Goal: Information Seeking & Learning: Learn about a topic

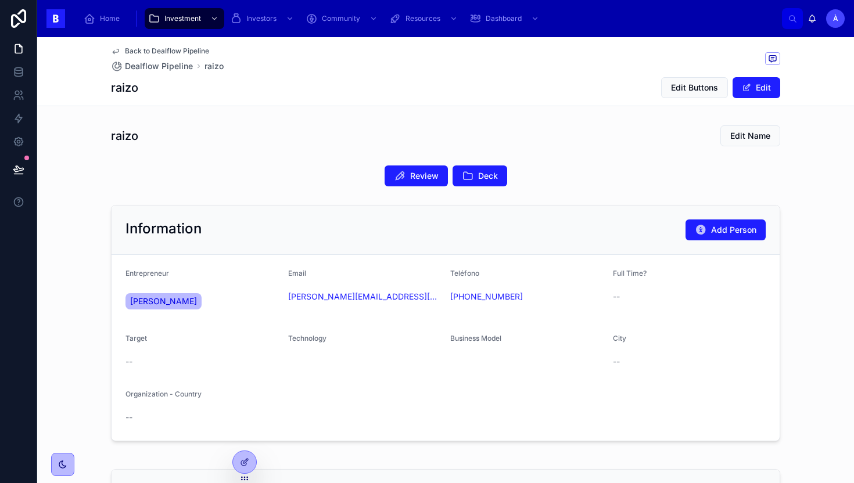
click at [596, 138] on div "raizo Edit Name" at bounding box center [445, 136] width 669 height 22
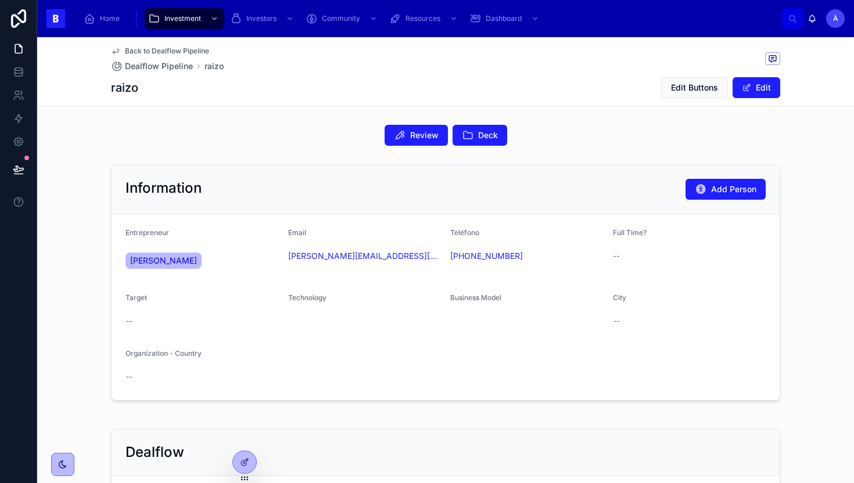
scroll to position [42, 0]
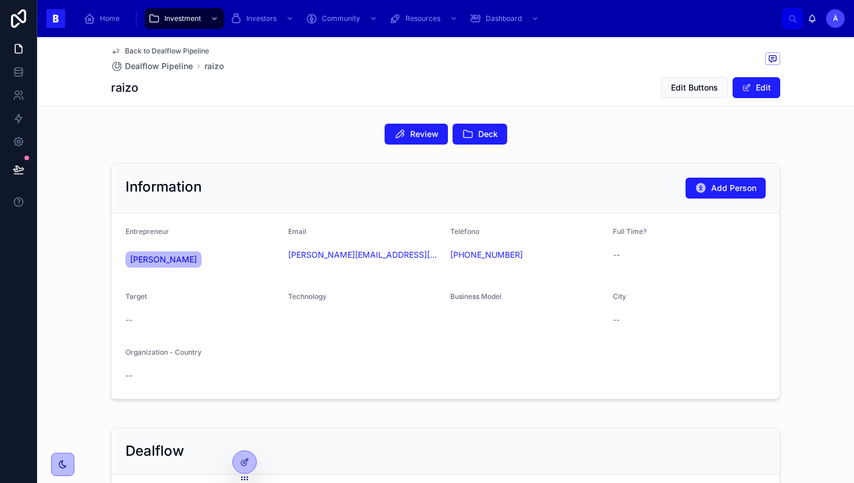
click at [518, 68] on div "Back to Dealflow Pipeline Dealflow Pipeline raizo" at bounding box center [445, 59] width 669 height 26
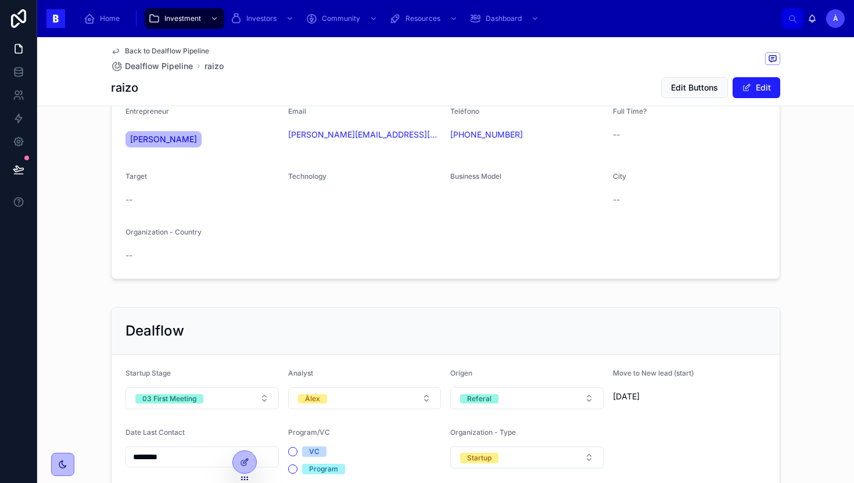
scroll to position [333, 0]
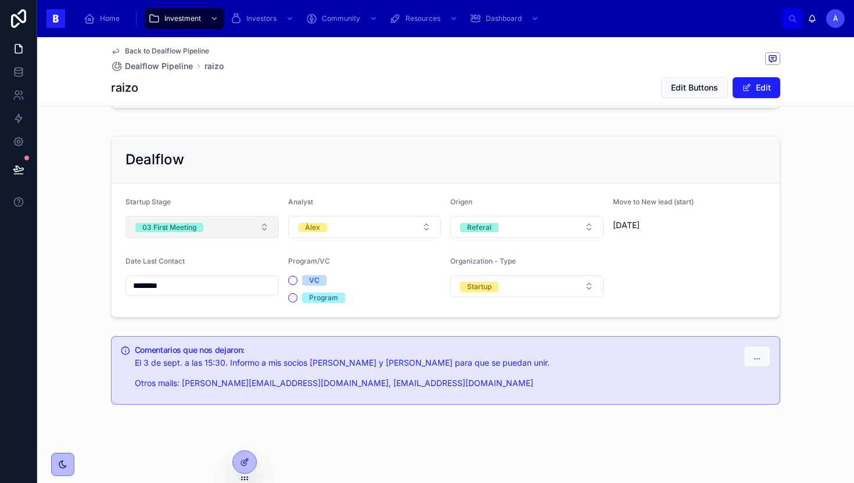
click at [216, 232] on button "03 First Meeting" at bounding box center [201, 227] width 153 height 22
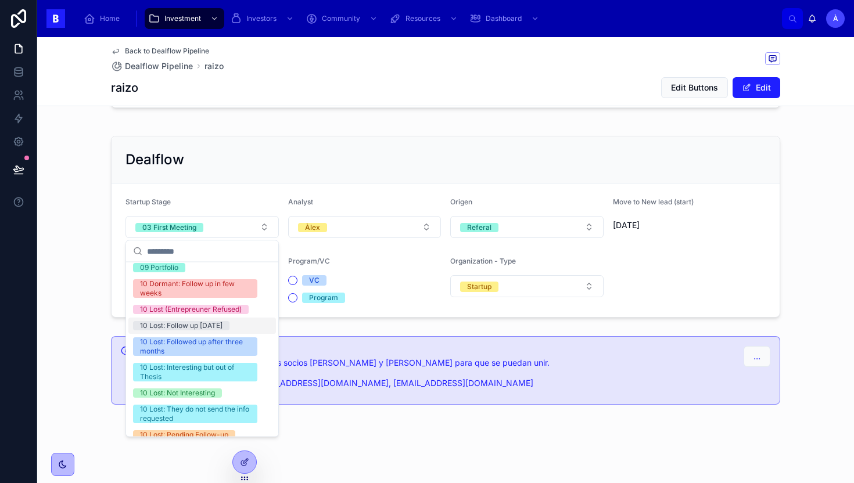
scroll to position [393, 0]
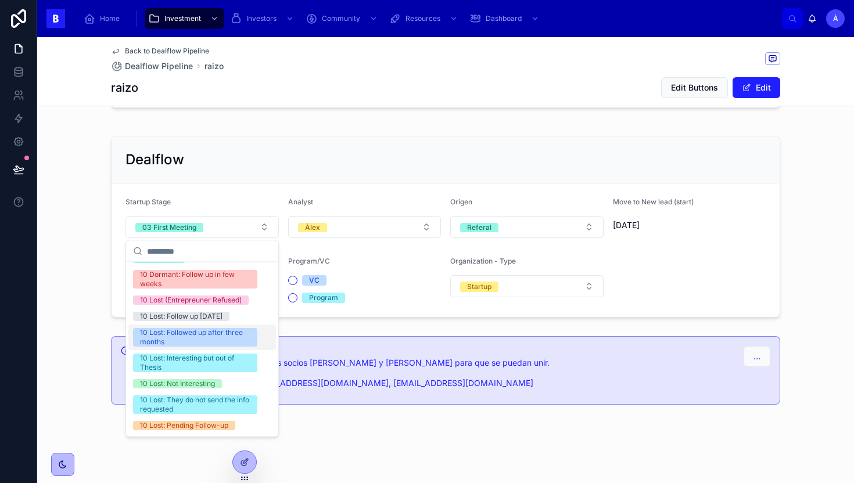
click at [202, 337] on div "10 Lost: Followed up after three months" at bounding box center [195, 338] width 110 height 19
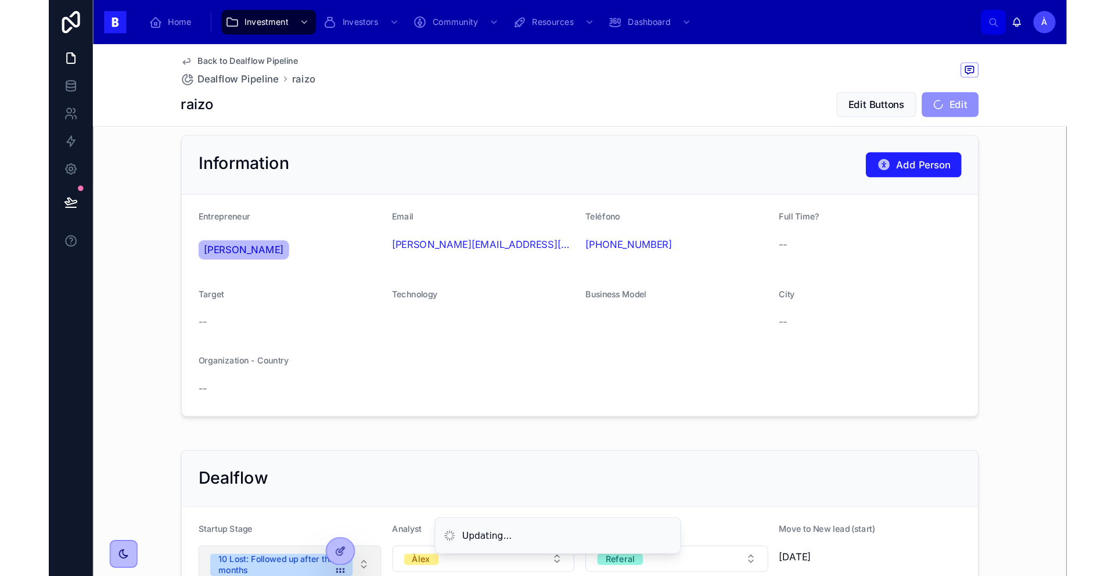
scroll to position [0, 0]
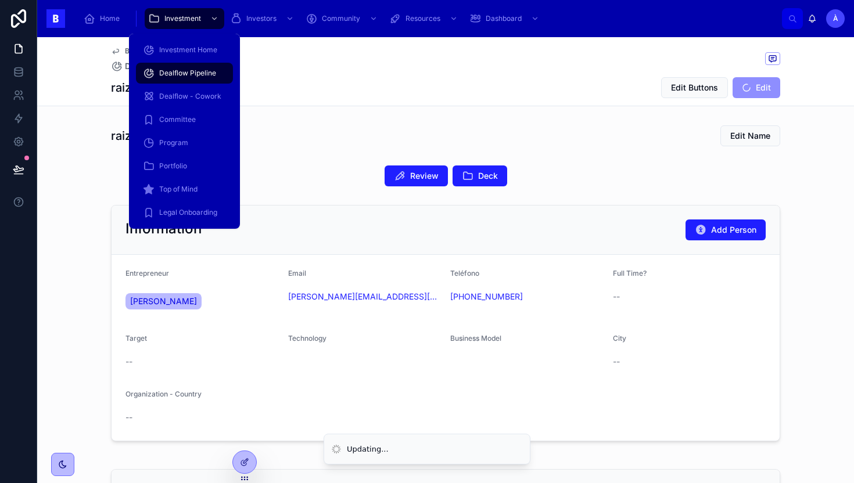
click at [175, 74] on span "Dealflow Pipeline" at bounding box center [187, 73] width 57 height 9
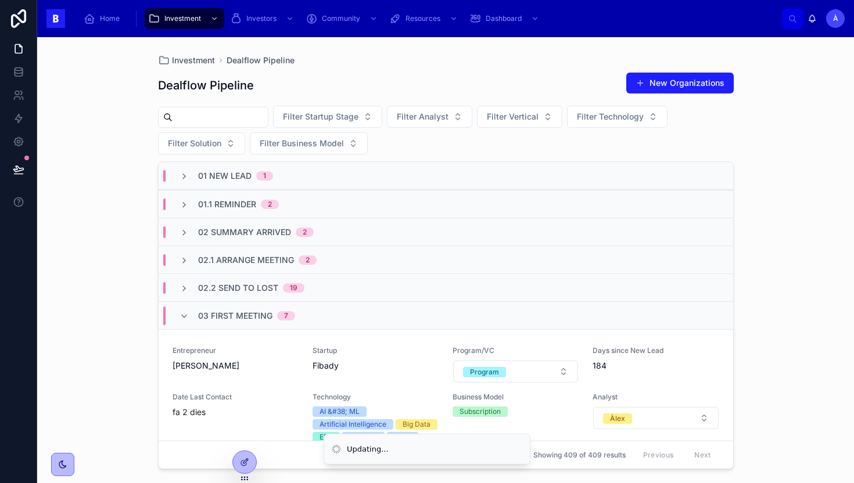
click at [218, 318] on span "03 First Meeting" at bounding box center [235, 316] width 74 height 12
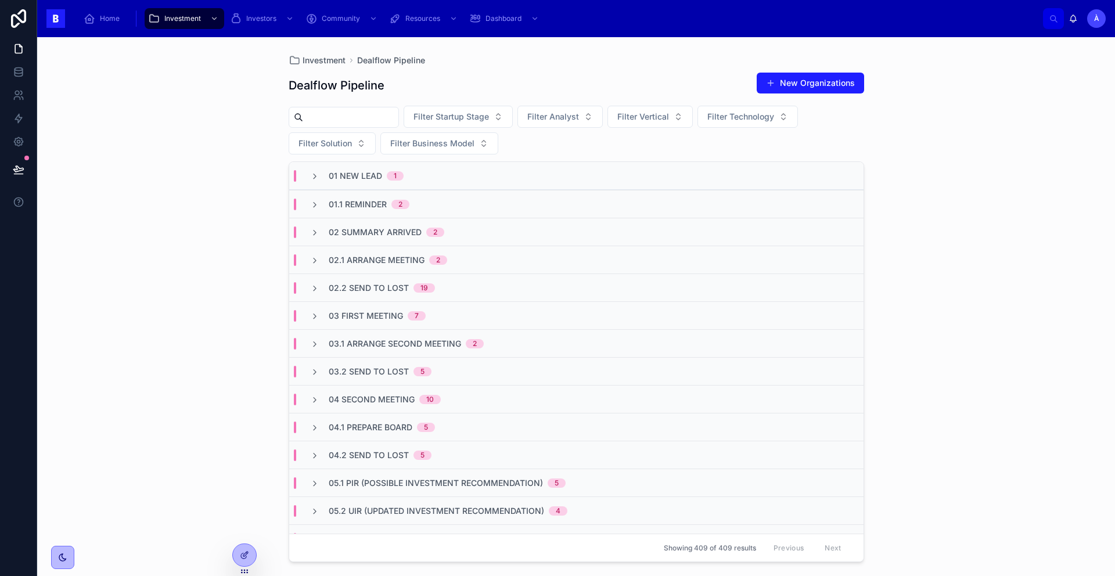
click at [337, 121] on input "text" at bounding box center [350, 117] width 95 height 16
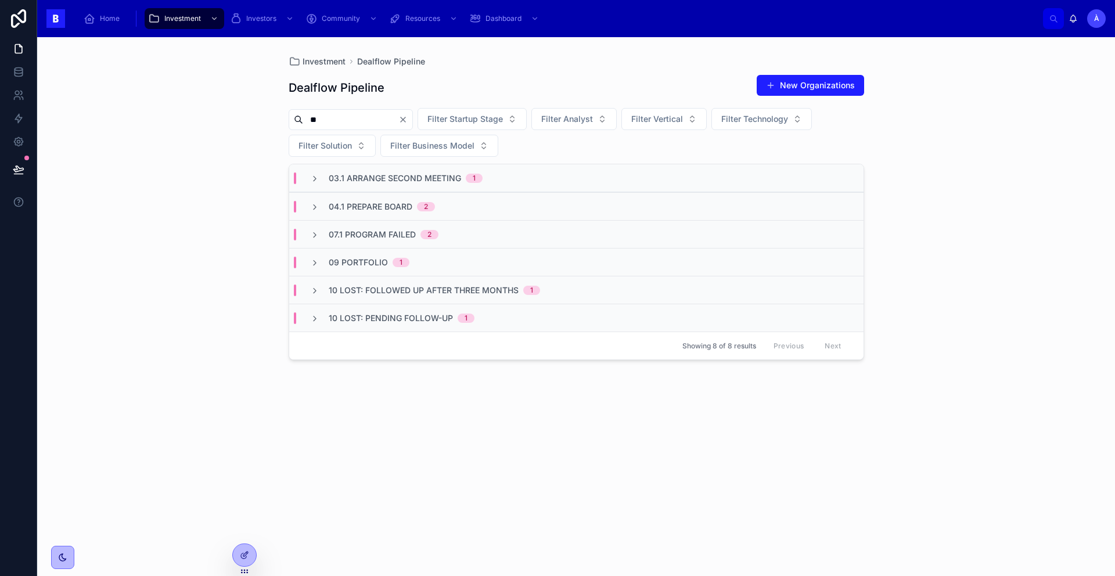
type input "**"
click at [379, 178] on span "03.1 Arrange Second Meeting" at bounding box center [395, 179] width 132 height 12
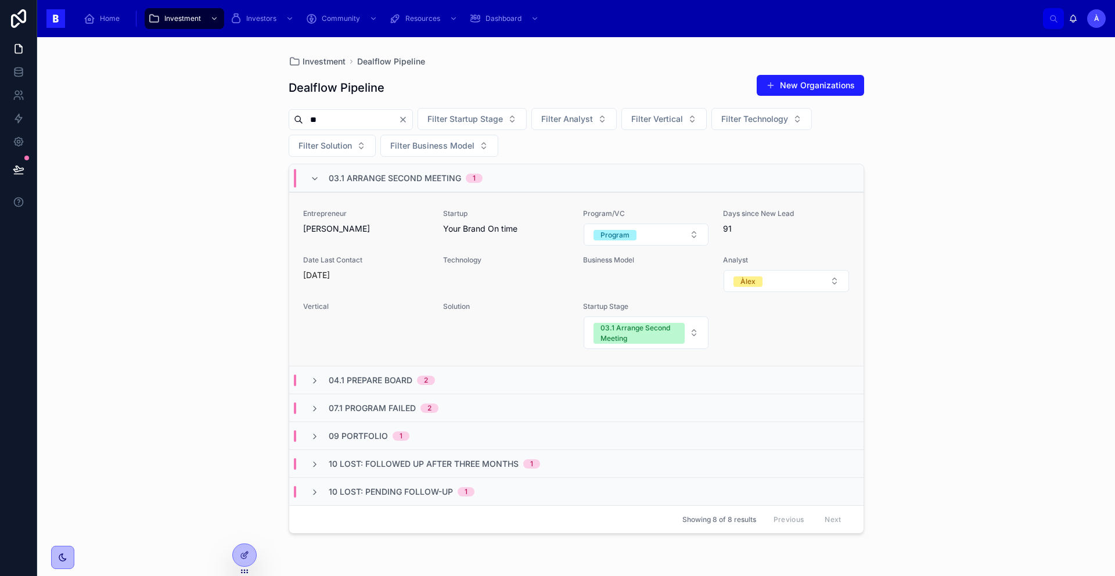
click at [371, 228] on span "Sergi Cañas Galindo" at bounding box center [366, 229] width 126 height 12
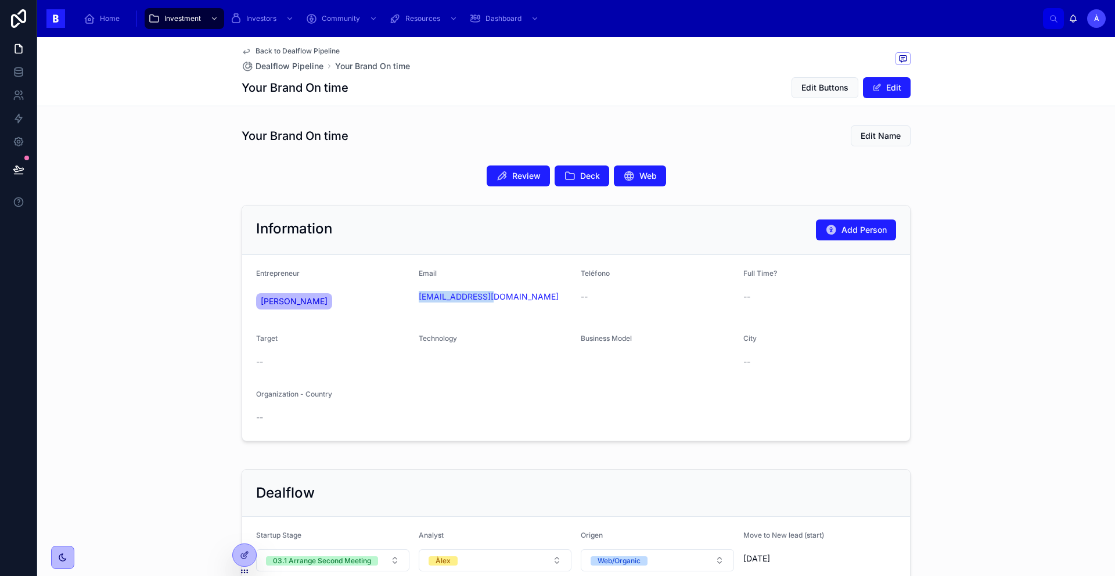
drag, startPoint x: 496, startPoint y: 300, endPoint x: 412, endPoint y: 302, distance: 83.7
click at [412, 302] on form "Entrepreneur Sergi Cañas Galindo Email xussof@gmail.com Teléfono -- Full Time? …" at bounding box center [576, 348] width 668 height 186
copy link "xussof@gmail.com"
click at [497, 171] on icon at bounding box center [502, 176] width 12 height 12
click at [490, 322] on form "Entrepreneur Sergi Cañas Galindo Email xussof@gmail.com Teléfono -- Full Time? …" at bounding box center [576, 348] width 668 height 186
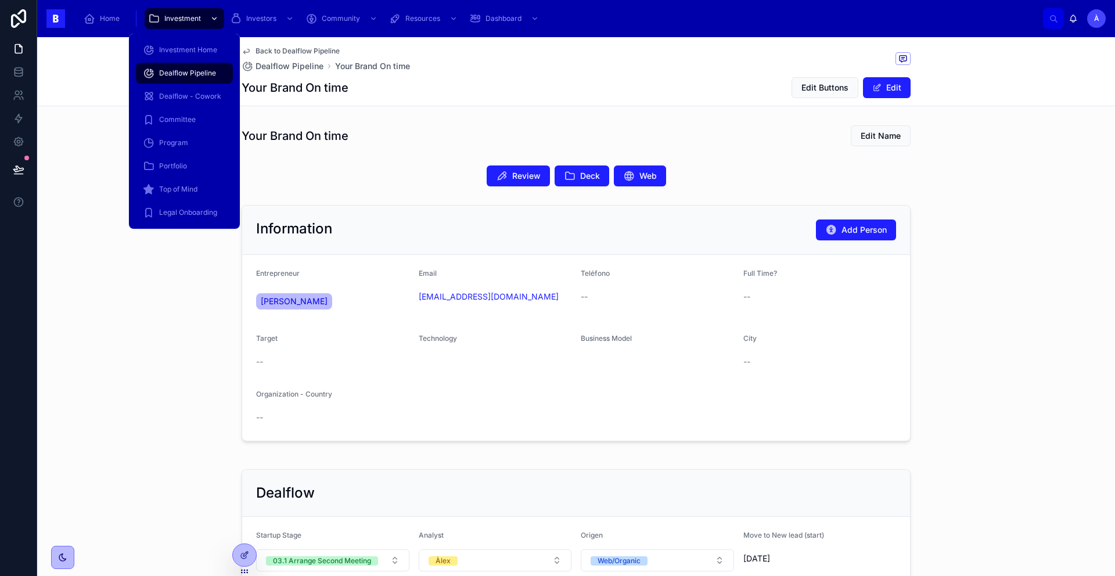
click at [200, 23] on div "Investment" at bounding box center [184, 18] width 73 height 19
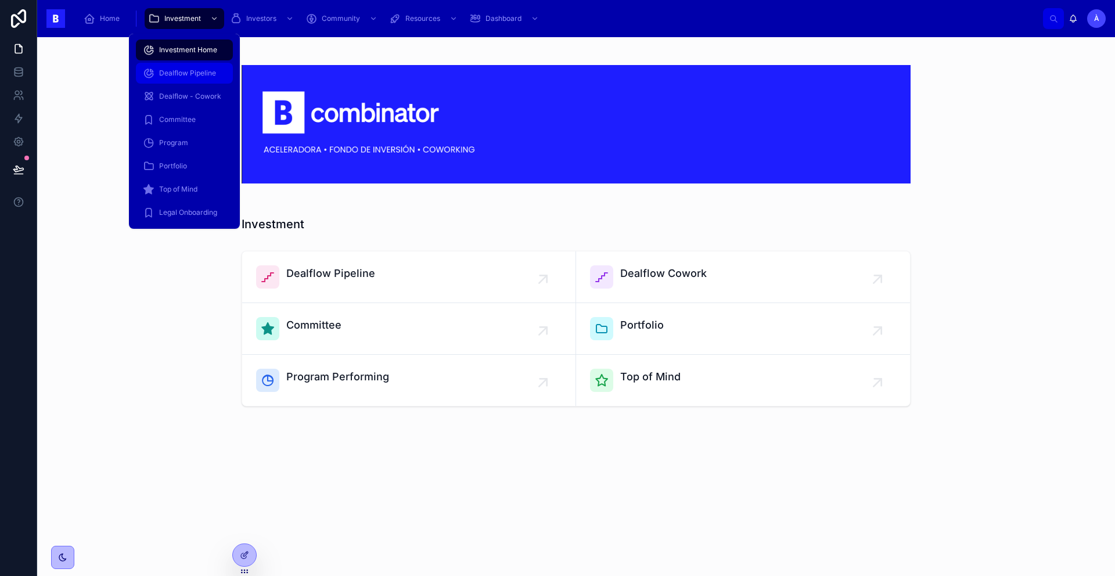
click at [200, 72] on span "Dealflow Pipeline" at bounding box center [187, 73] width 57 height 9
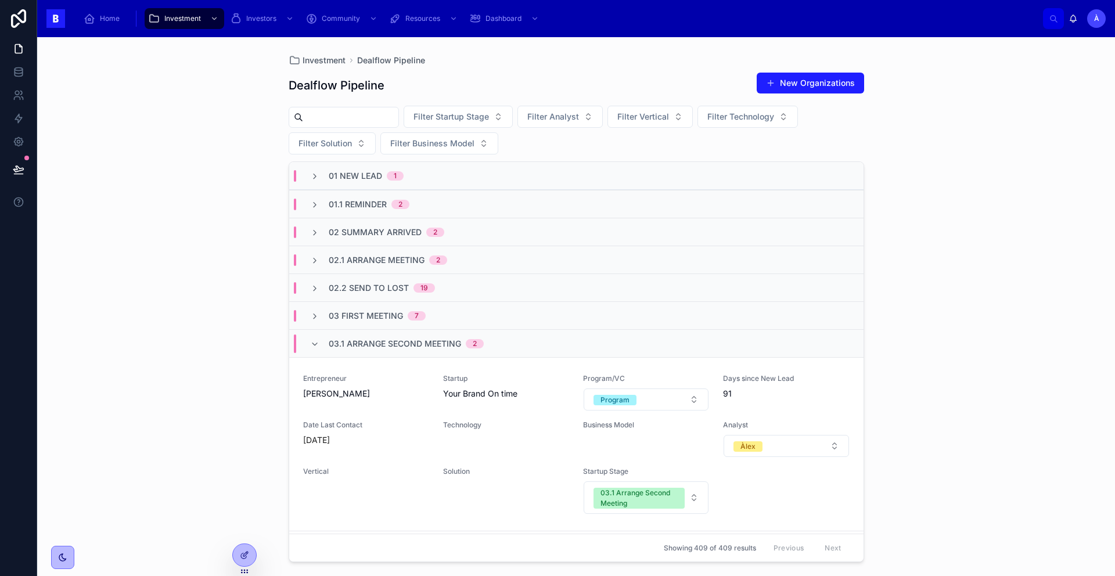
click at [359, 318] on span "03 First Meeting" at bounding box center [366, 316] width 74 height 12
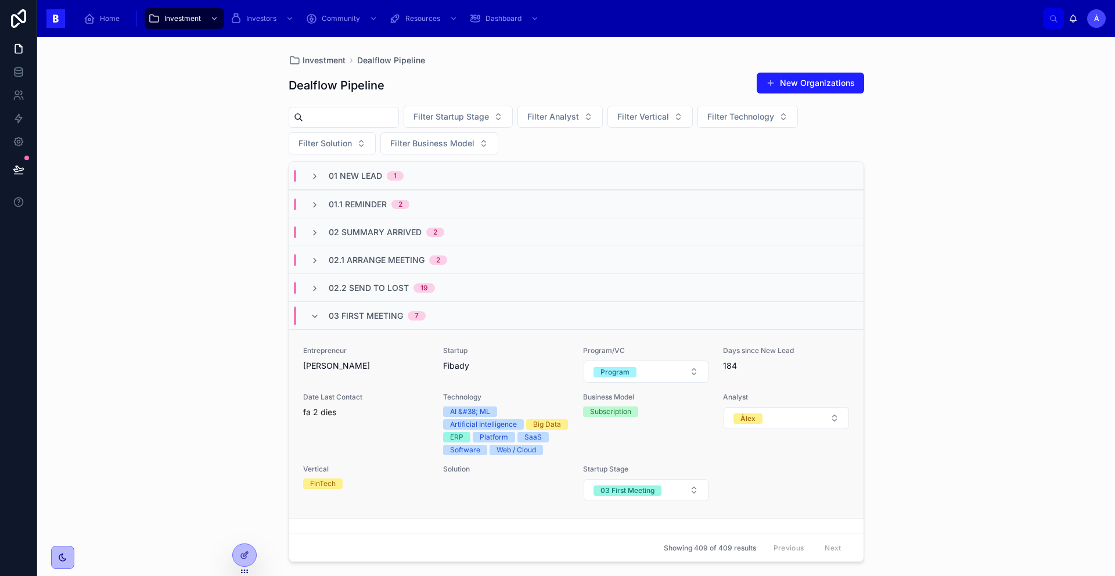
click at [381, 361] on span "Santiago Viglione Fernandez" at bounding box center [366, 366] width 126 height 12
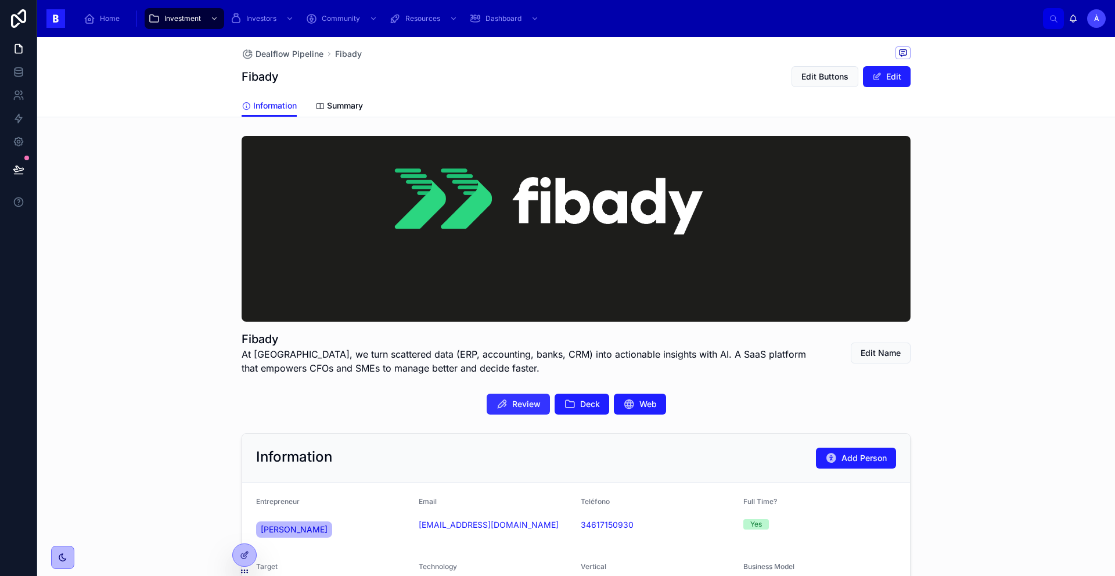
click at [512, 404] on span "Review" at bounding box center [526, 405] width 28 height 12
click at [570, 400] on icon at bounding box center [570, 405] width 12 height 12
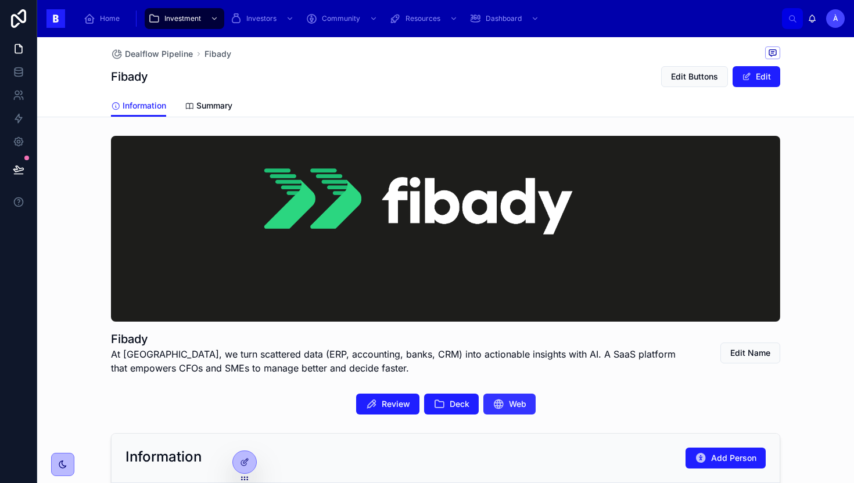
click at [514, 405] on span "Web" at bounding box center [517, 405] width 17 height 12
click at [617, 82] on div "Fibady Edit Buttons Edit" at bounding box center [445, 77] width 669 height 22
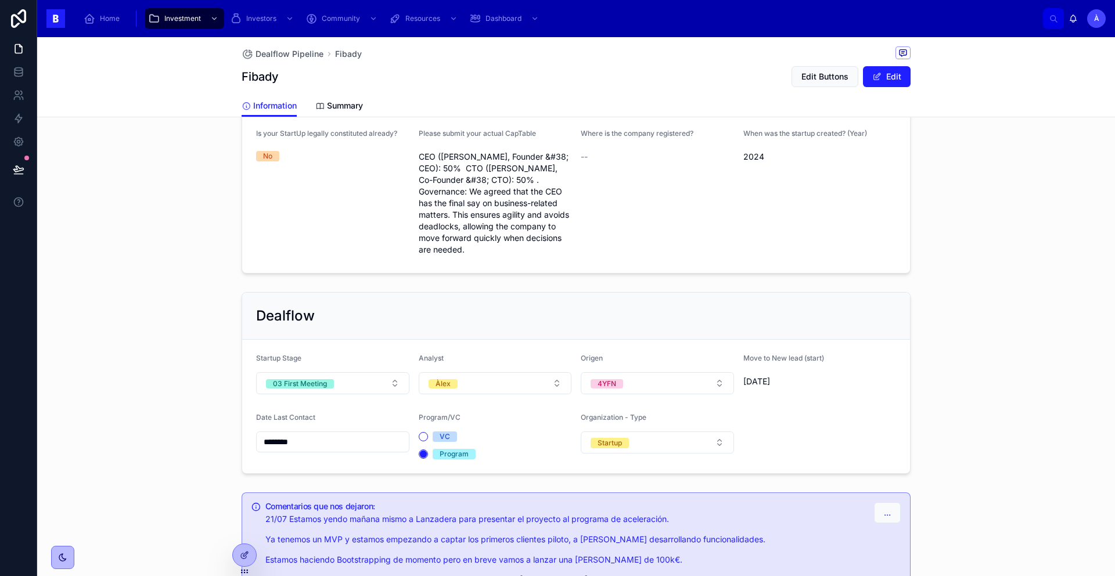
scroll to position [888, 0]
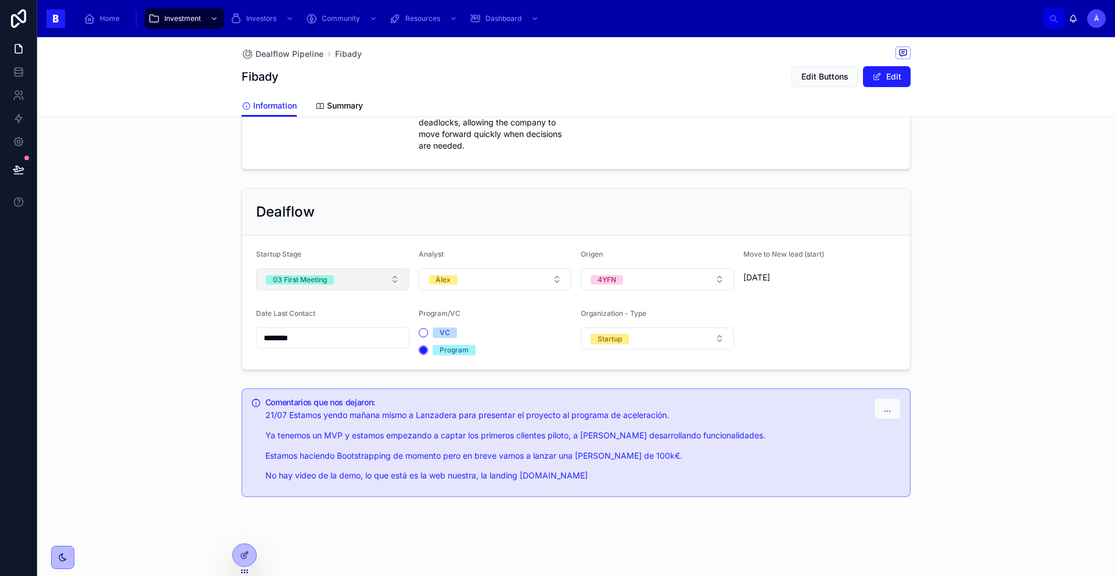
click at [330, 284] on button "03 First Meeting" at bounding box center [332, 279] width 153 height 22
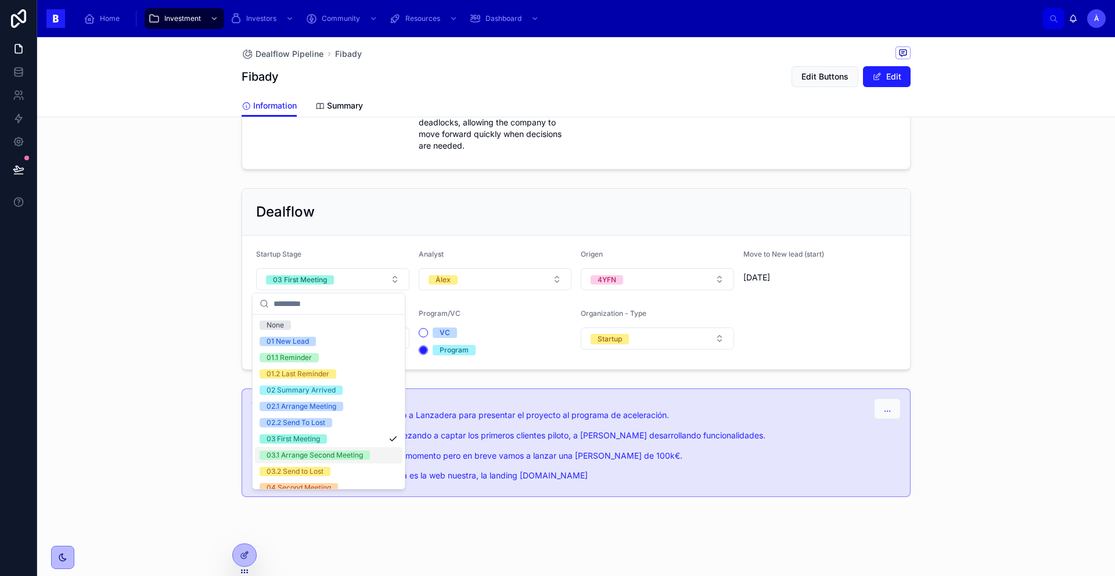
click at [318, 454] on div "03.1 Arrange Second Meeting" at bounding box center [315, 455] width 96 height 9
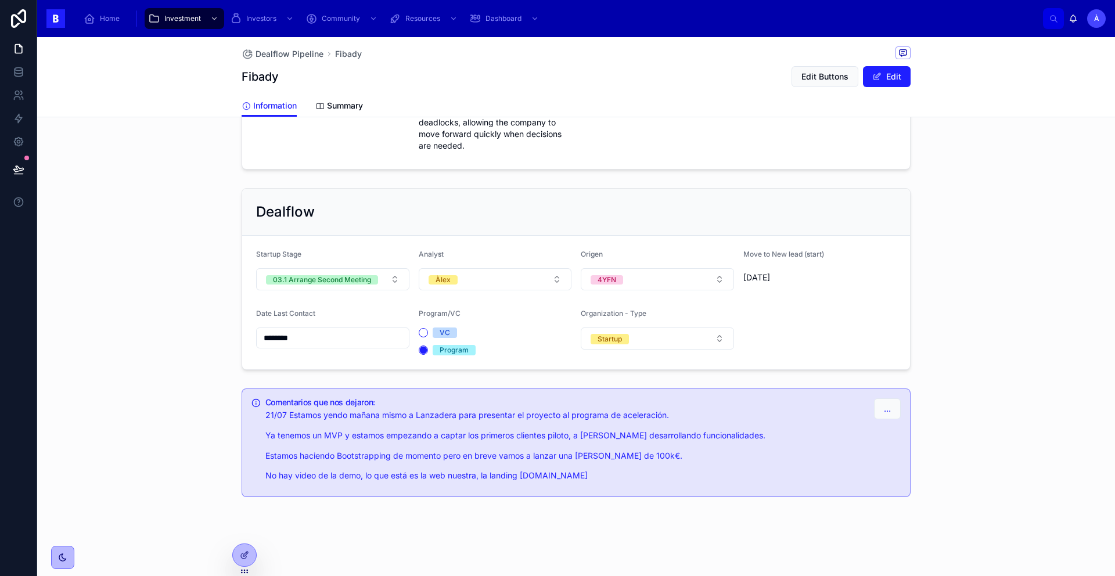
click at [320, 340] on input "********" at bounding box center [333, 338] width 152 height 16
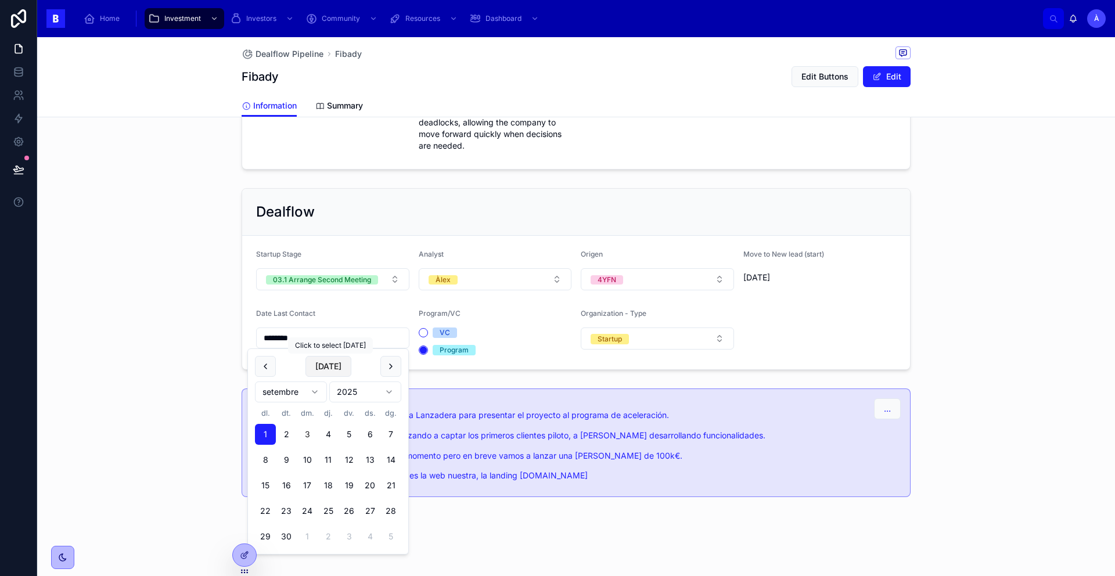
click at [327, 369] on button "[DATE]" at bounding box center [329, 366] width 46 height 21
type input "********"
click at [327, 369] on span "[DATE]" at bounding box center [329, 366] width 46 height 21
click at [154, 310] on div "Dealflow Startup Stage 03.1 Arrange Second Meeting Analyst Àlex Origen 4YFN Mov…" at bounding box center [576, 279] width 1078 height 191
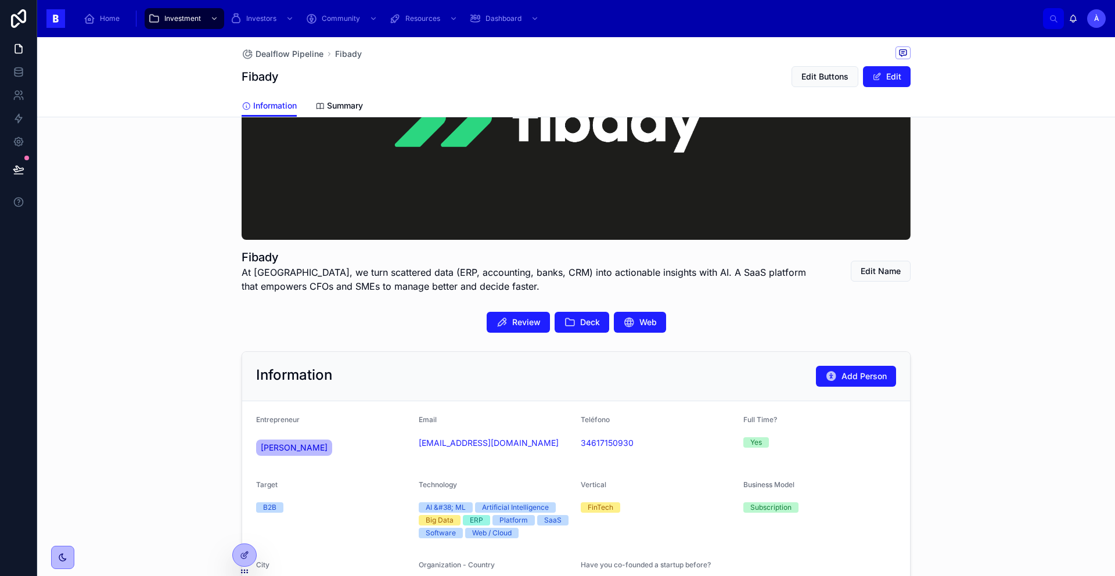
scroll to position [0, 0]
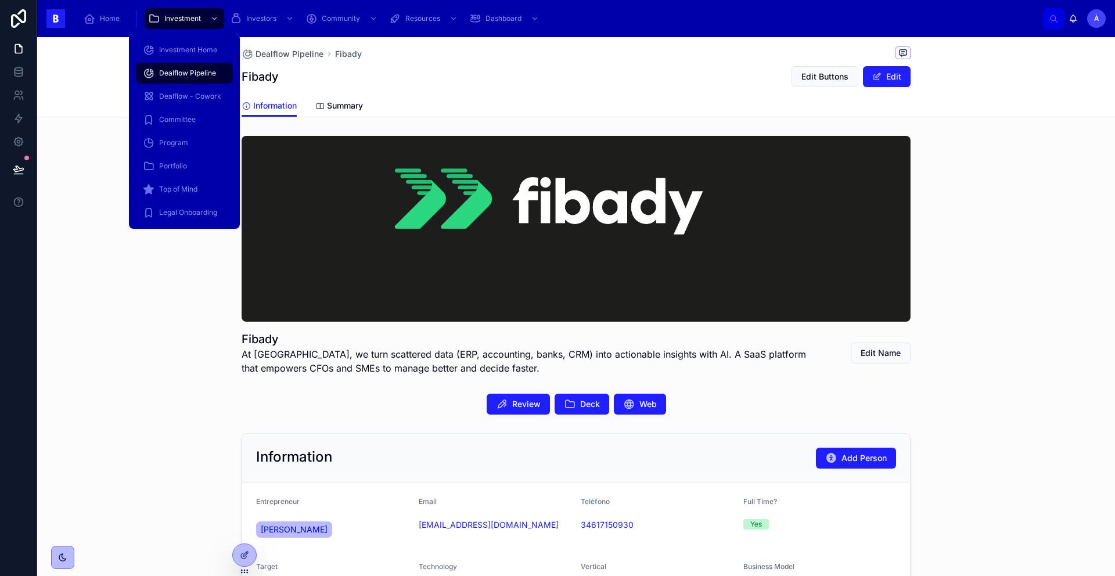
click at [173, 71] on span "Dealflow Pipeline" at bounding box center [187, 73] width 57 height 9
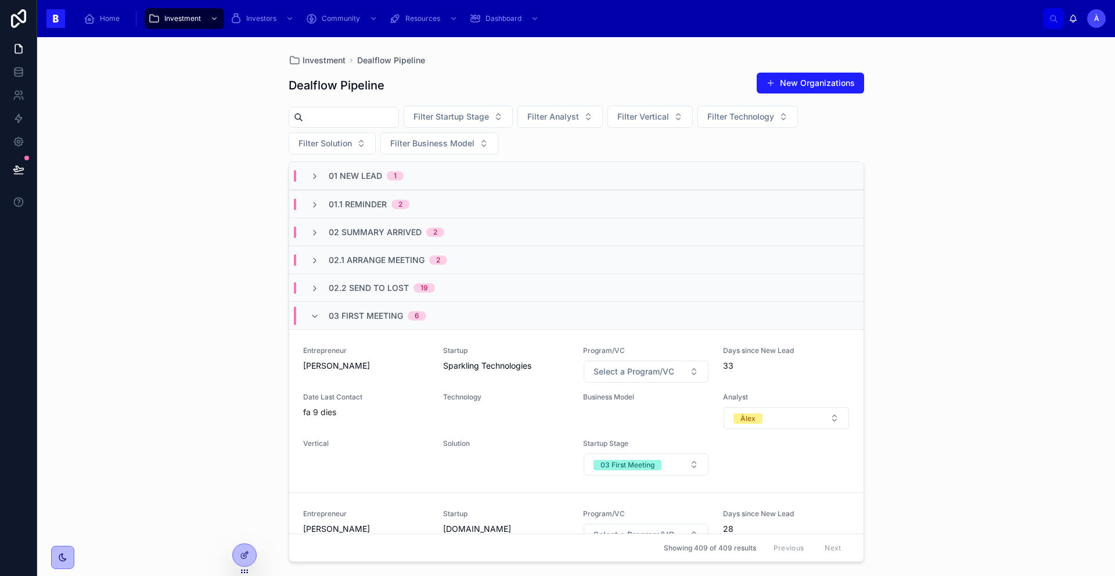
click at [337, 310] on span "03 First Meeting" at bounding box center [366, 316] width 74 height 12
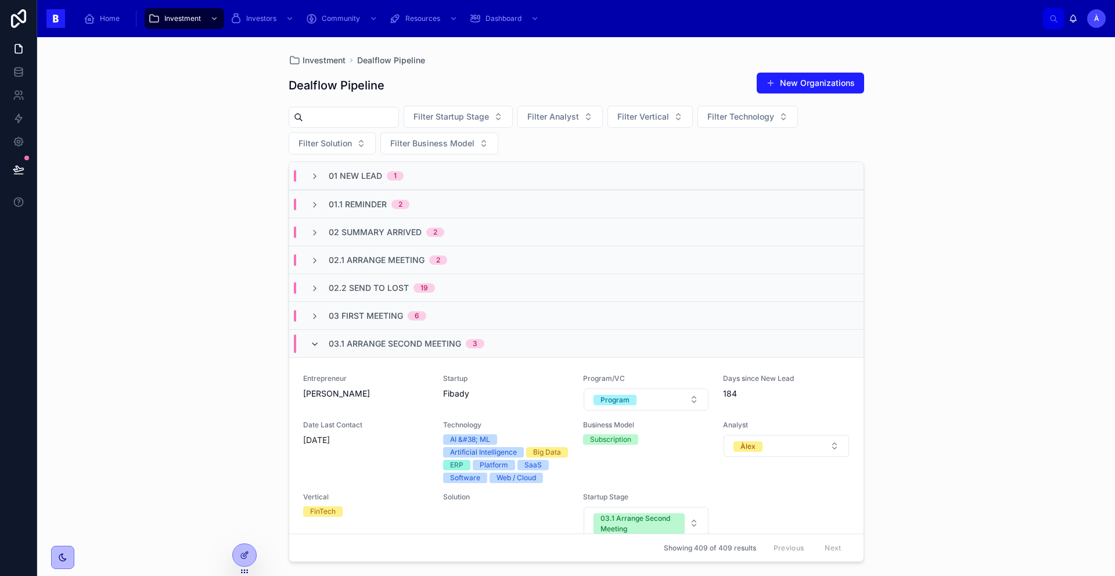
click at [313, 349] on icon at bounding box center [314, 344] width 9 height 9
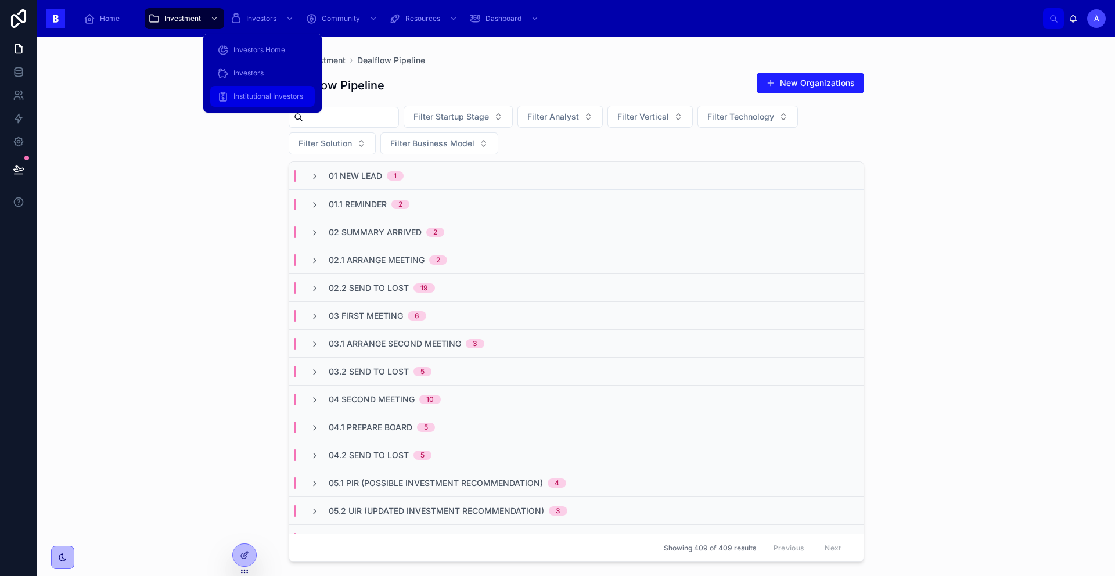
click at [249, 89] on div "Institutional Investors" at bounding box center [262, 96] width 91 height 19
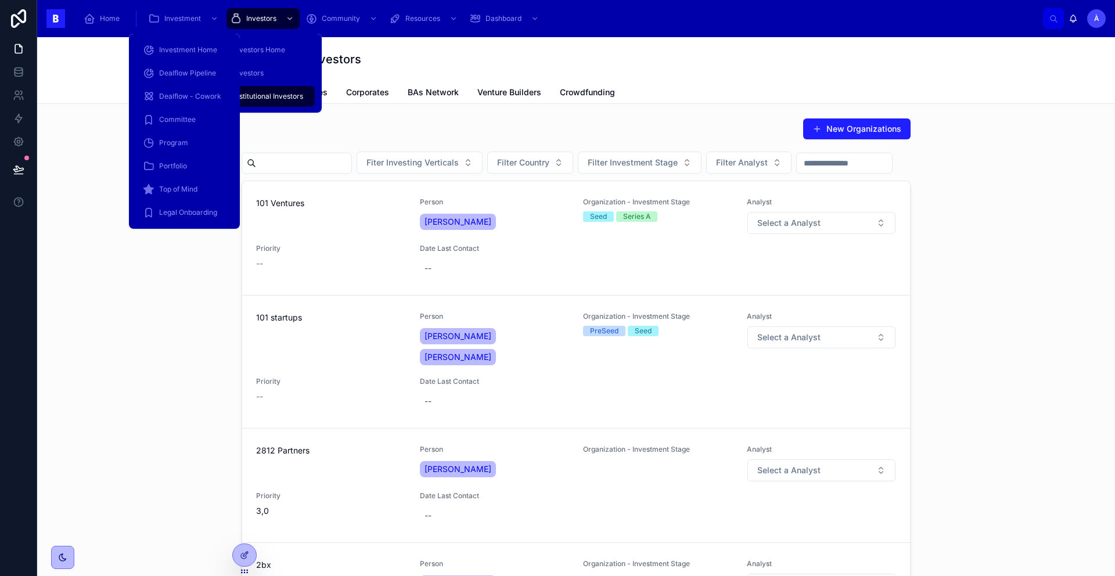
click at [224, 25] on div "Investment" at bounding box center [184, 18] width 82 height 21
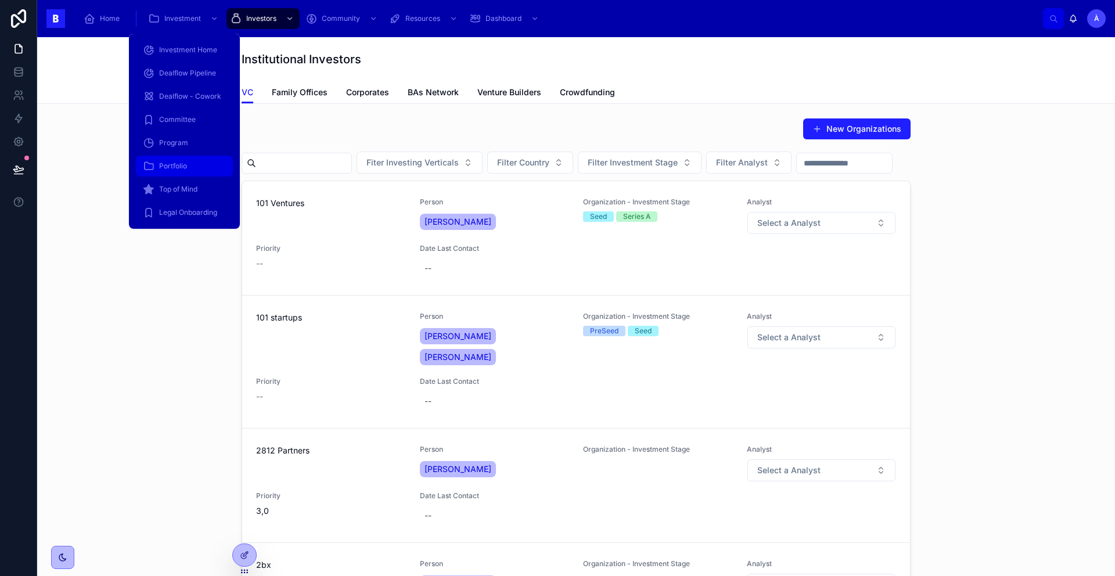
drag, startPoint x: 178, startPoint y: 158, endPoint x: 195, endPoint y: 156, distance: 16.4
click at [178, 158] on div "Portfolio" at bounding box center [184, 166] width 83 height 19
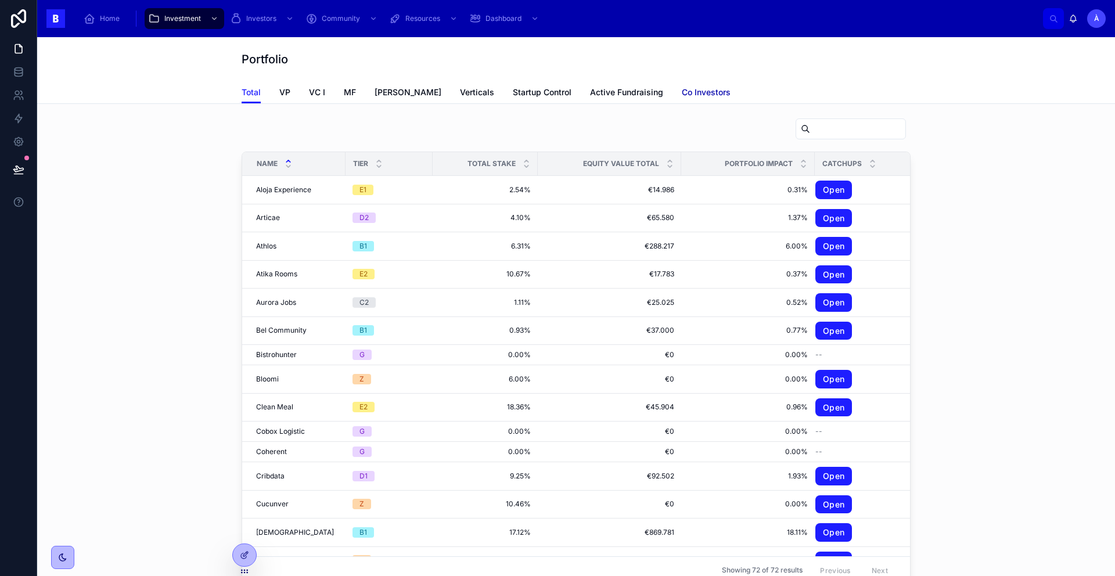
click at [682, 95] on span "Co Investors" at bounding box center [706, 93] width 49 height 12
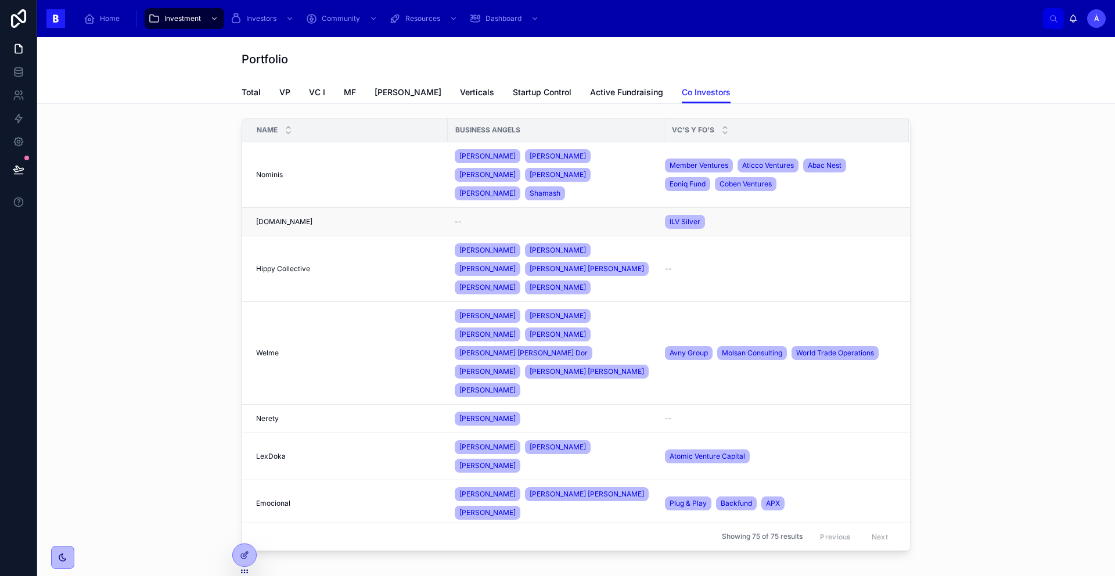
click at [456, 217] on span "--" at bounding box center [458, 221] width 7 height 9
click at [285, 128] on icon at bounding box center [289, 128] width 8 height 8
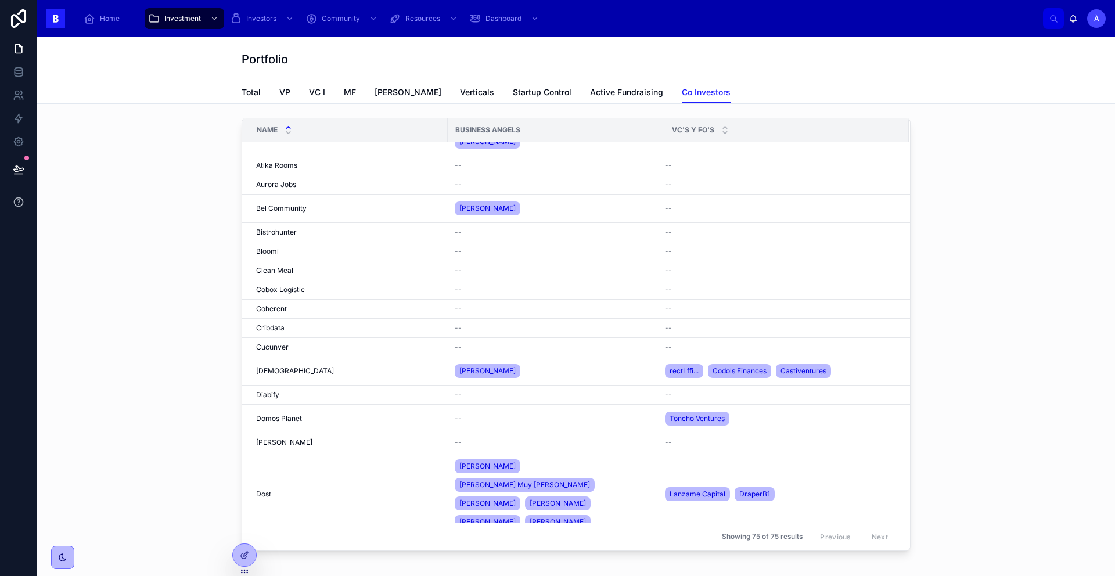
scroll to position [135, 0]
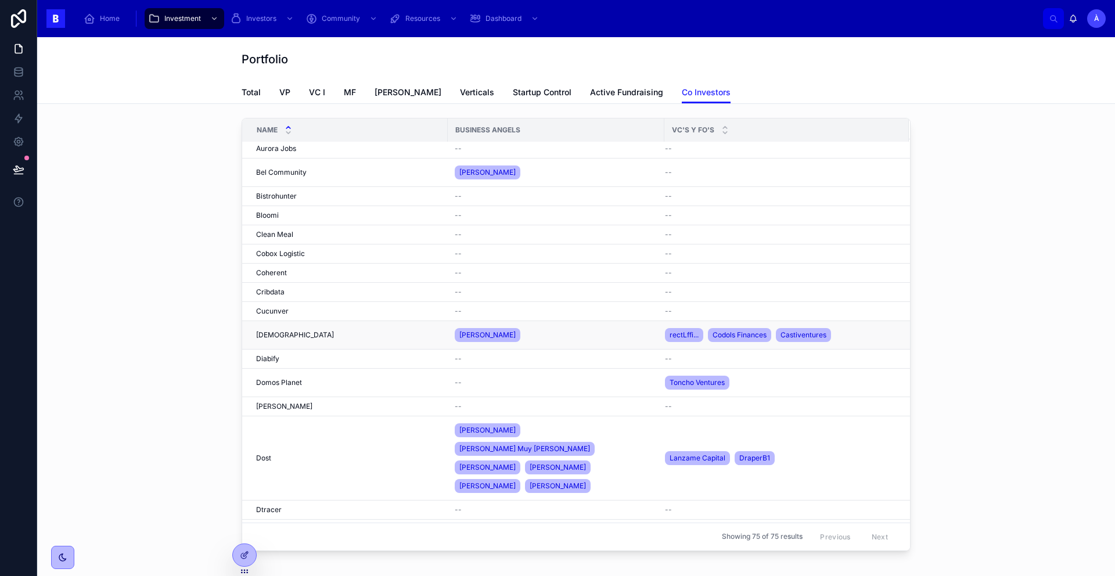
click at [343, 333] on div "Dedomena Dedomena" at bounding box center [348, 335] width 185 height 9
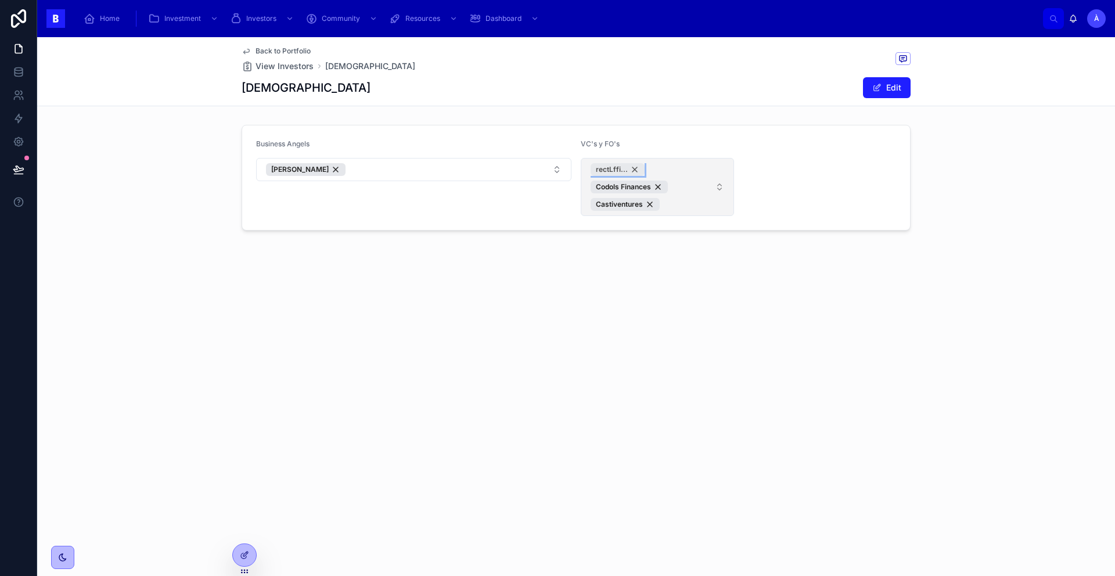
click at [636, 166] on div "rectLffi..." at bounding box center [618, 169] width 54 height 13
click at [687, 188] on span "Codols Finances Castiventures" at bounding box center [651, 178] width 120 height 30
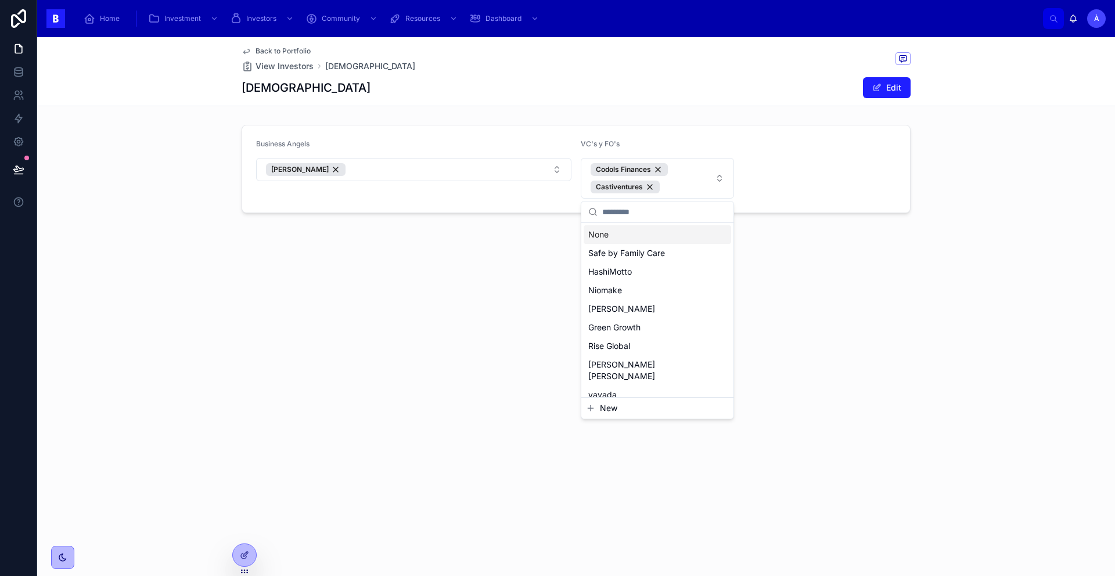
click at [625, 211] on input "text" at bounding box center [664, 212] width 124 height 21
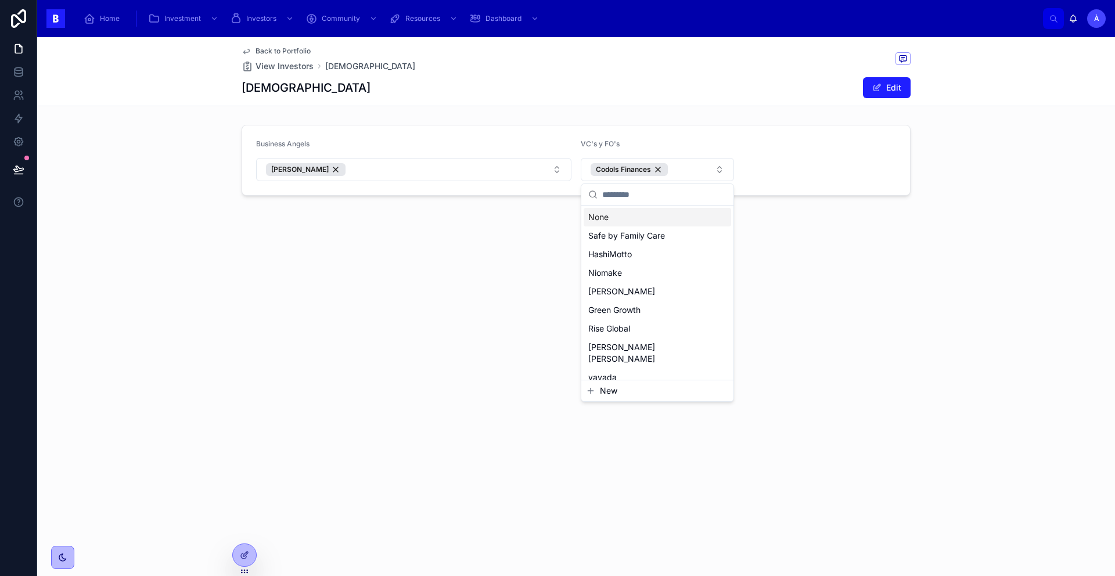
type input "*"
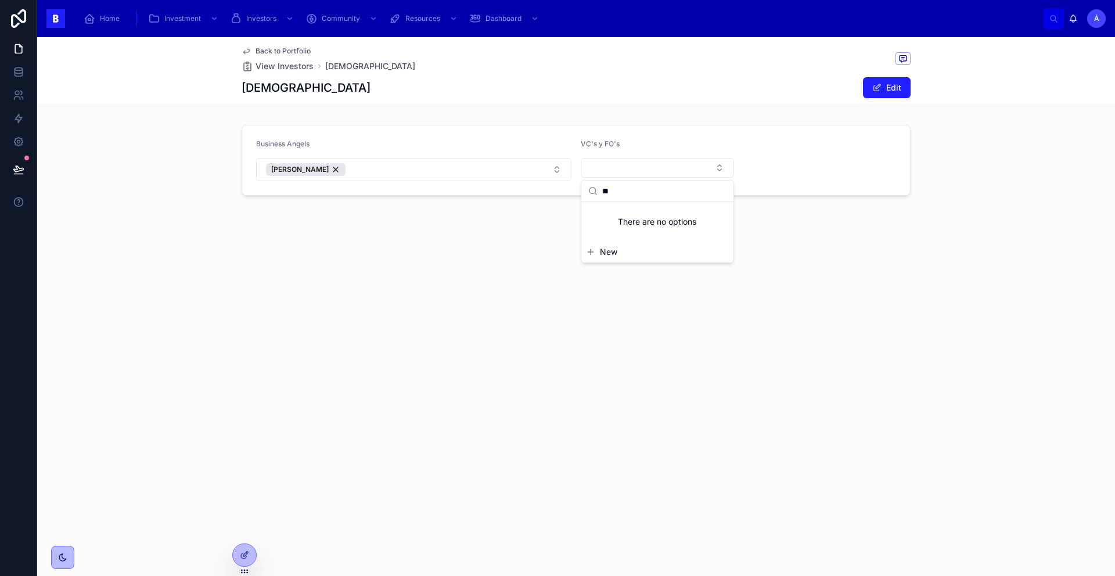
type input "*"
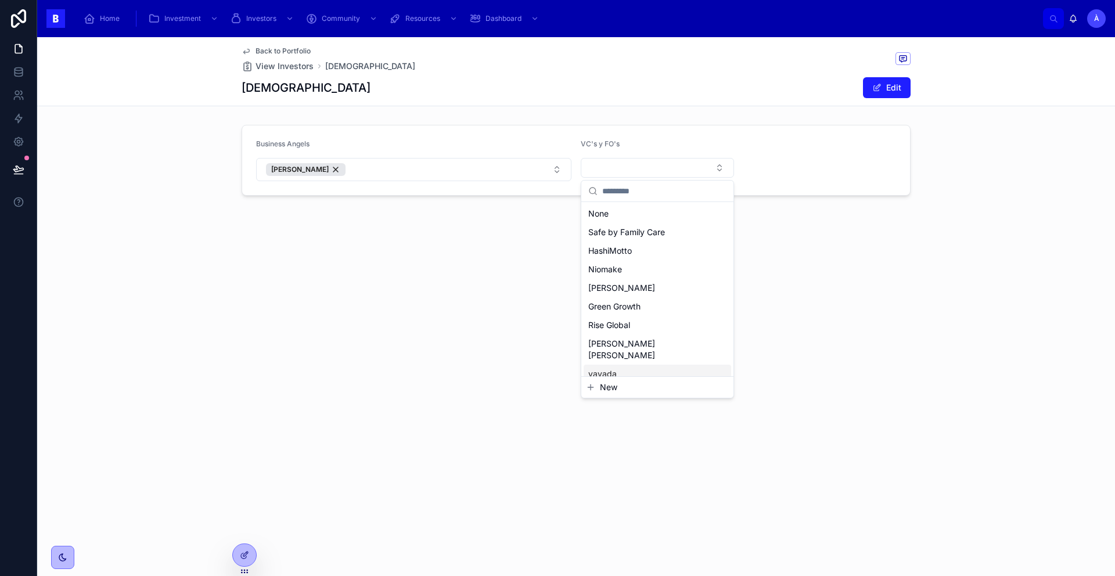
click at [603, 389] on span "New" at bounding box center [608, 388] width 17 height 12
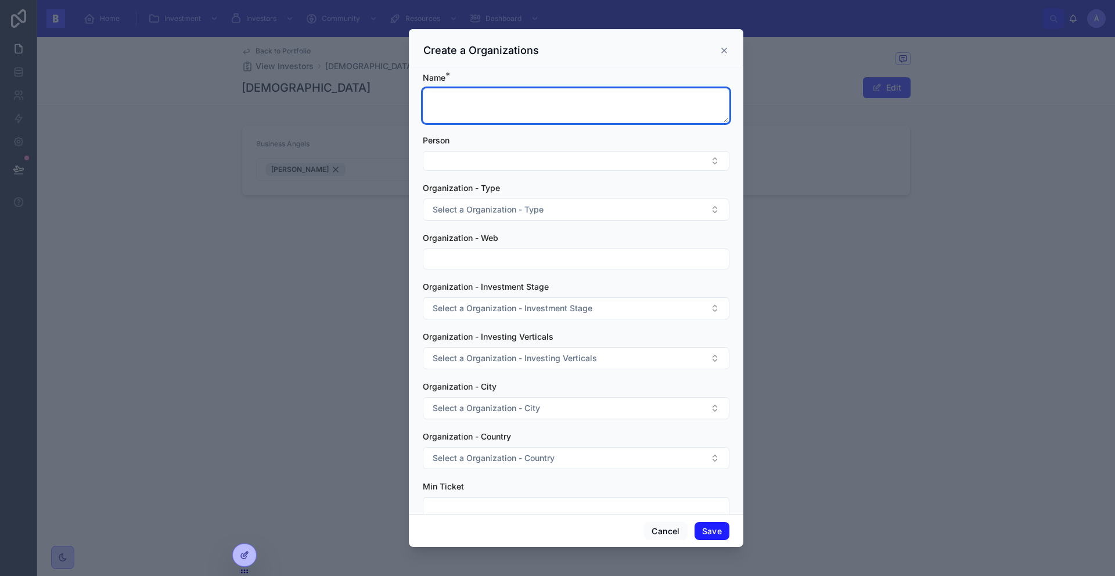
click at [473, 110] on textarea at bounding box center [576, 105] width 307 height 35
paste textarea "**********"
type textarea "**********"
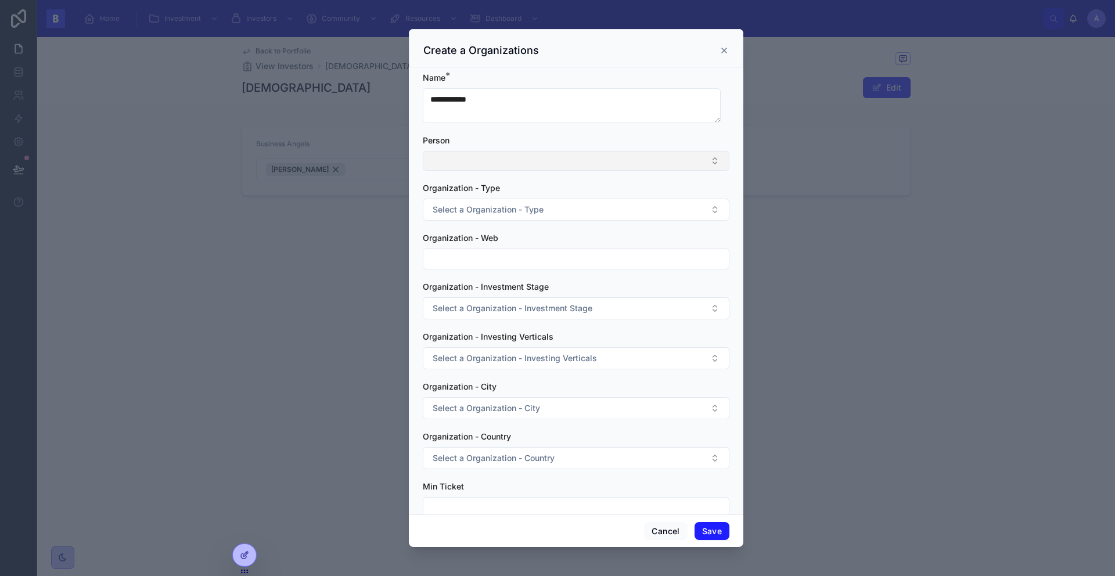
click at [481, 164] on button "Select Button" at bounding box center [576, 161] width 307 height 20
type input "**********"
click at [497, 211] on span "[PERSON_NAME]" at bounding box center [463, 207] width 67 height 12
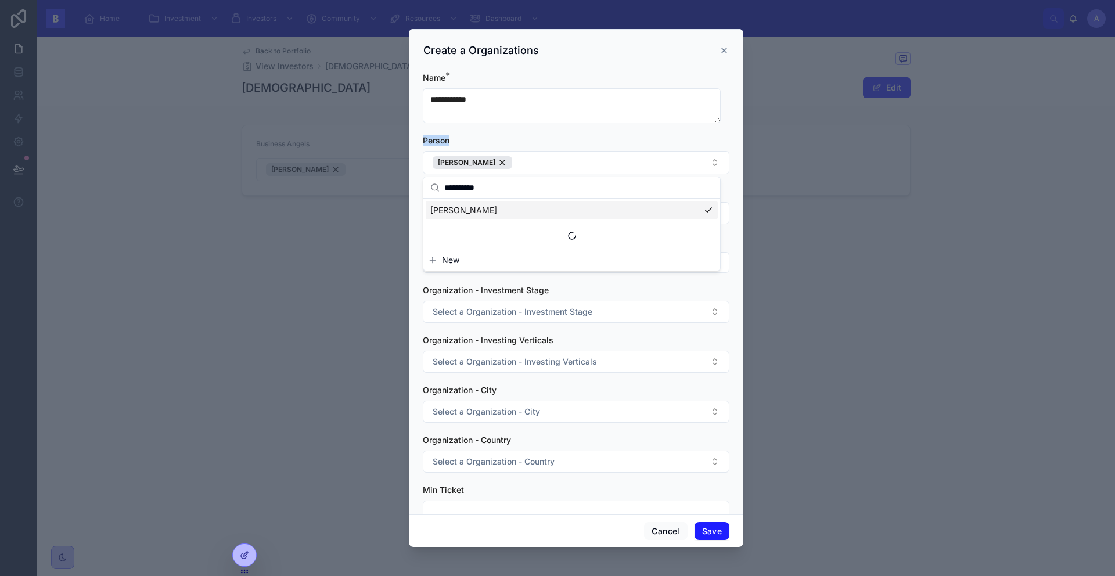
click at [591, 135] on form "**********" at bounding box center [576, 327] width 307 height 510
click at [591, 135] on div "Person" at bounding box center [576, 141] width 307 height 12
click at [501, 213] on span "Select a Organization - Type" at bounding box center [488, 213] width 111 height 12
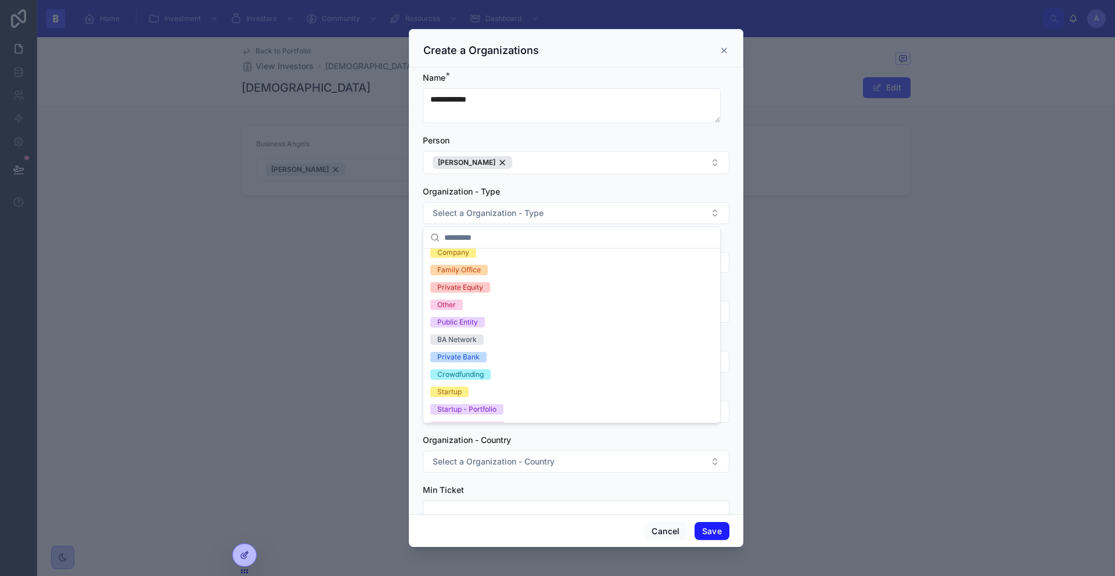
scroll to position [64, 0]
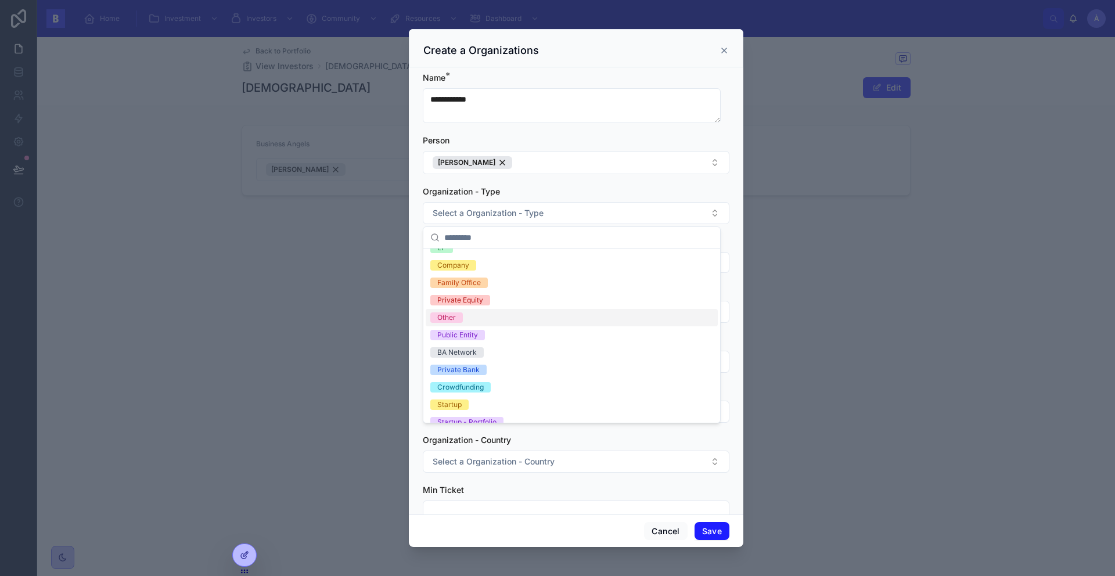
click at [450, 313] on div "Other" at bounding box center [446, 318] width 19 height 10
click at [545, 191] on div "Organization - Type" at bounding box center [576, 192] width 307 height 12
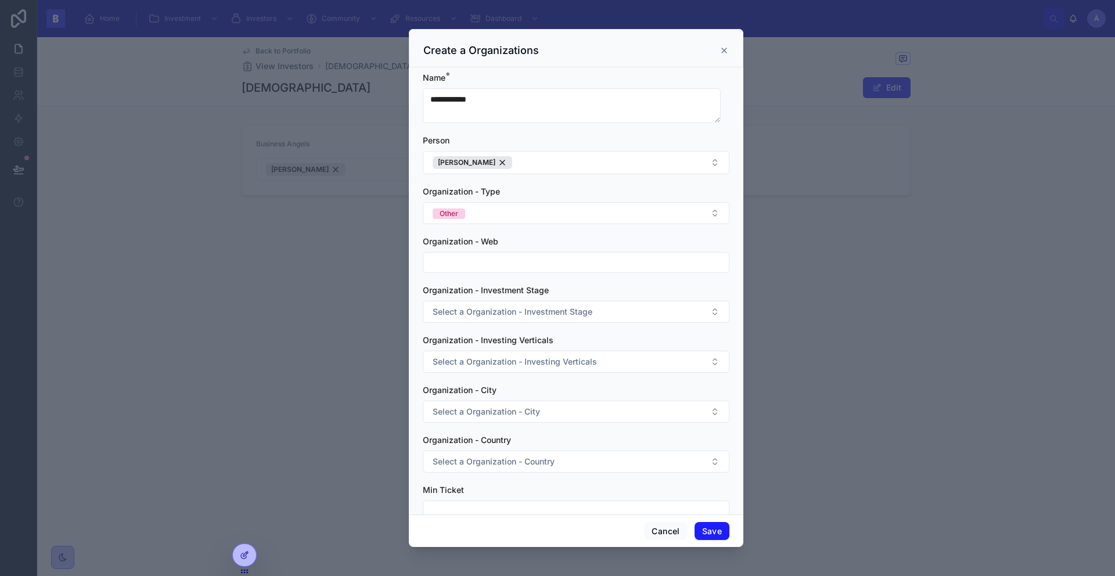
click at [476, 264] on input "text" at bounding box center [577, 262] width 306 height 16
click at [529, 234] on form "**********" at bounding box center [576, 327] width 307 height 510
click at [504, 306] on span "Select a Organization - Investment Stage" at bounding box center [513, 312] width 160 height 12
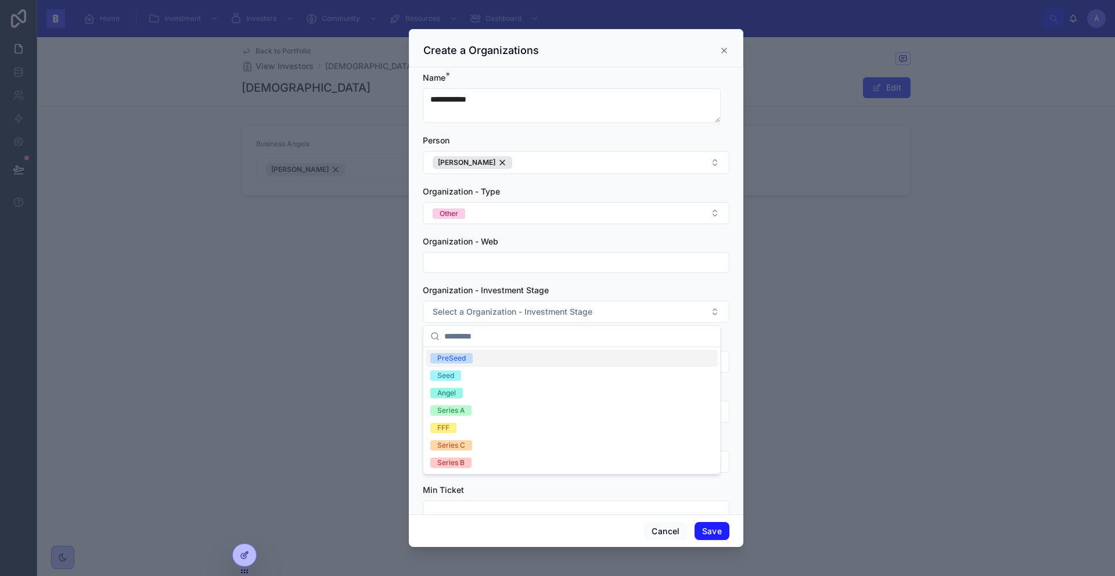
click at [555, 282] on form "**********" at bounding box center [576, 327] width 307 height 510
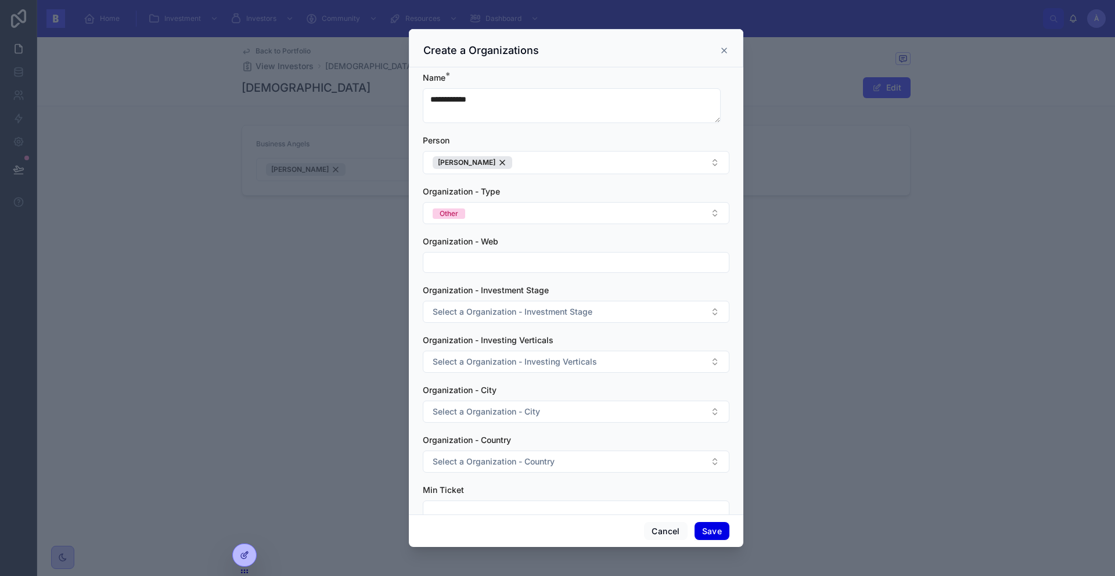
click at [706, 483] on button "Save" at bounding box center [712, 531] width 35 height 19
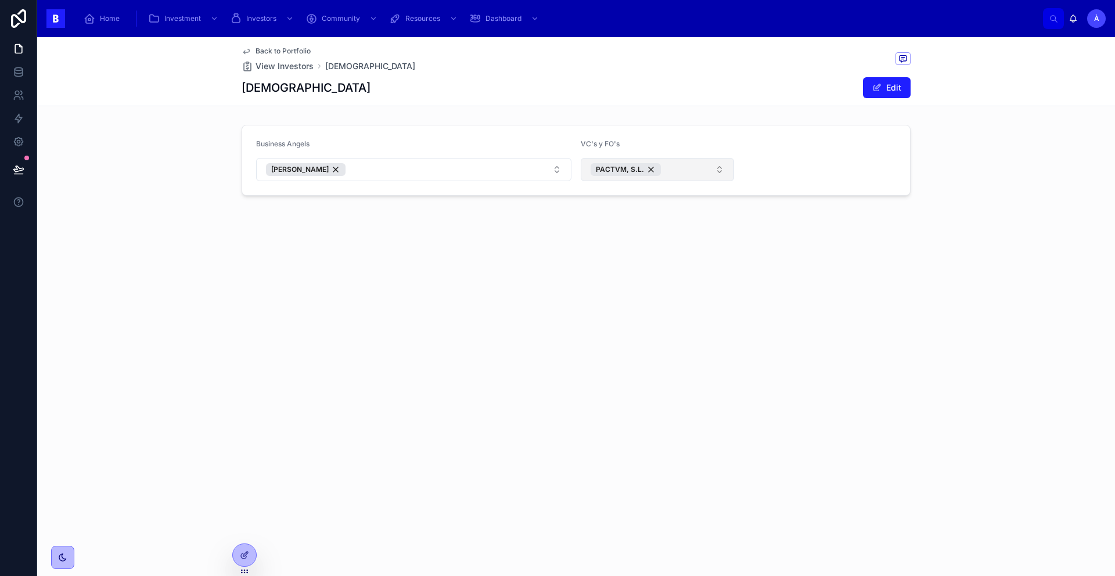
click at [690, 175] on button "PACTVM, S.L." at bounding box center [657, 169] width 153 height 23
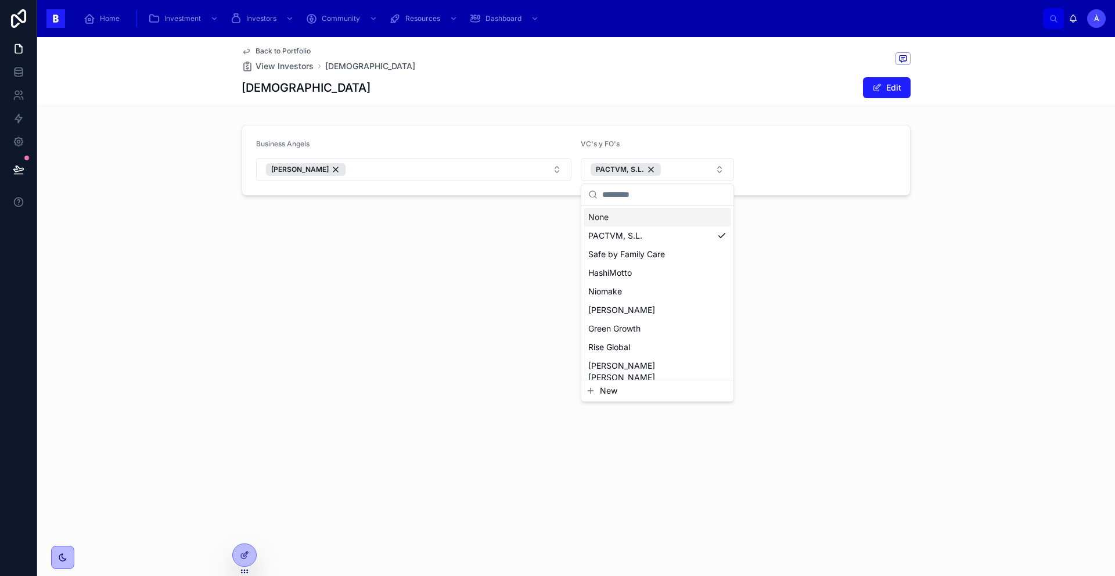
click at [615, 201] on div "Home Investment Investors Community Resources Dashboard À Àlex Vives Molins Bac…" at bounding box center [576, 288] width 1078 height 576
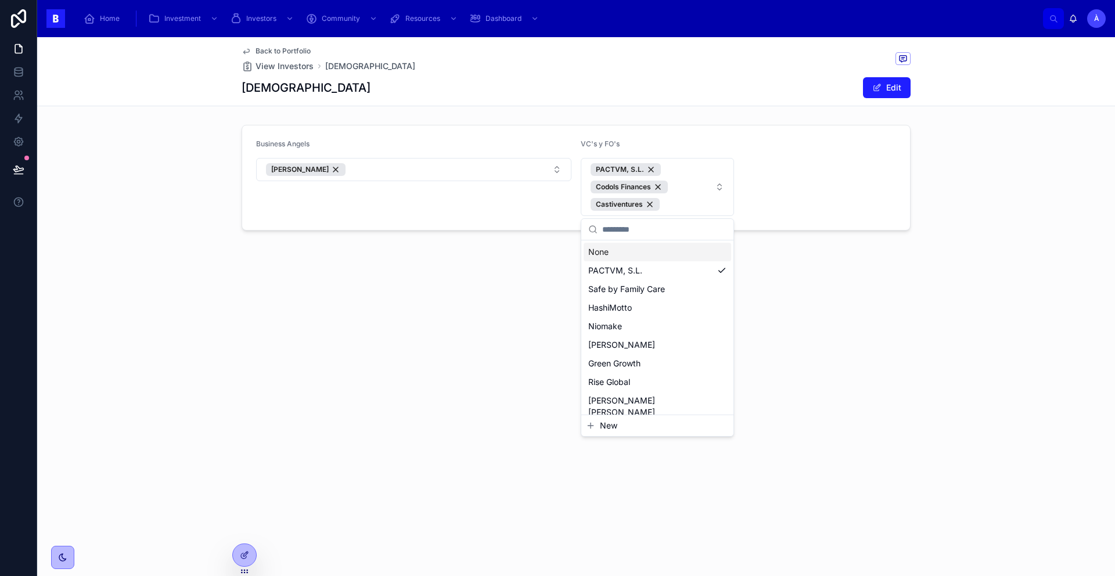
click at [786, 246] on div "Back to Portfolio View Investors Dedomena Dedomena Edit Business Angels Alex Ca…" at bounding box center [576, 173] width 1078 height 272
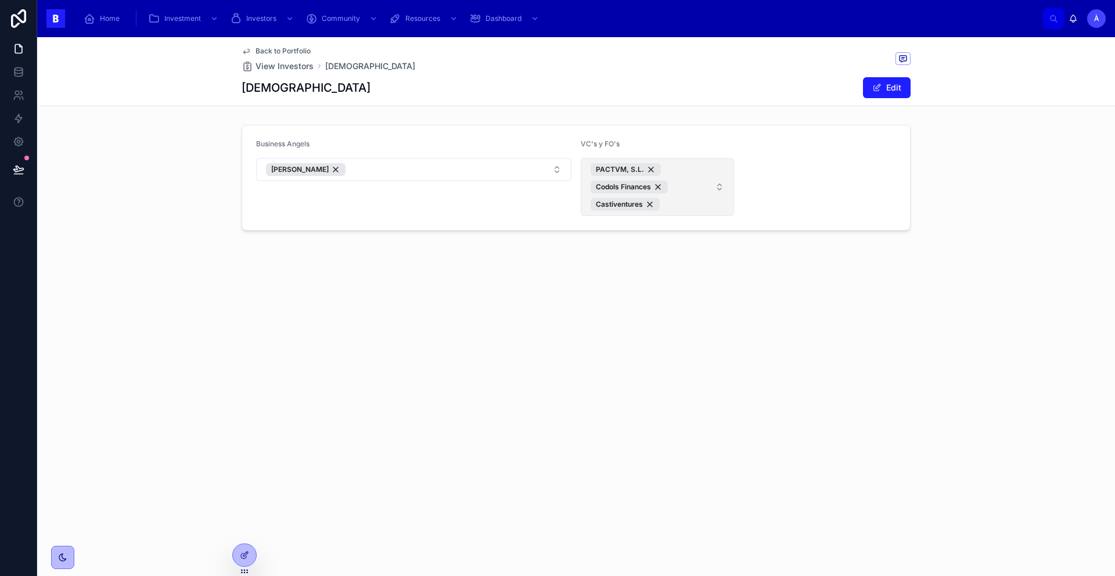
click at [689, 204] on span "PACTVM, S.L. Codols Finances Castiventures" at bounding box center [651, 187] width 120 height 48
type input "*****"
click at [613, 296] on div "New" at bounding box center [658, 290] width 152 height 21
click at [609, 293] on span "New" at bounding box center [608, 291] width 17 height 12
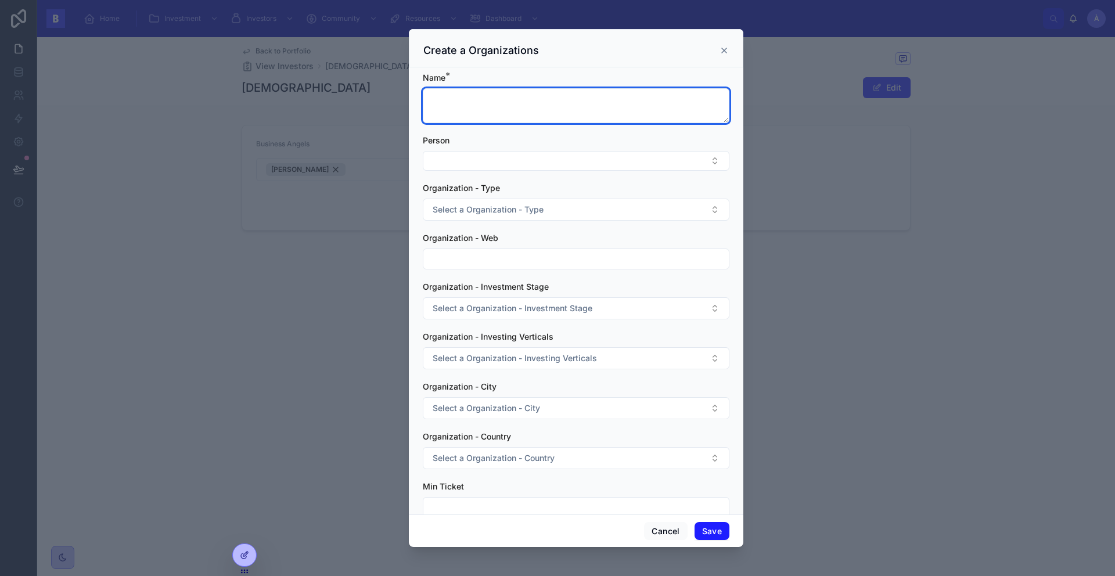
click at [455, 108] on textarea at bounding box center [576, 105] width 307 height 35
paste textarea "**********"
type textarea "**********"
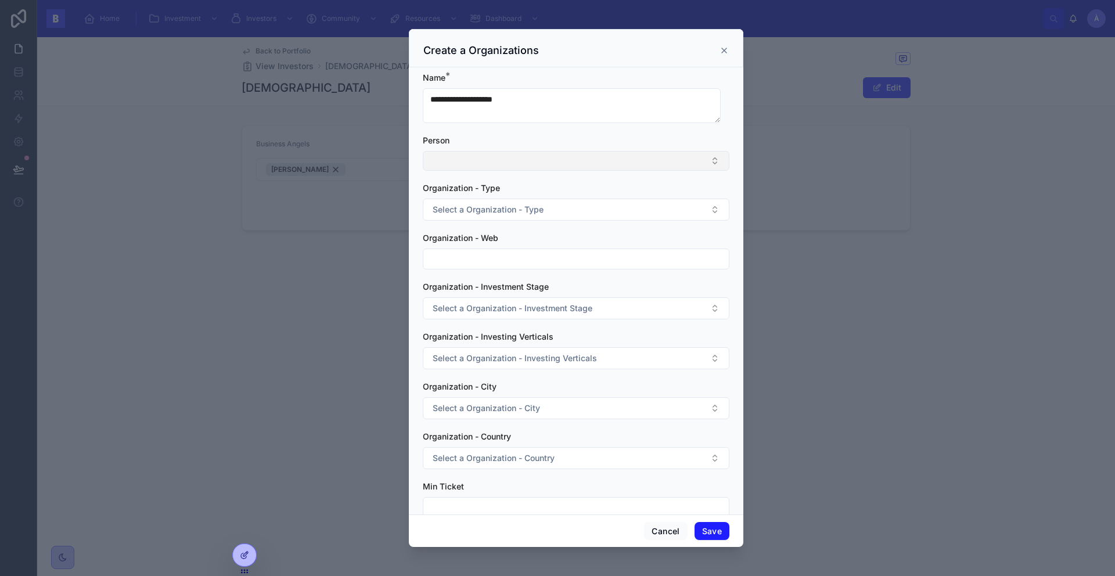
click at [461, 166] on button "Select Button" at bounding box center [576, 161] width 307 height 20
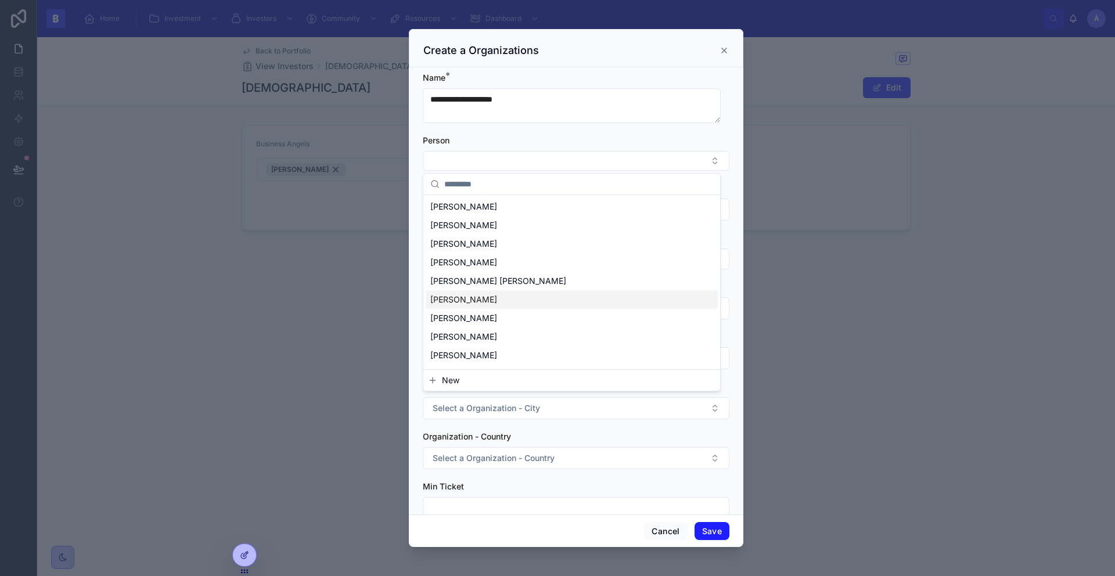
click at [545, 431] on div "Organization - Country" at bounding box center [576, 437] width 307 height 12
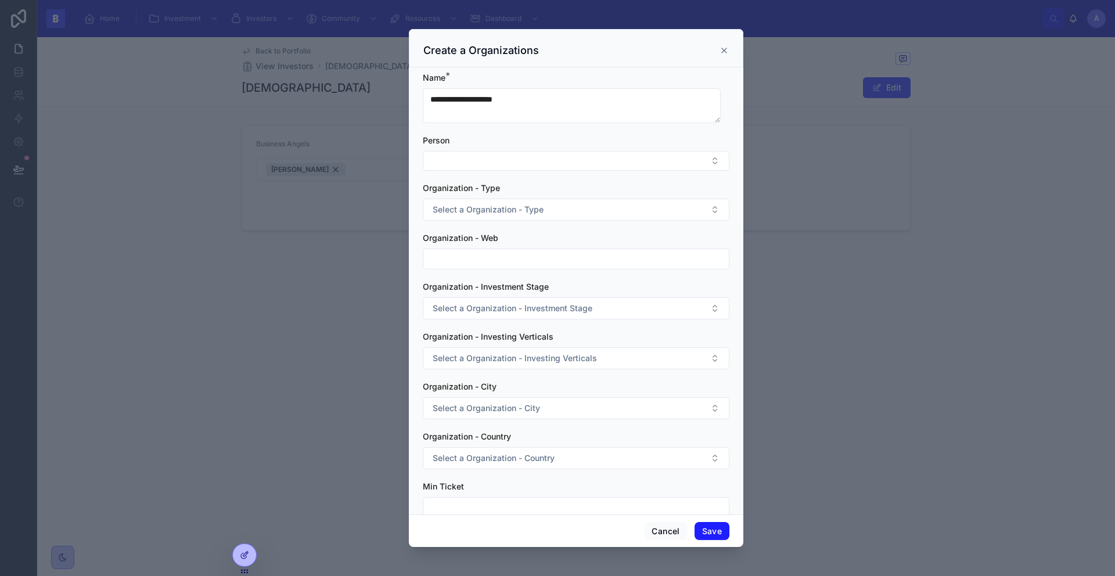
click at [484, 257] on input "text" at bounding box center [577, 259] width 306 height 16
paste input "**********"
type input "**********"
click at [527, 229] on form "**********" at bounding box center [576, 325] width 307 height 507
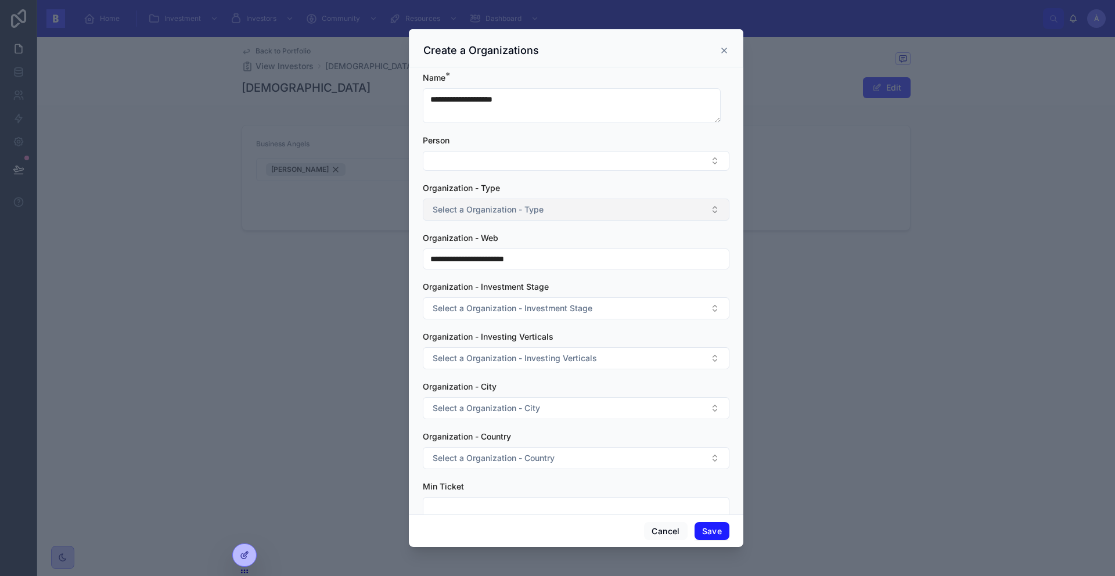
click at [507, 213] on span "Select a Organization - Type" at bounding box center [488, 210] width 111 height 12
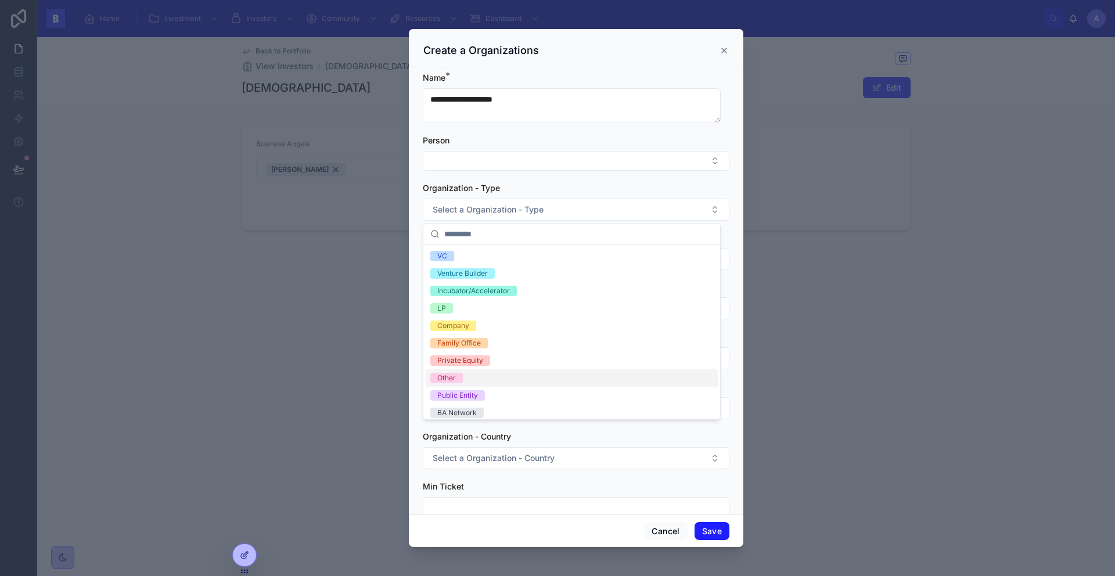
click at [465, 375] on div "Other" at bounding box center [572, 377] width 292 height 17
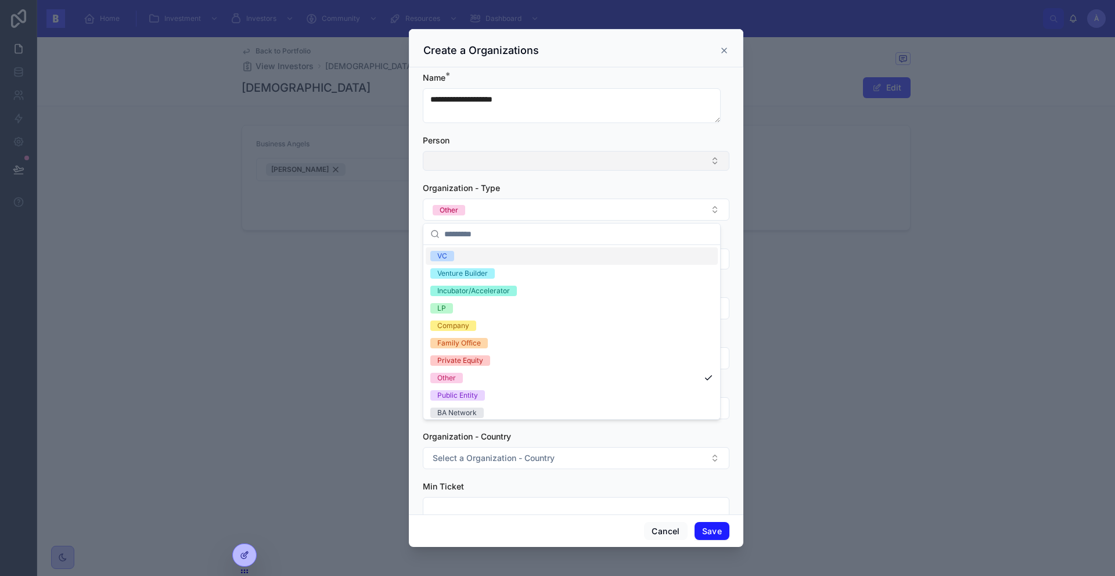
click at [487, 155] on button "Select Button" at bounding box center [576, 161] width 307 height 20
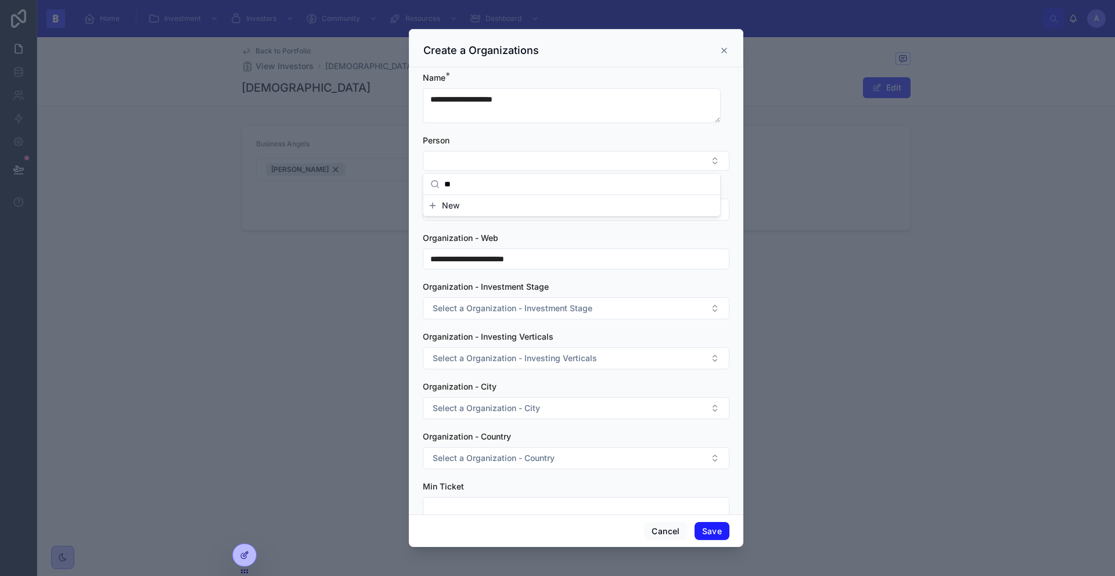
type input "*"
click at [671, 483] on div "Cancel Save" at bounding box center [576, 531] width 335 height 33
click at [666, 483] on button "Cancel" at bounding box center [665, 531] width 43 height 19
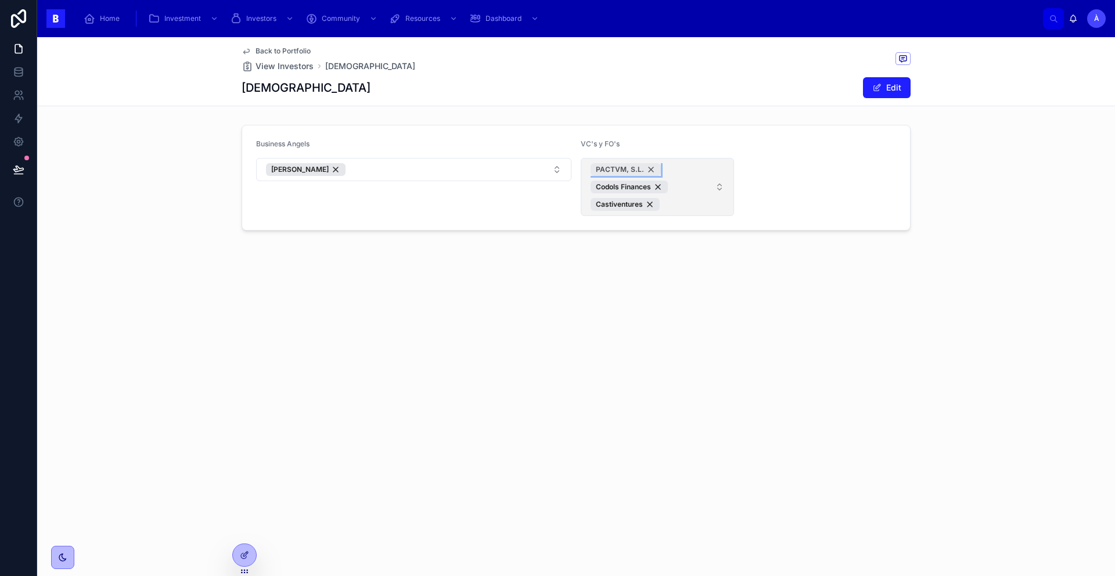
click at [651, 168] on div "PACTVM, S.L." at bounding box center [626, 169] width 70 height 13
click at [853, 88] on button "Edit" at bounding box center [887, 87] width 48 height 21
click at [853, 87] on button "Done" at bounding box center [883, 87] width 53 height 21
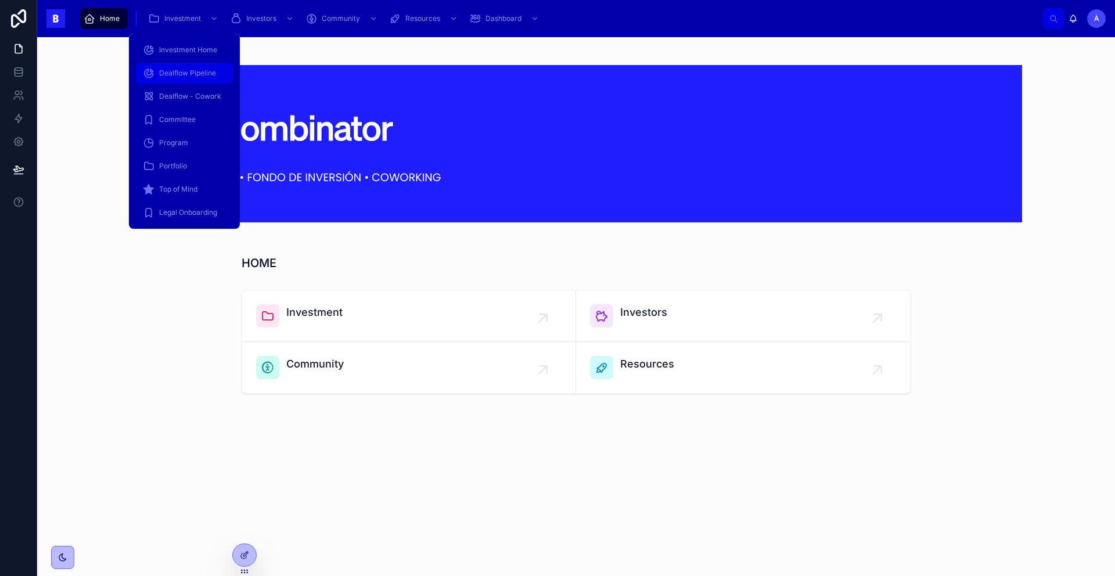
click at [190, 74] on span "Dealflow Pipeline" at bounding box center [187, 73] width 57 height 9
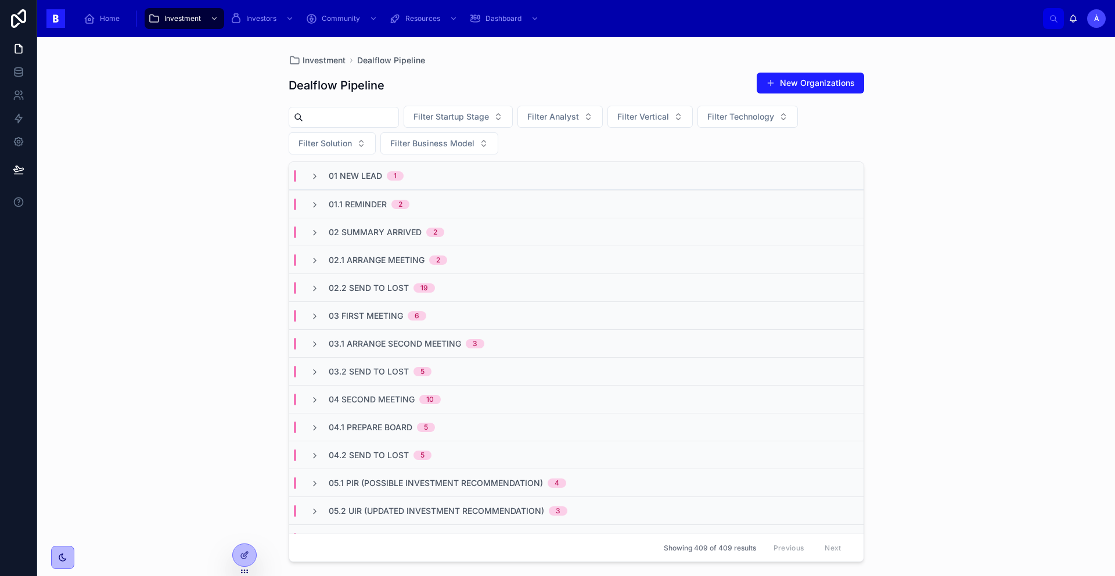
click at [363, 200] on span "01.1 Reminder" at bounding box center [358, 205] width 58 height 12
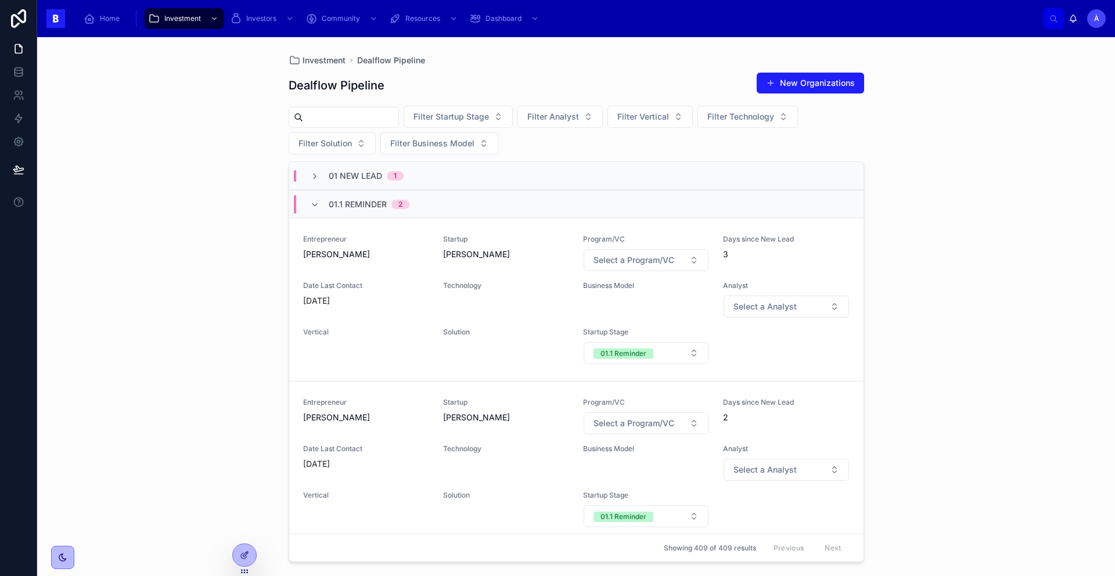
click at [364, 201] on span "01.1 Reminder" at bounding box center [358, 205] width 58 height 12
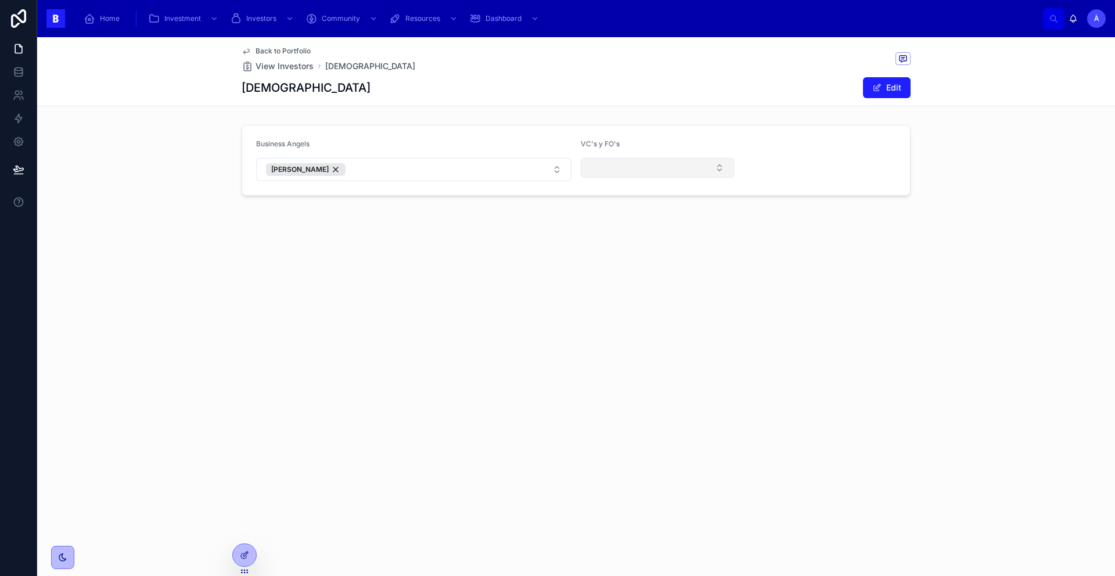
click at [661, 164] on button "Select Button" at bounding box center [657, 168] width 153 height 20
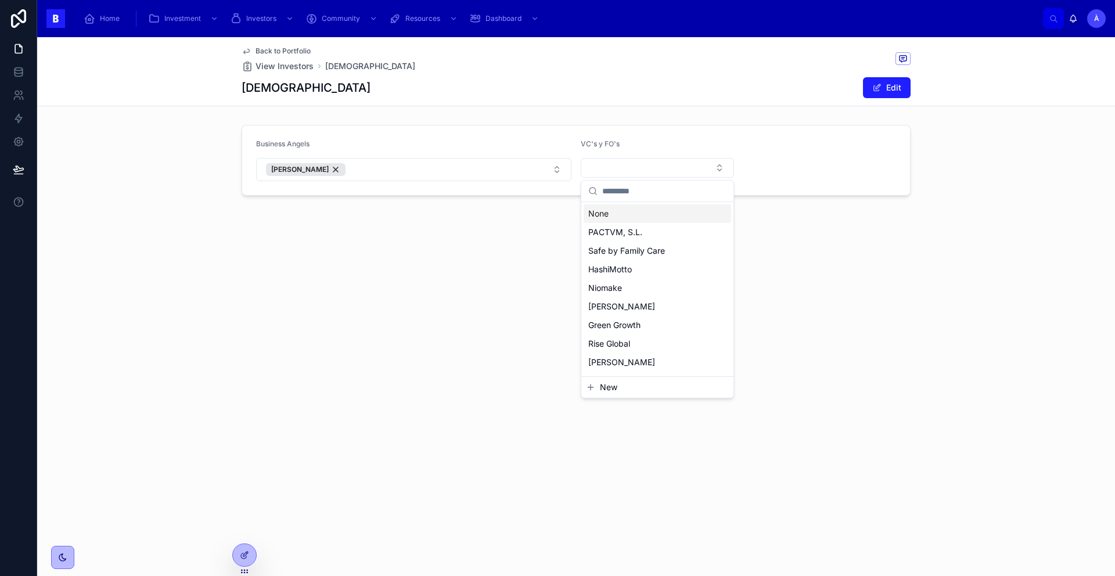
click at [604, 135] on form "Business [PERSON_NAME] VC's y FO's" at bounding box center [576, 160] width 668 height 70
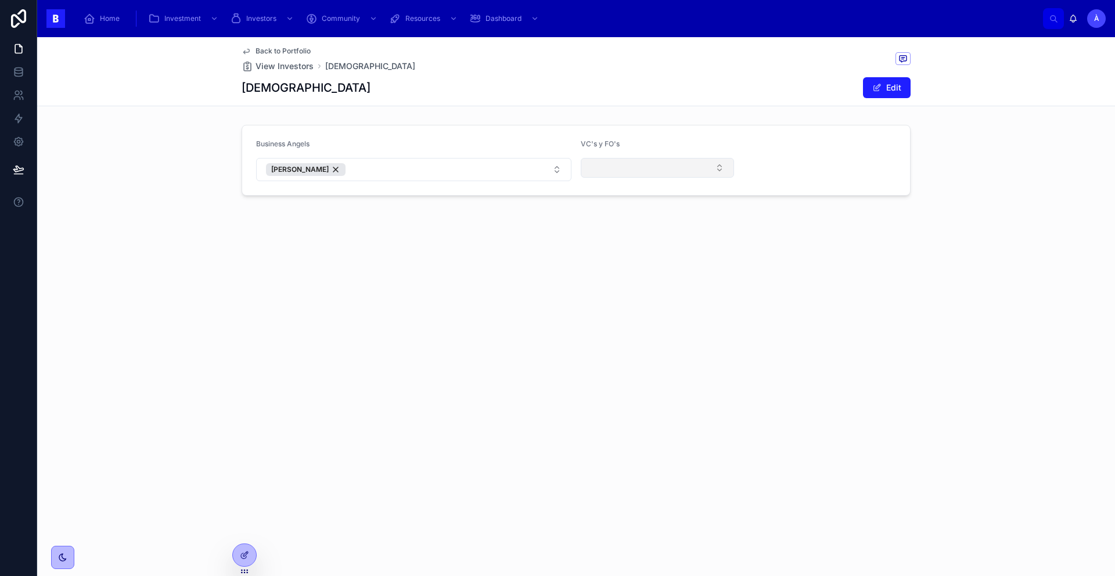
click at [669, 167] on button "Select Button" at bounding box center [657, 168] width 153 height 20
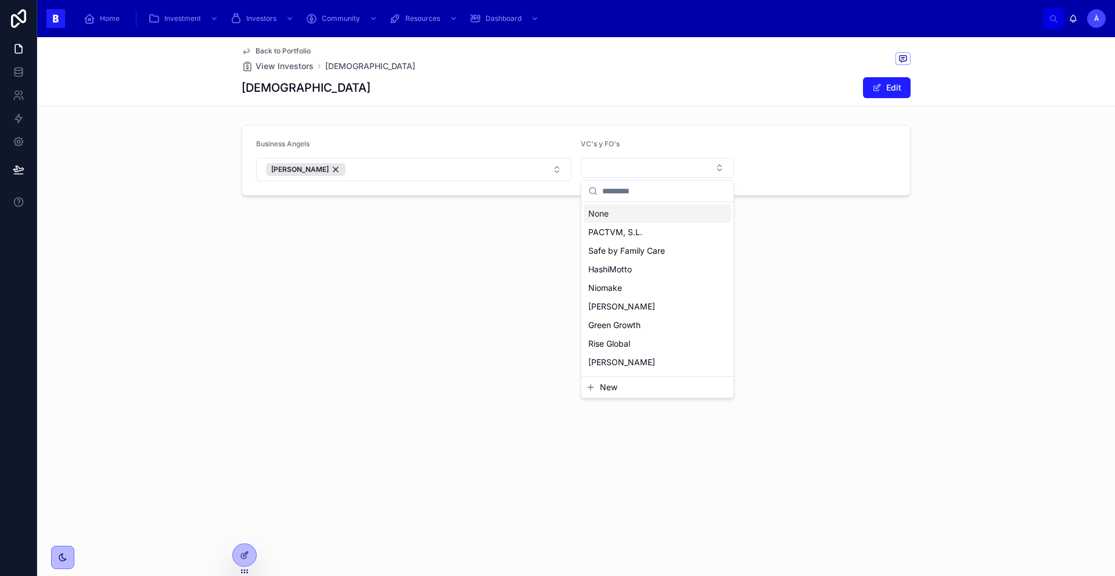
click at [588, 128] on form "Business [PERSON_NAME] VC's y FO's" at bounding box center [576, 160] width 668 height 70
click at [257, 33] on div "Home Investment Investors Community Resources Dashboard À [PERSON_NAME]" at bounding box center [576, 18] width 1078 height 37
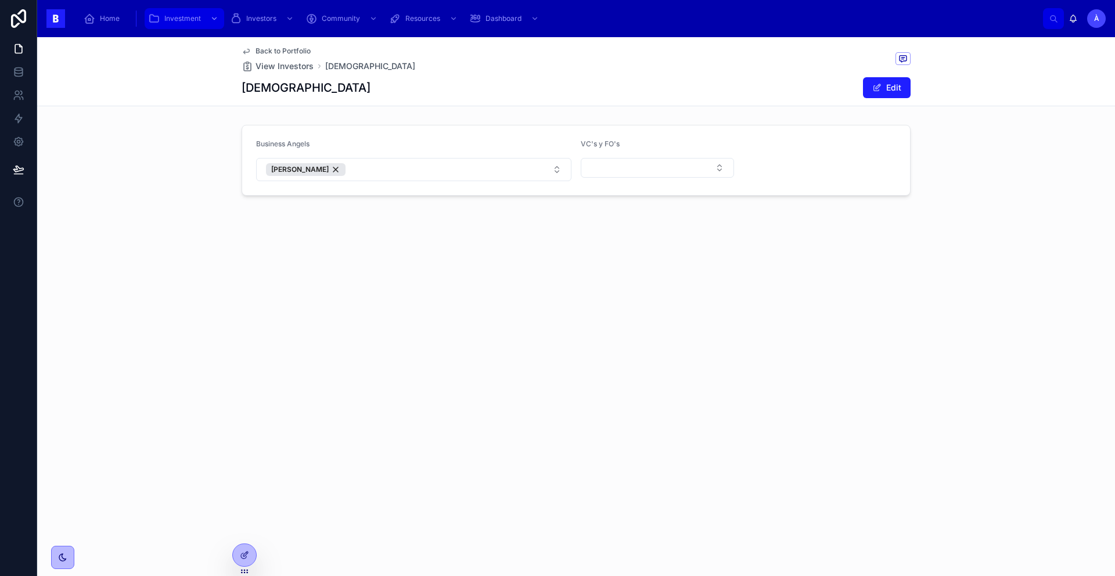
click at [182, 20] on span "Investment" at bounding box center [182, 18] width 37 height 9
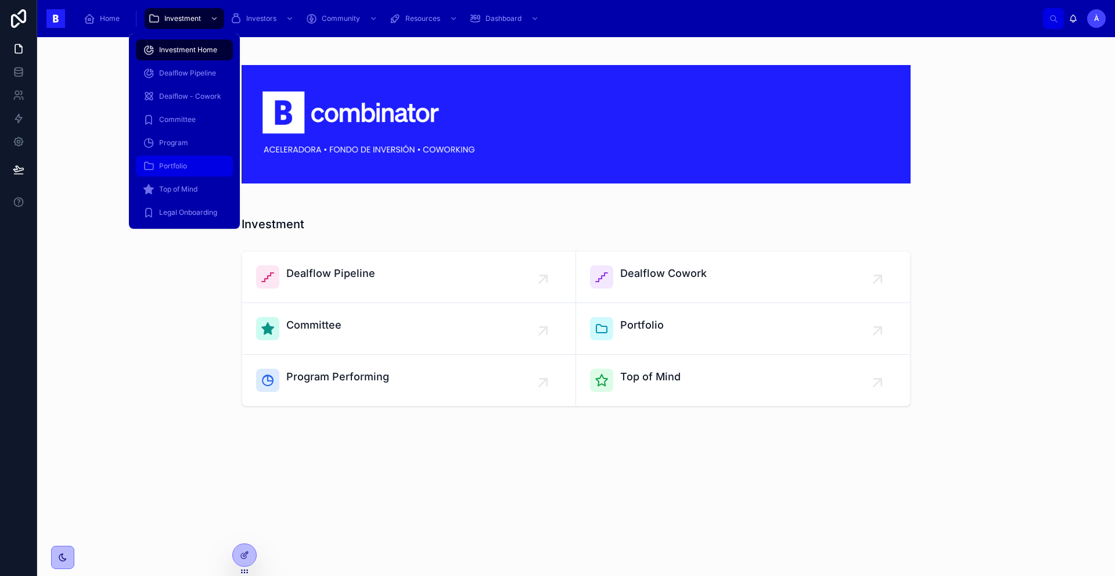
click at [180, 164] on span "Portfolio" at bounding box center [173, 165] width 28 height 9
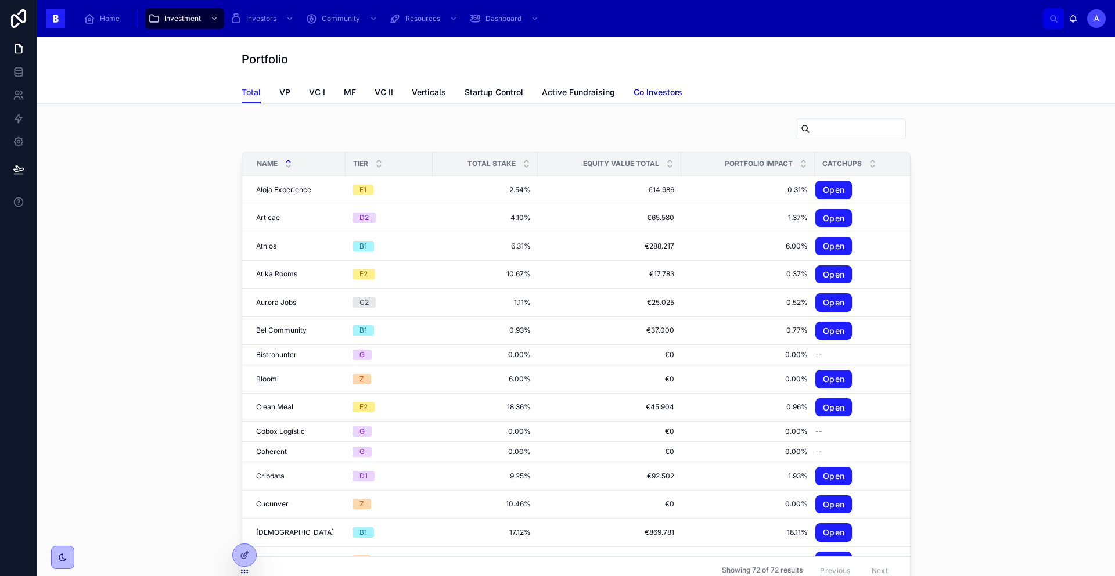
click at [645, 88] on span "Co Investors" at bounding box center [658, 93] width 49 height 12
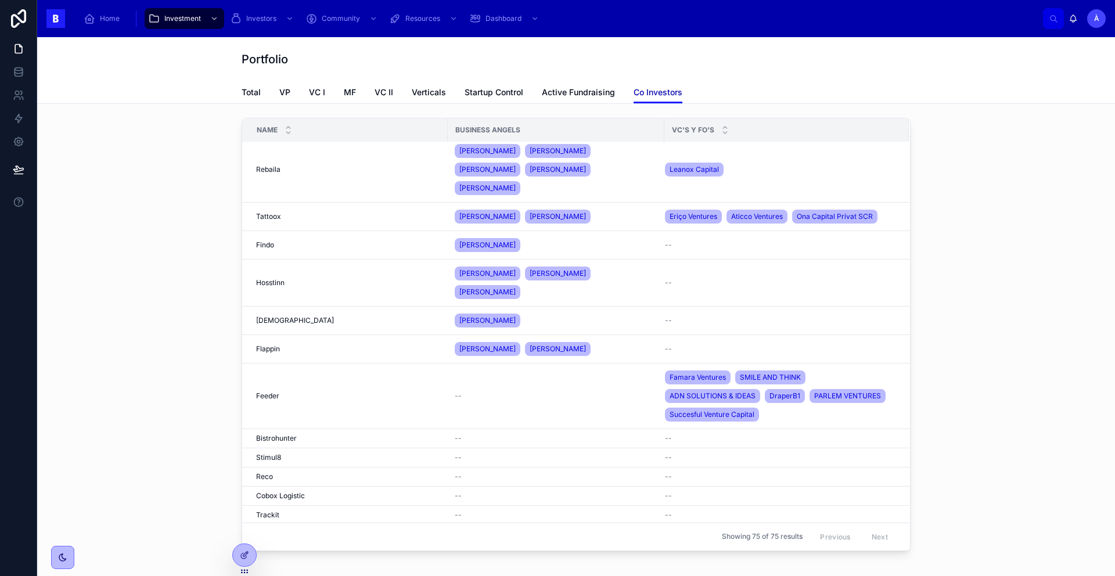
scroll to position [841, 0]
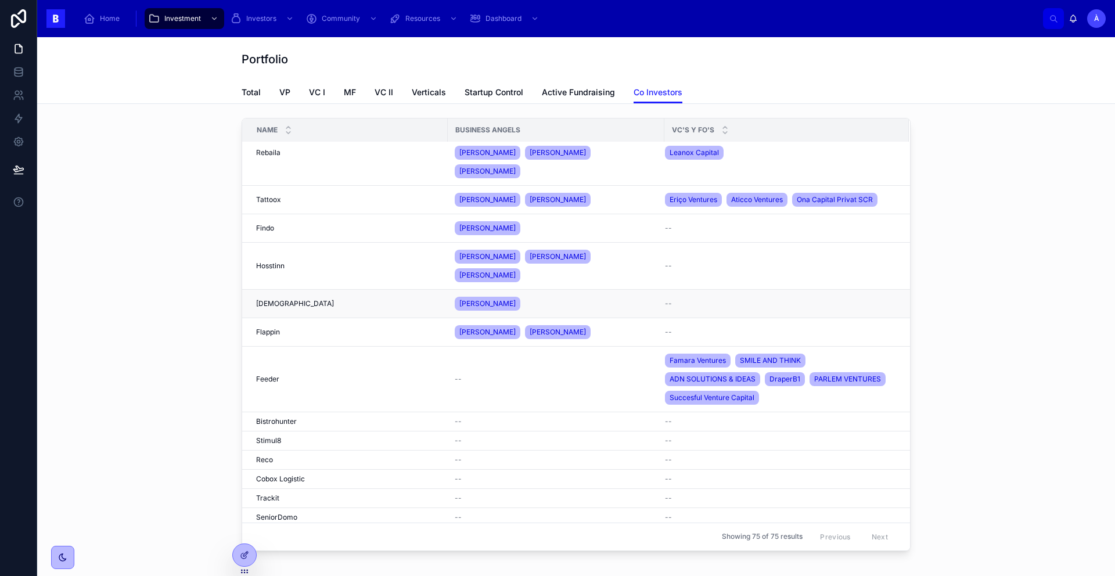
click at [708, 300] on div "--" at bounding box center [780, 303] width 230 height 9
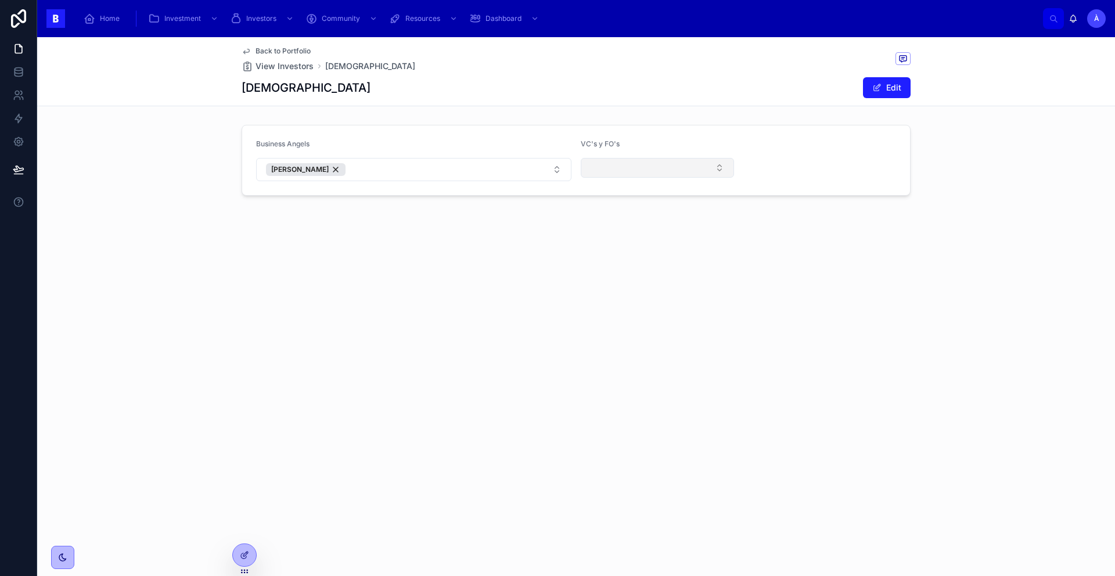
click at [654, 169] on button "Select Button" at bounding box center [657, 168] width 153 height 20
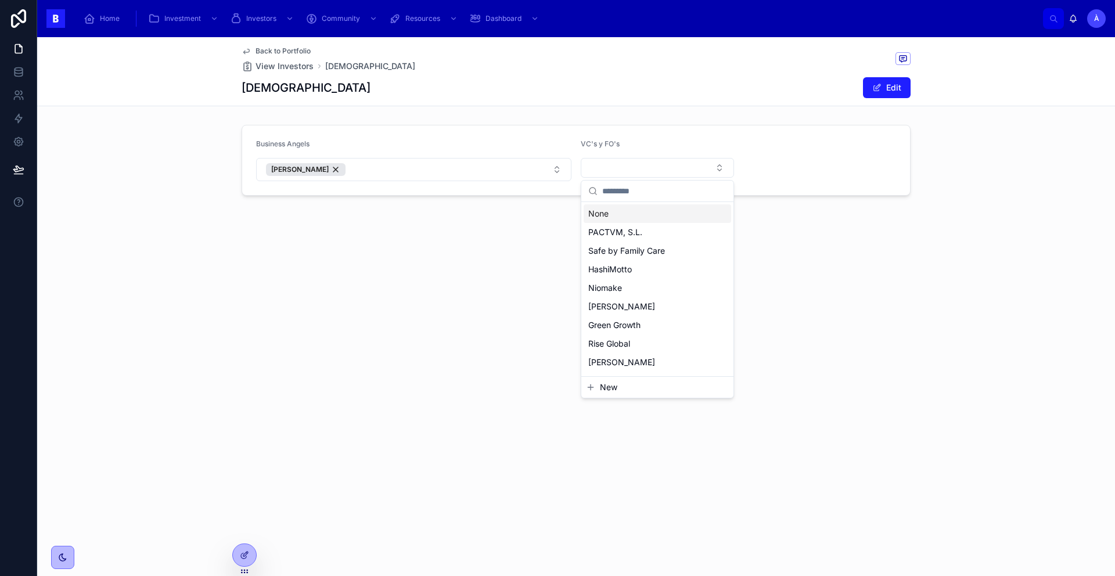
click at [642, 194] on input "text" at bounding box center [664, 191] width 124 height 21
click at [631, 327] on span "Castiventures" at bounding box center [614, 326] width 52 height 12
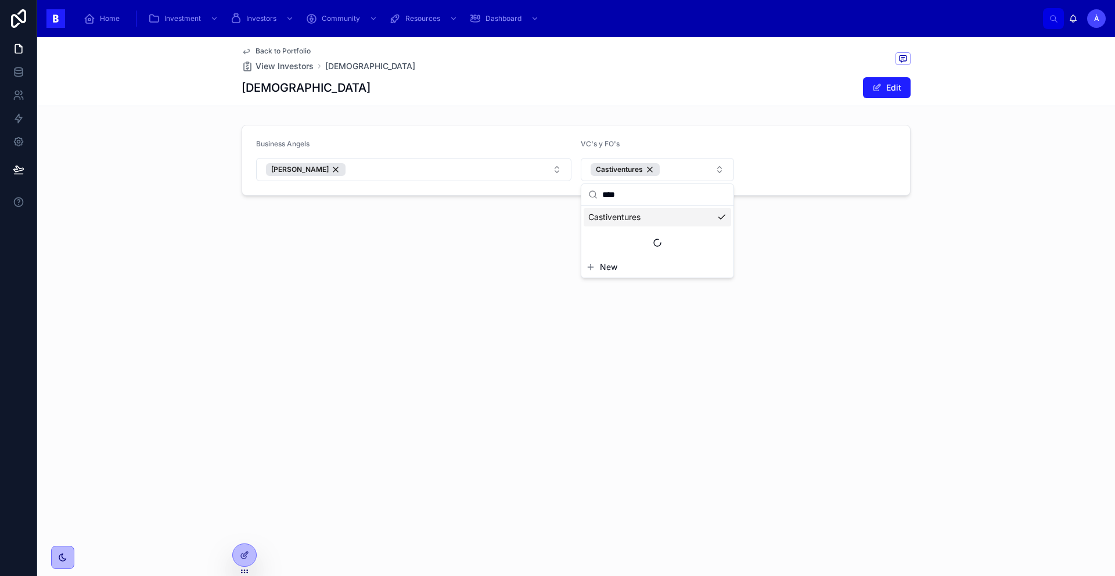
click at [642, 196] on input "****" at bounding box center [664, 194] width 124 height 21
type input "******"
click at [643, 215] on span "Codols Finances" at bounding box center [619, 217] width 62 height 12
click at [813, 254] on div "Back to Portfolio View Investors Dedomena Dedomena Edit Business [PERSON_NAME] …" at bounding box center [576, 164] width 1078 height 255
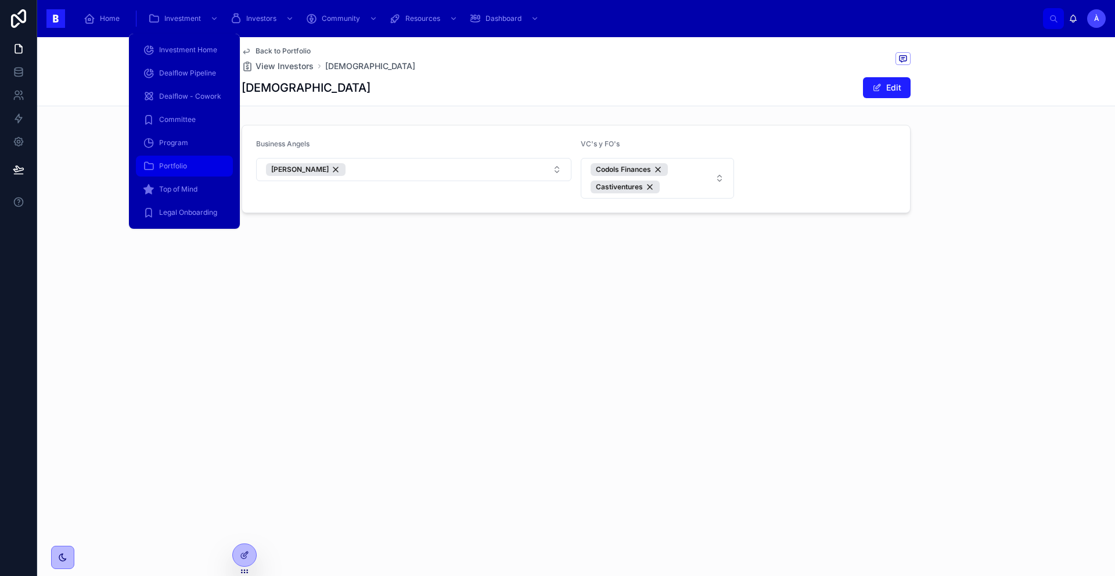
click at [177, 165] on span "Portfolio" at bounding box center [173, 165] width 28 height 9
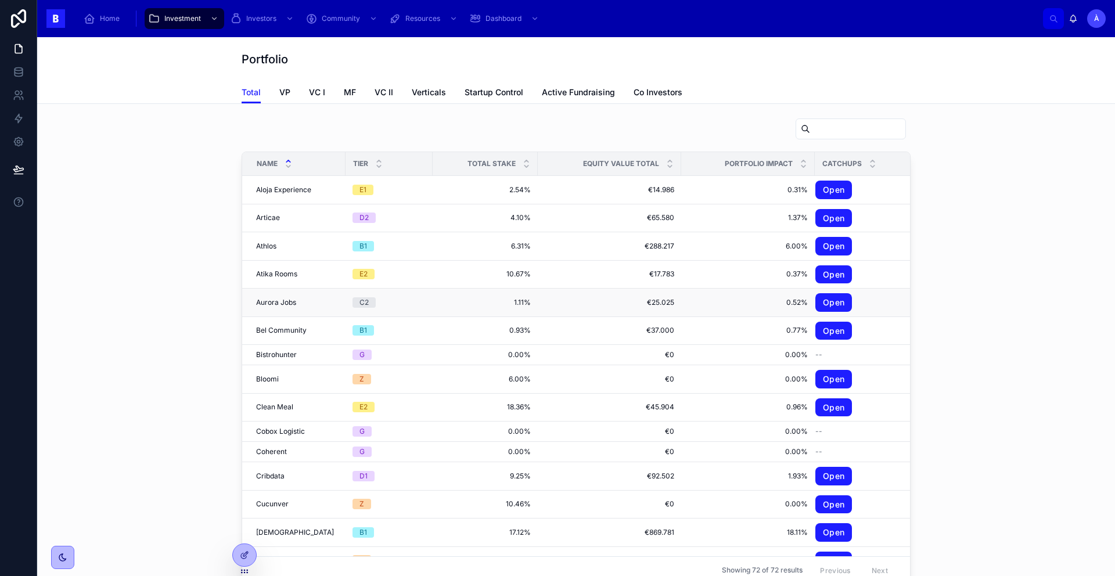
scroll to position [9, 0]
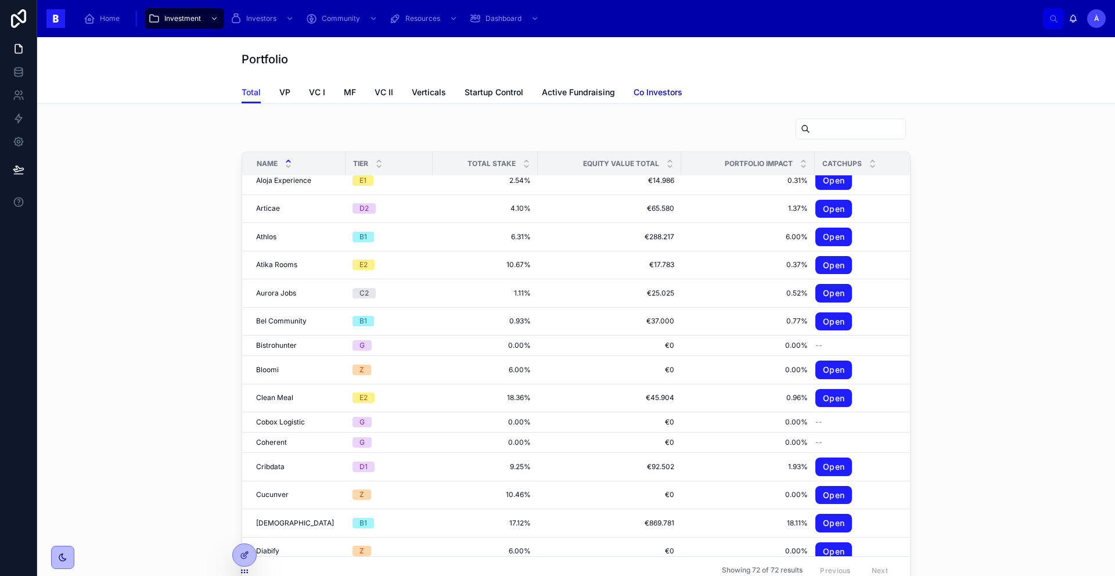
click at [641, 89] on span "Co Investors" at bounding box center [658, 93] width 49 height 12
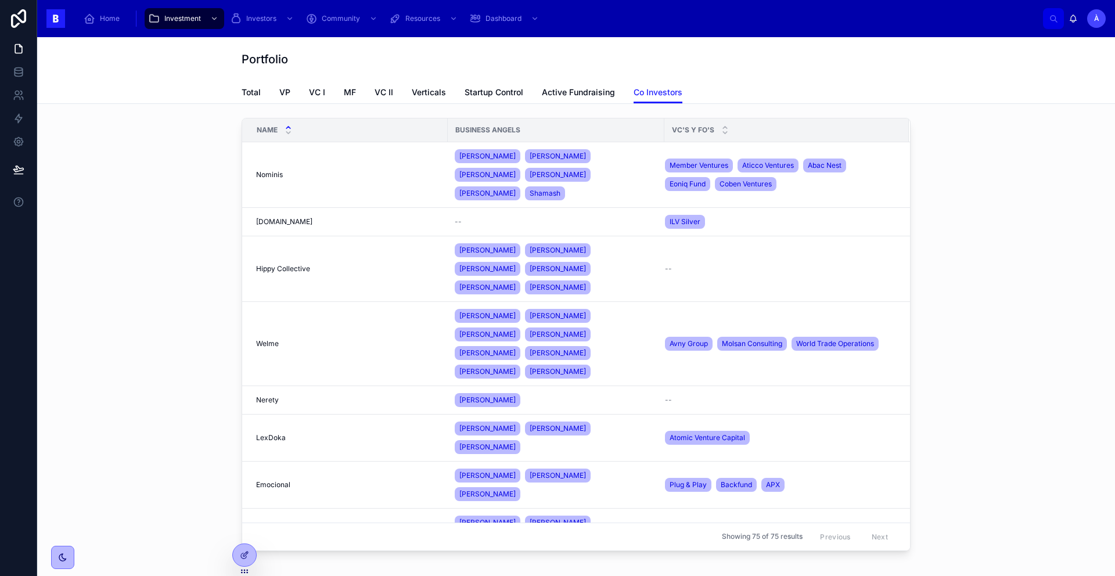
click at [285, 124] on icon at bounding box center [289, 128] width 8 height 8
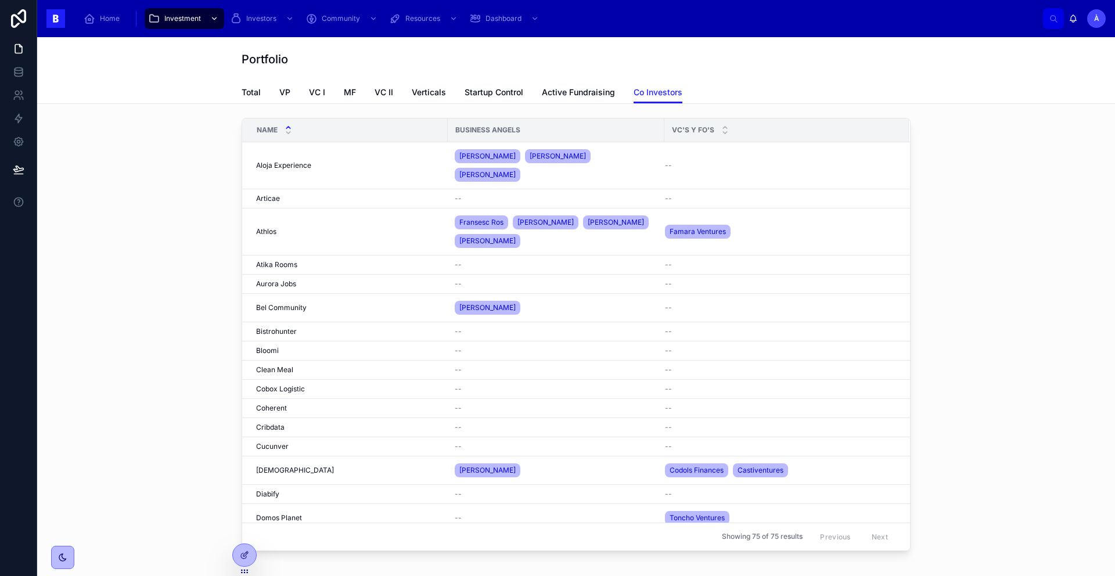
click at [187, 17] on span "Investment" at bounding box center [182, 18] width 37 height 9
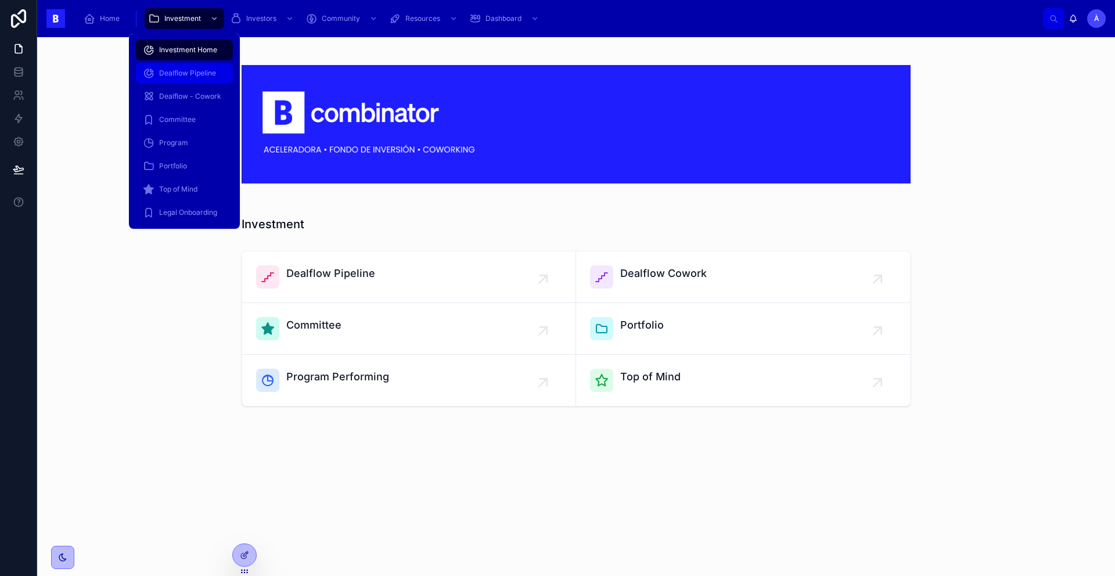
click at [189, 78] on div "Dealflow Pipeline" at bounding box center [184, 73] width 83 height 19
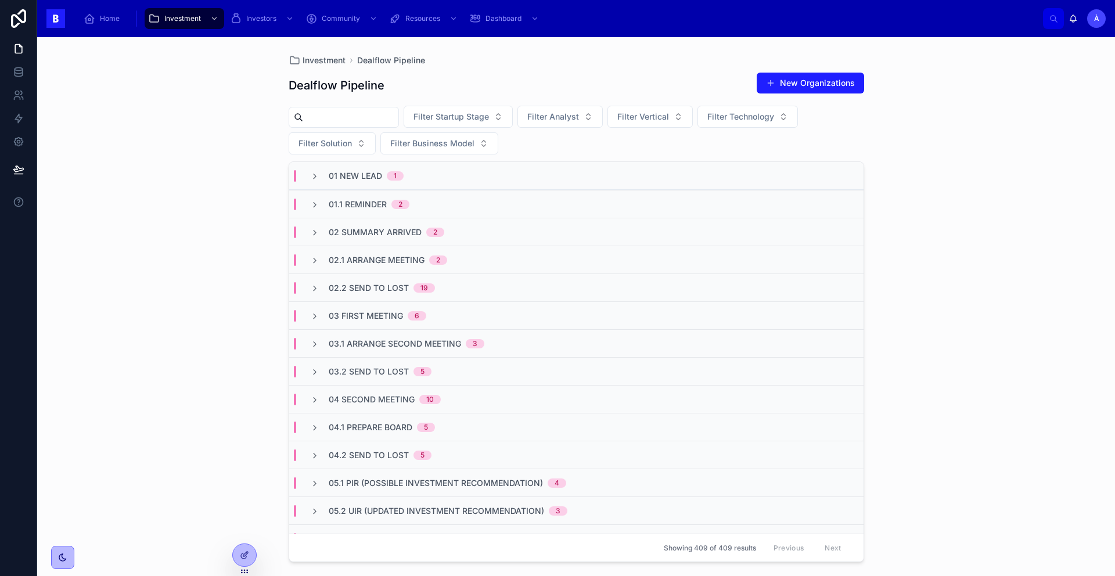
click at [365, 232] on span "02 Summary Arrived" at bounding box center [375, 233] width 93 height 12
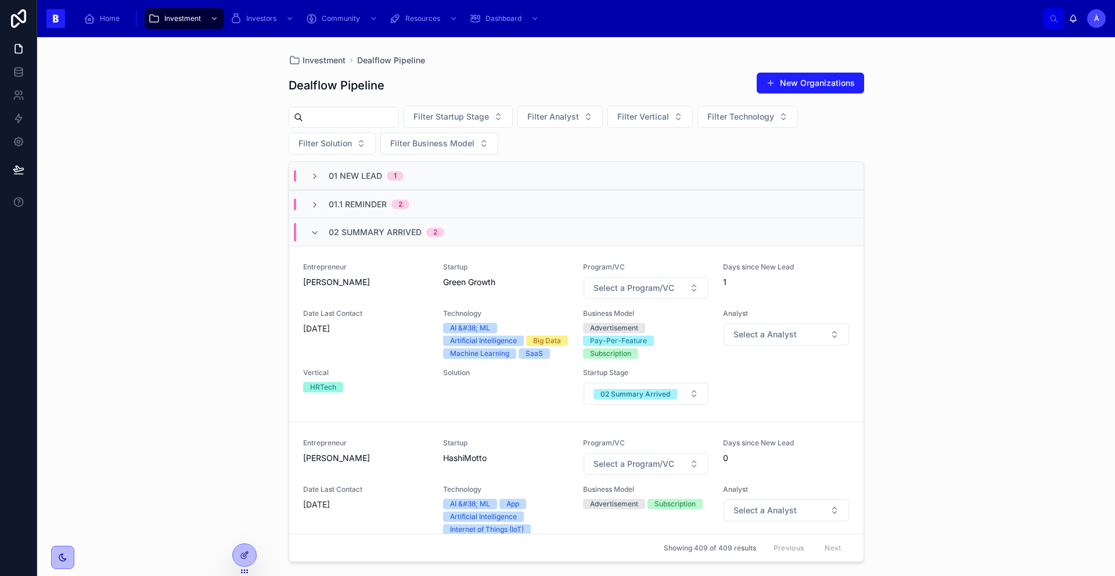
click at [365, 232] on span "02 Summary Arrived" at bounding box center [375, 233] width 93 height 12
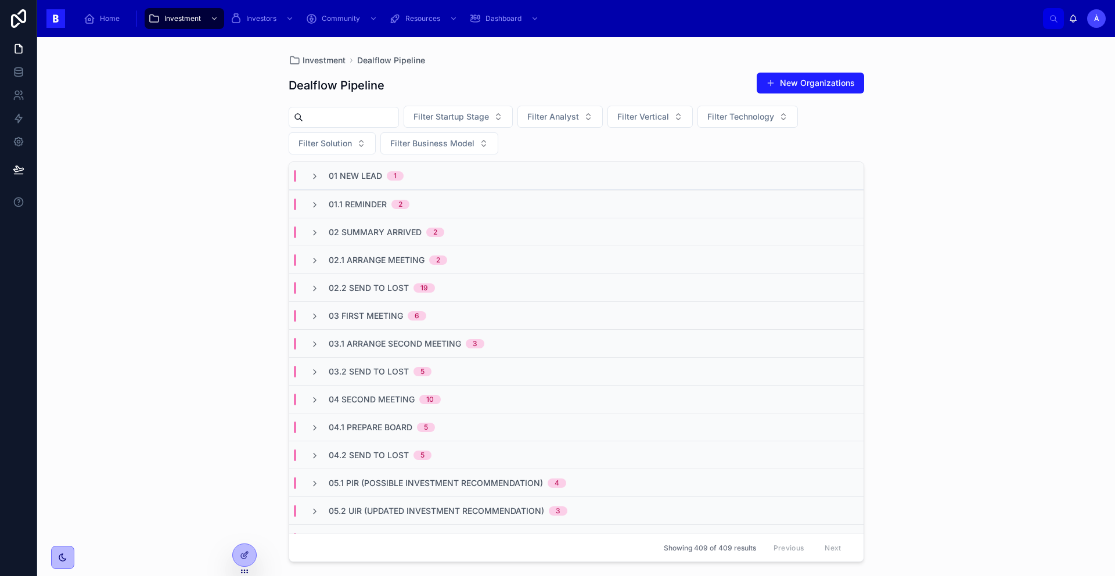
click at [365, 232] on span "02 Summary Arrived" at bounding box center [375, 233] width 93 height 12
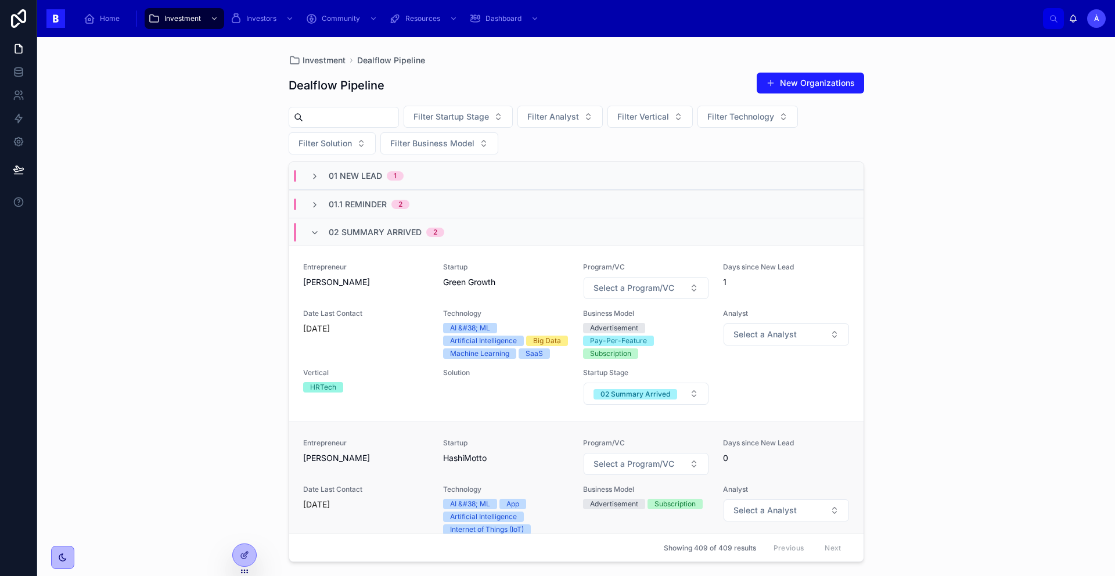
click at [390, 464] on span "[PERSON_NAME]" at bounding box center [366, 459] width 126 height 12
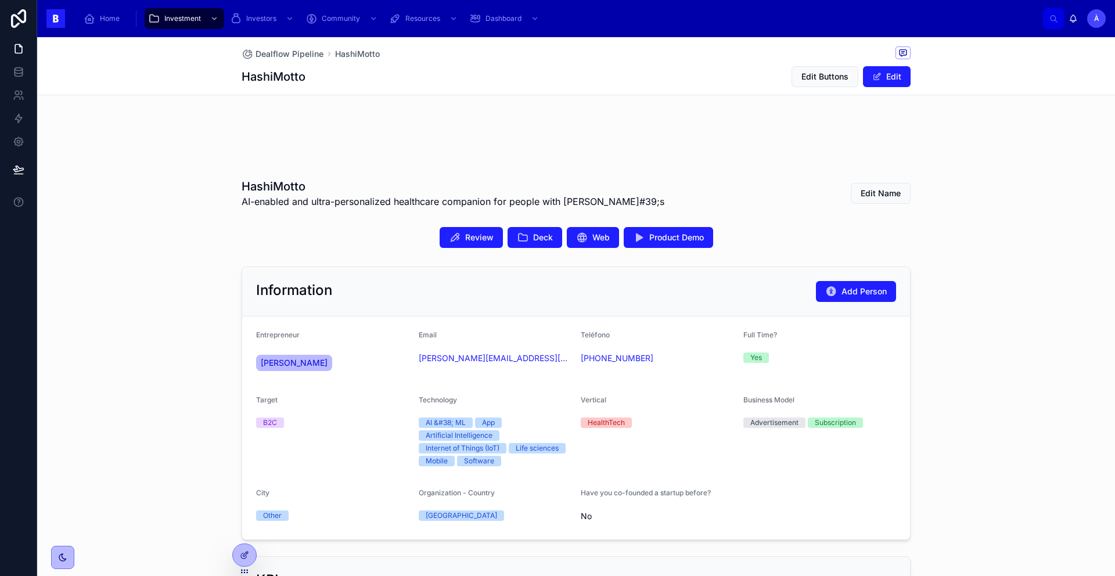
scroll to position [110, 0]
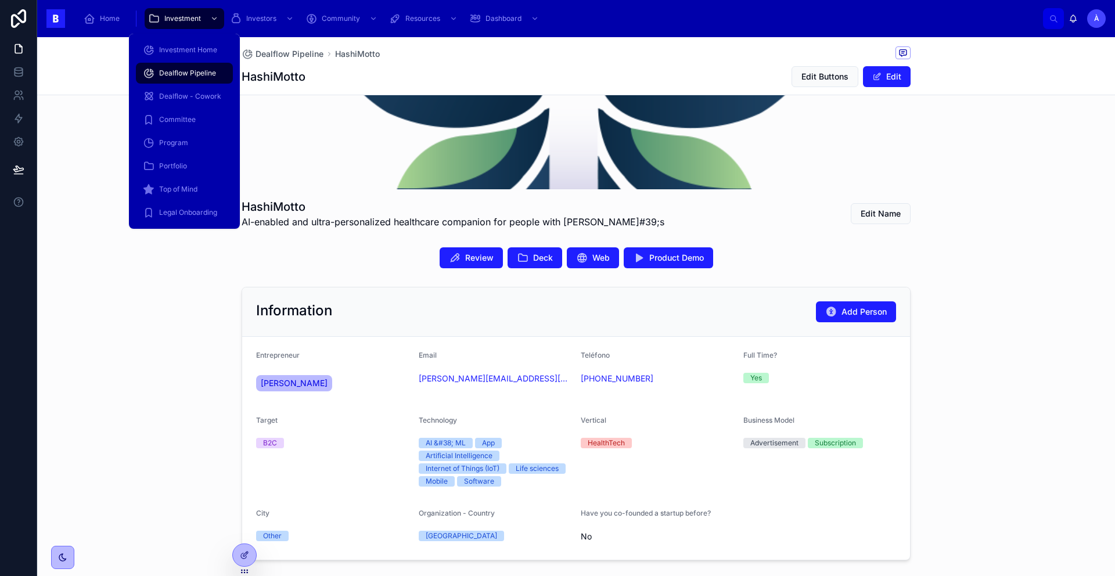
click at [188, 72] on span "Dealflow Pipeline" at bounding box center [187, 73] width 57 height 9
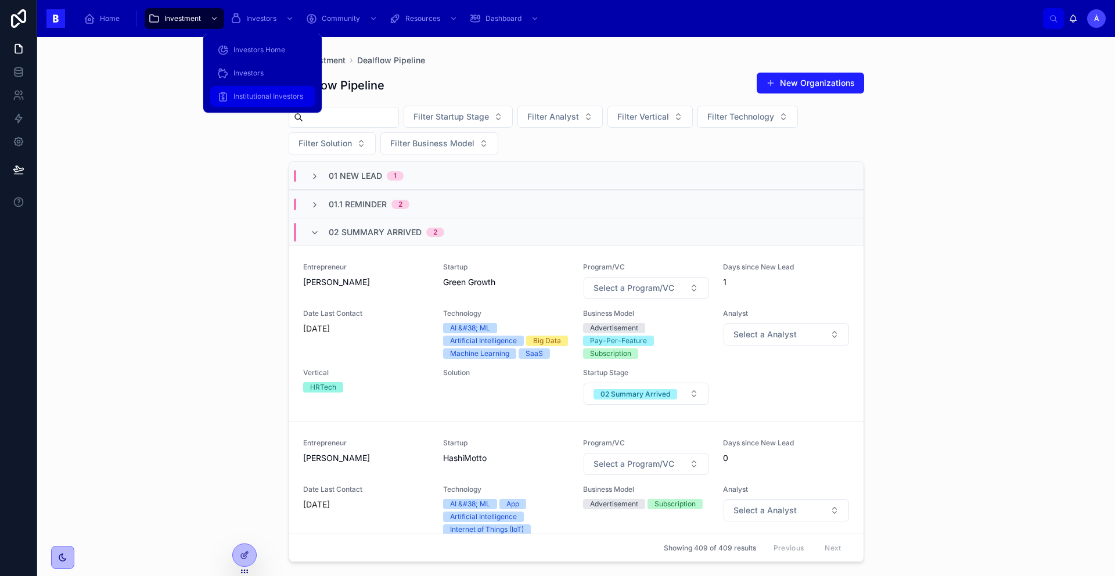
click at [246, 103] on div "Institutional Investors" at bounding box center [262, 96] width 91 height 19
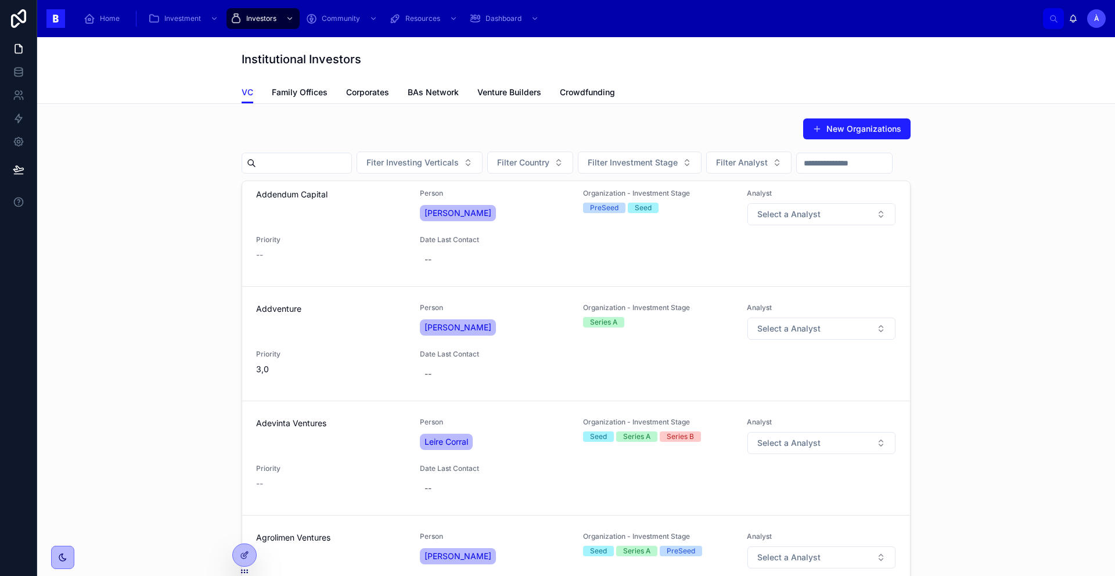
scroll to position [4080, 0]
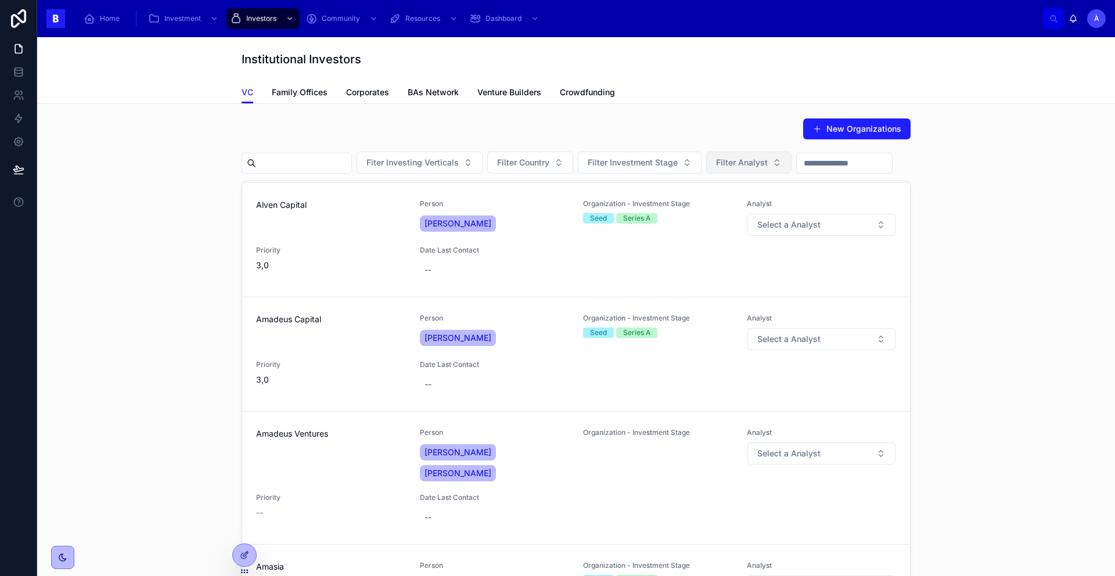
click at [744, 167] on span "Filter Analyst" at bounding box center [742, 163] width 52 height 12
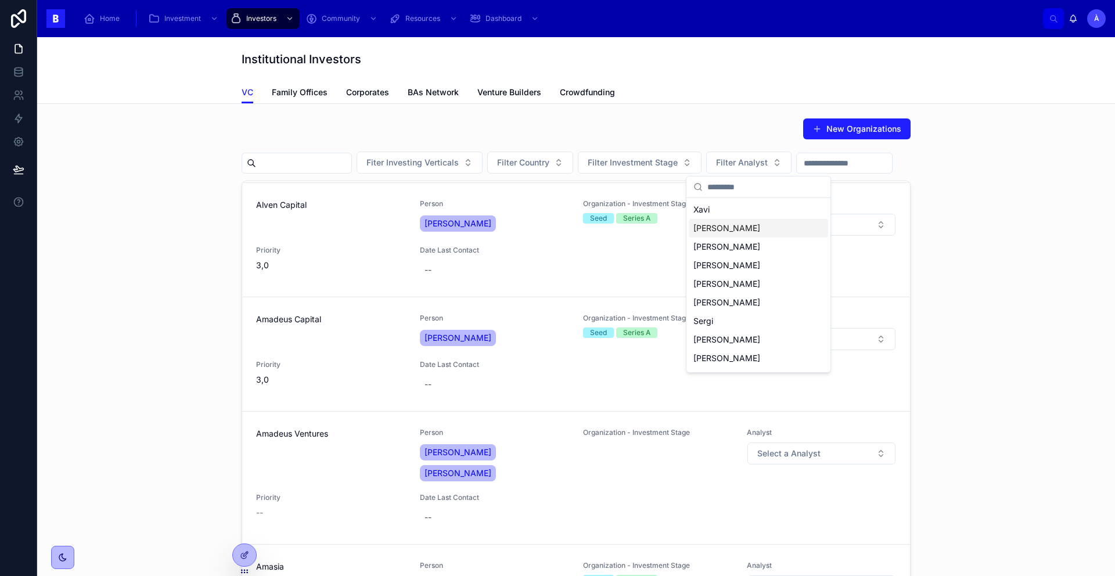
click at [724, 231] on div "[PERSON_NAME]" at bounding box center [758, 228] width 139 height 19
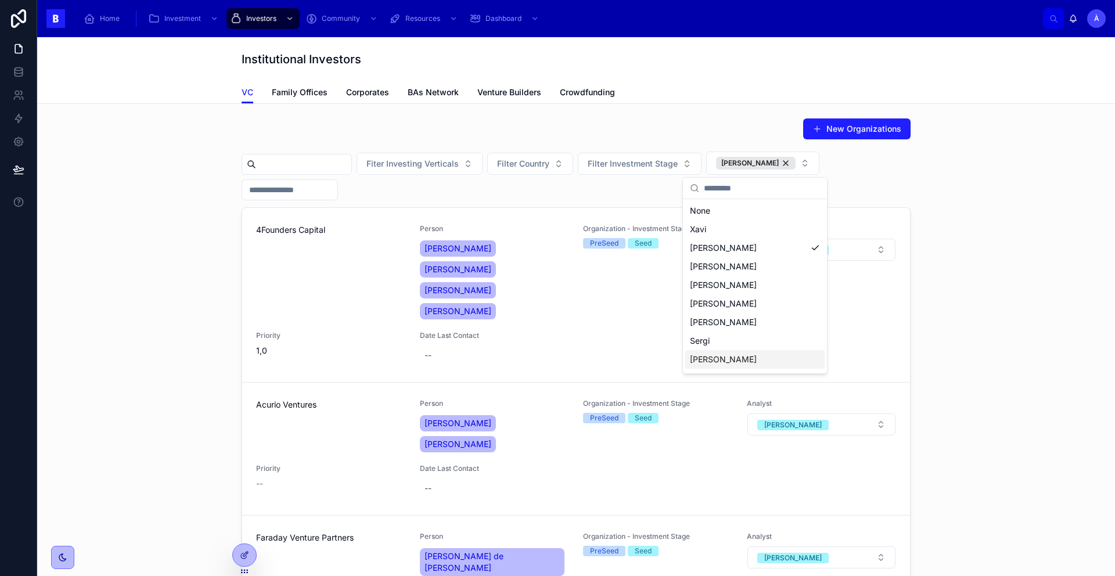
click at [562, 193] on div "Fiter Investing Verticals Filter Country Filter Investment Stage [PERSON_NAME]" at bounding box center [576, 176] width 669 height 49
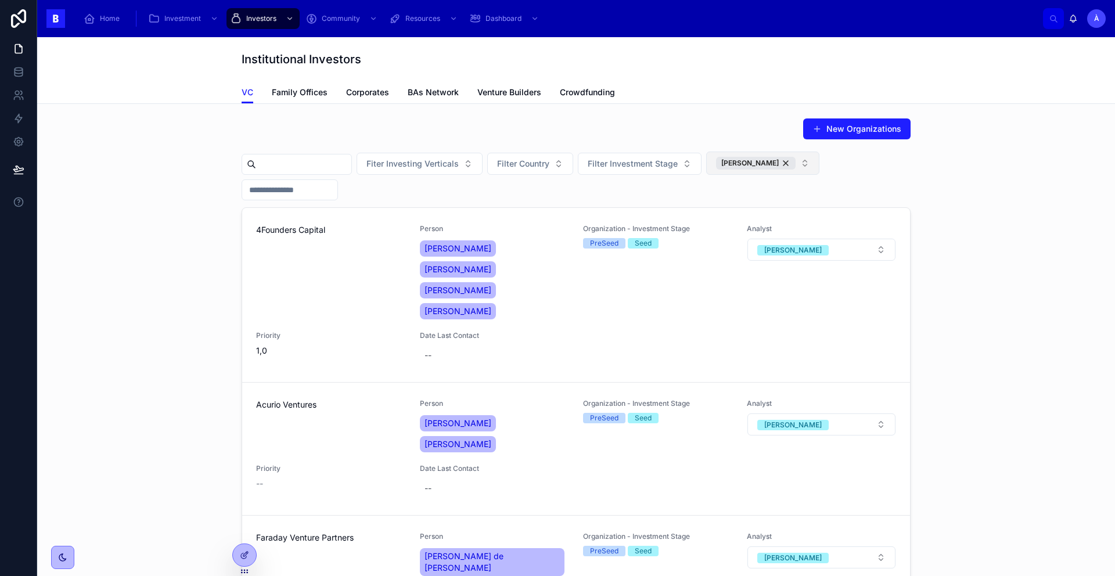
click at [761, 157] on div "[PERSON_NAME]" at bounding box center [756, 163] width 80 height 13
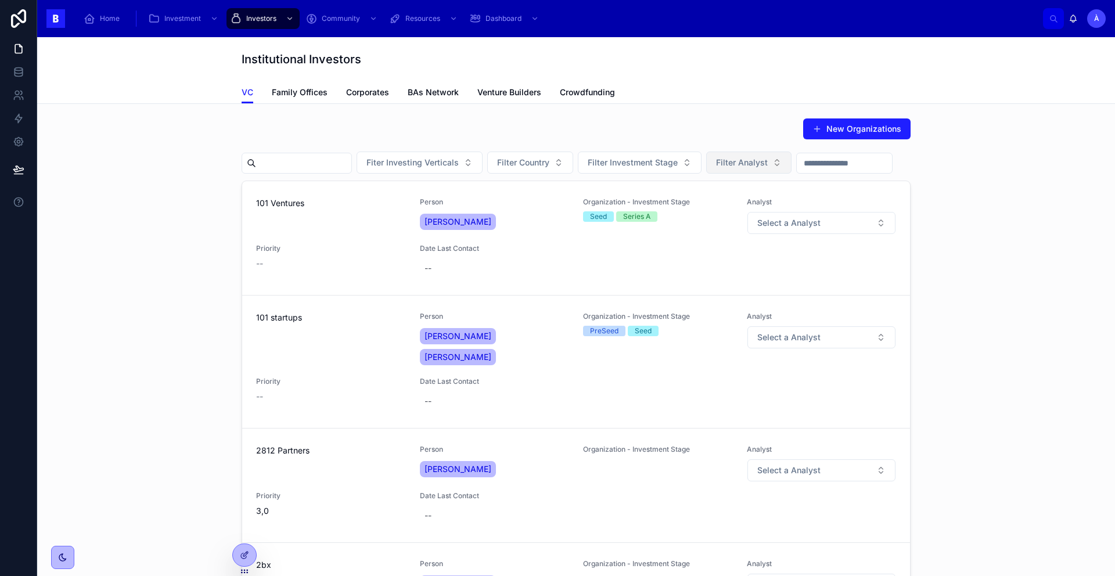
drag, startPoint x: 762, startPoint y: 162, endPoint x: 760, endPoint y: 168, distance: 6.6
click at [762, 162] on span "Filter Analyst" at bounding box center [742, 163] width 52 height 12
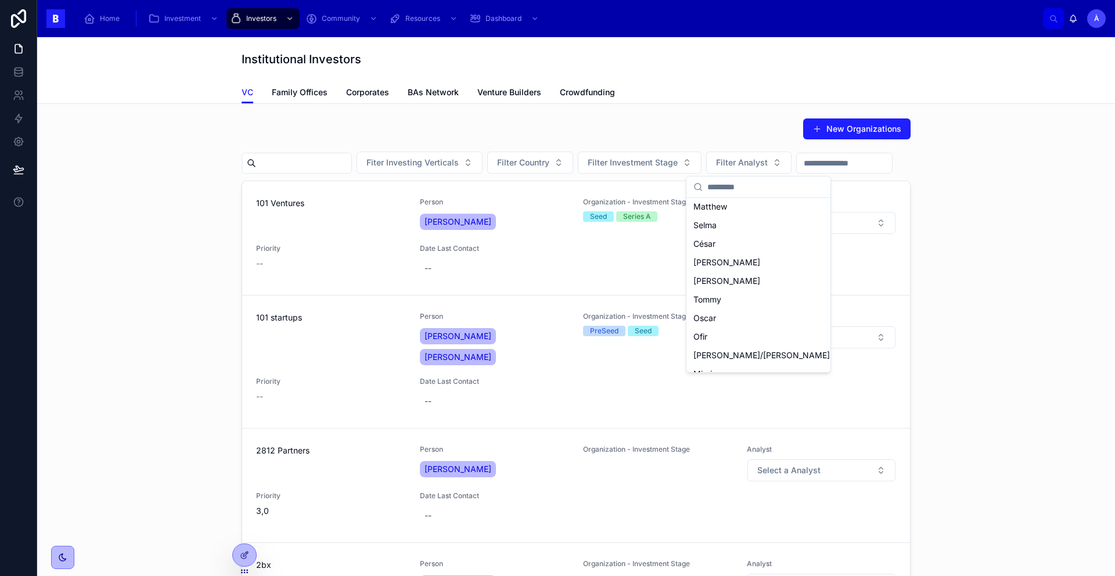
scroll to position [369, 0]
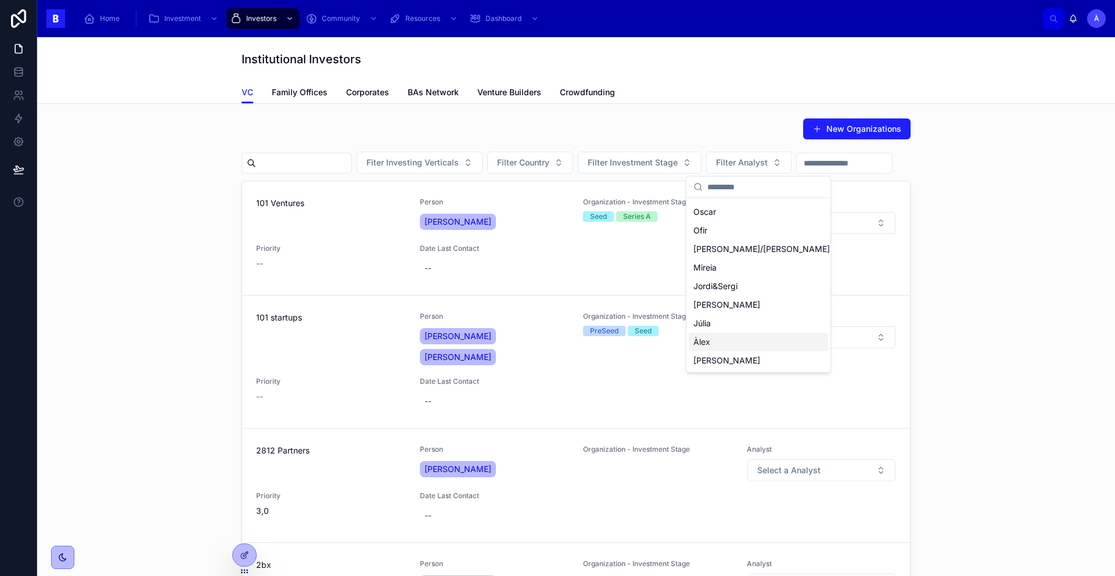
click at [717, 341] on div "Àlex" at bounding box center [758, 342] width 139 height 19
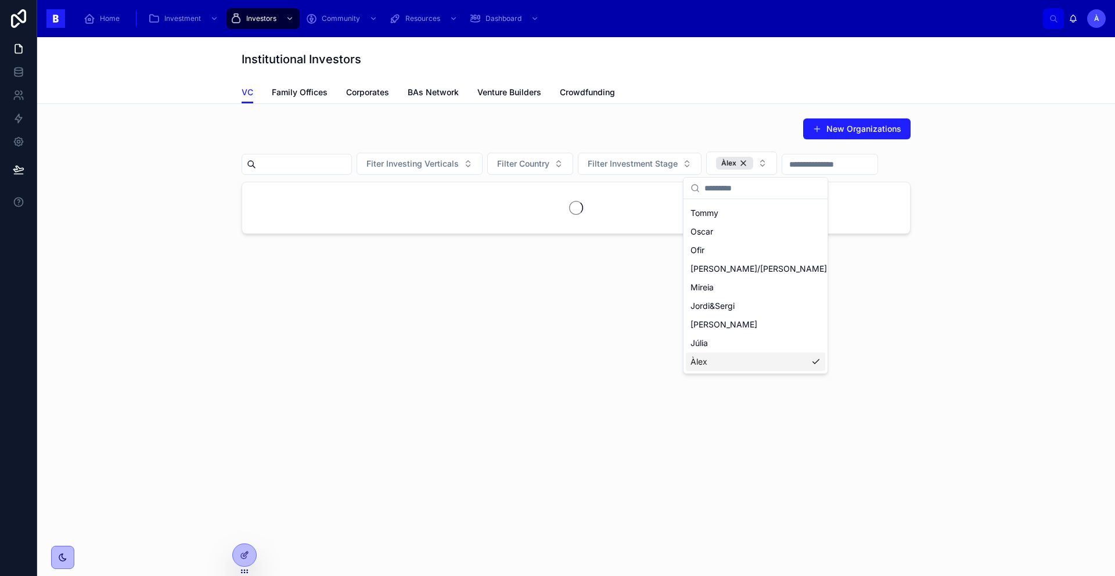
scroll to position [388, 0]
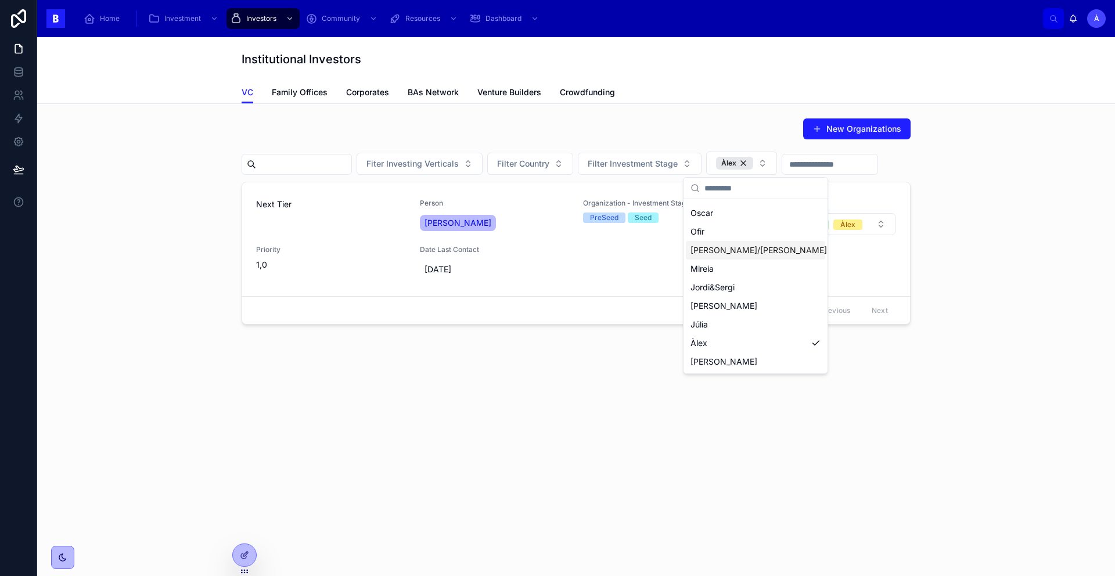
click at [949, 178] on div "New Organizations Fiter Investing Verticals Filter Country Filter Investment St…" at bounding box center [576, 221] width 1060 height 216
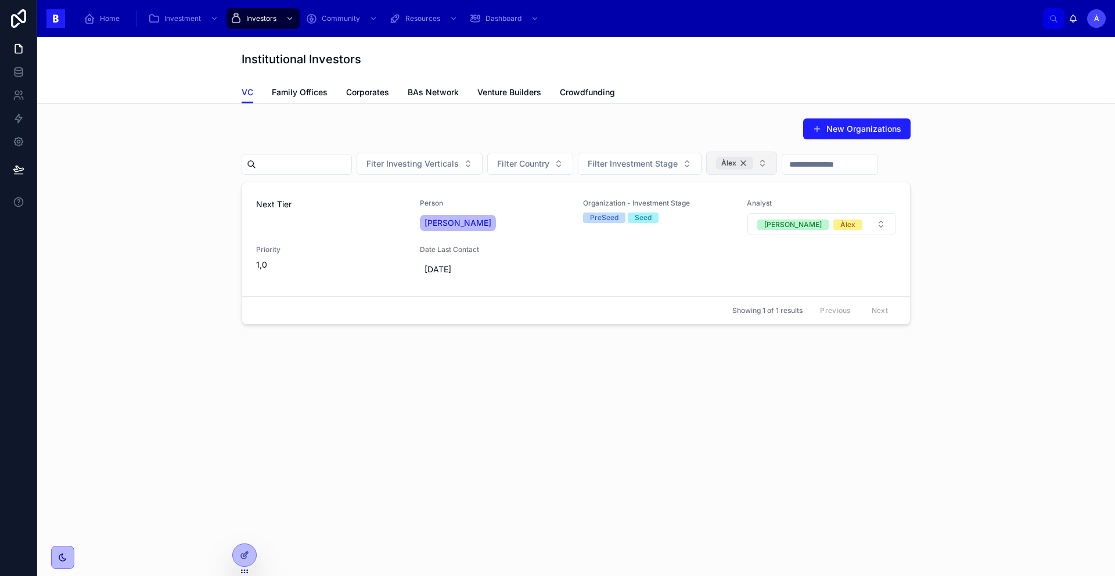
click at [753, 159] on div "Àlex" at bounding box center [734, 163] width 37 height 13
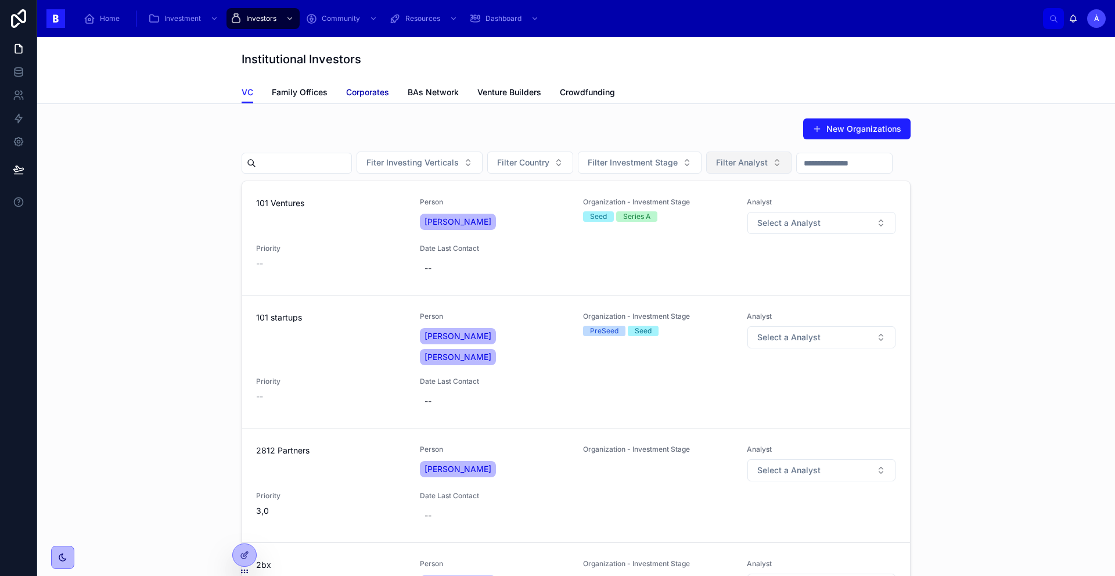
click at [358, 87] on span "Corporates" at bounding box center [367, 93] width 43 height 12
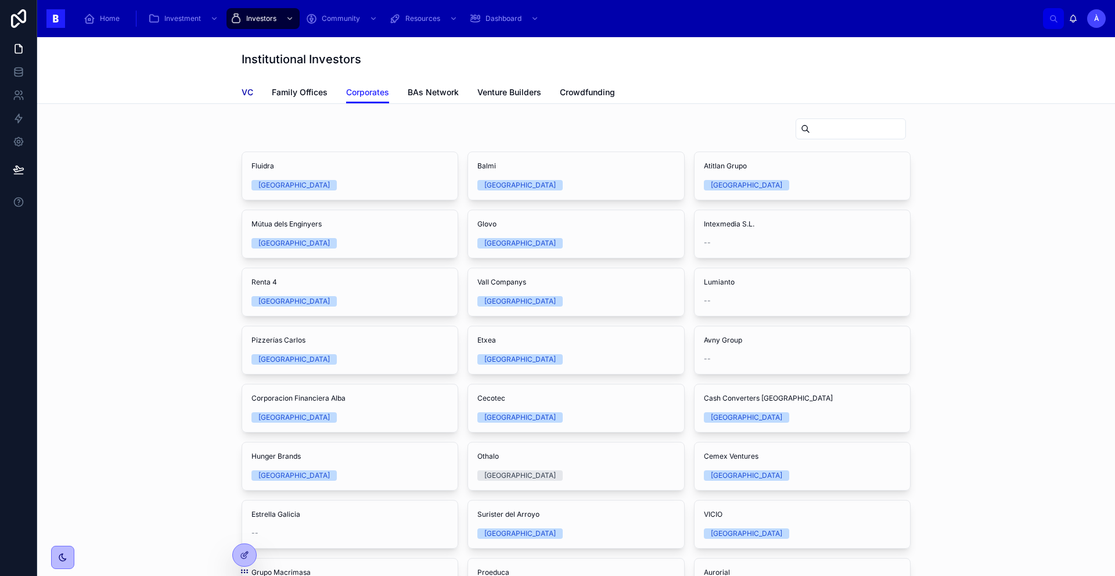
click at [242, 87] on span "VC" at bounding box center [248, 93] width 12 height 12
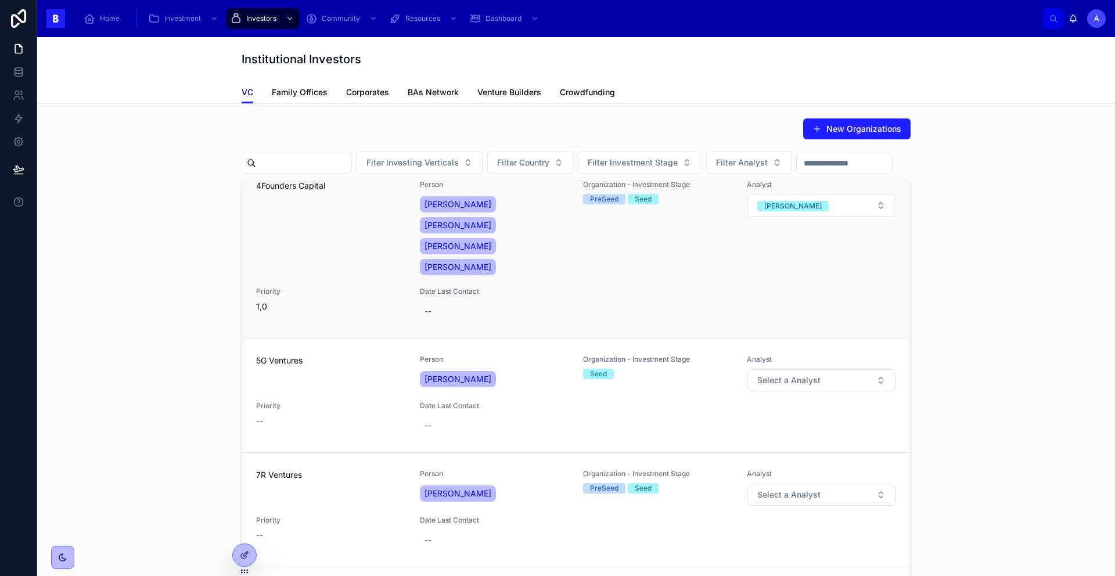
scroll to position [814, 0]
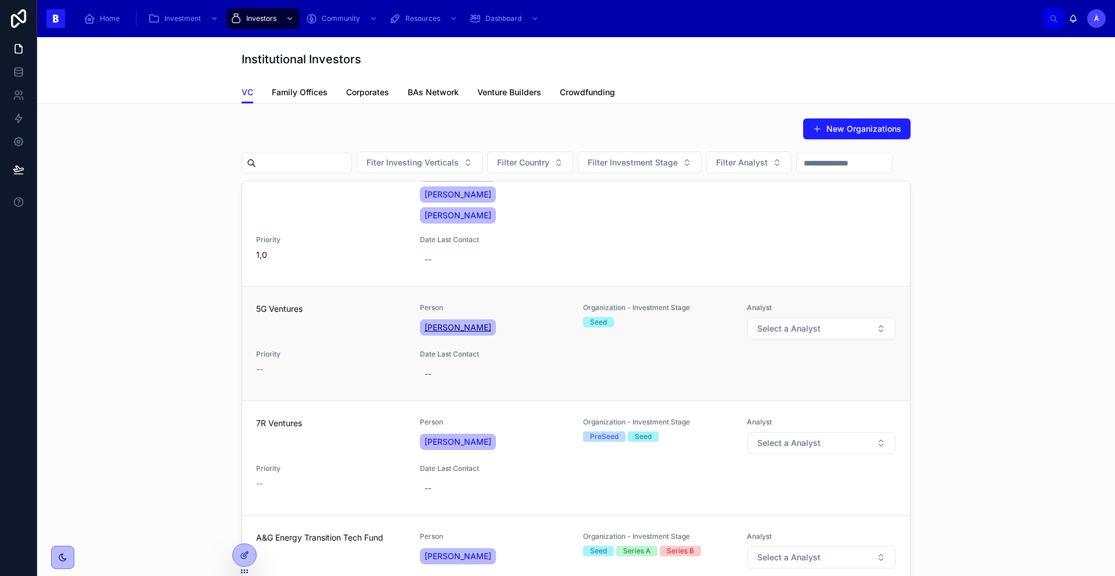
click at [466, 322] on span "[PERSON_NAME]" at bounding box center [458, 328] width 67 height 12
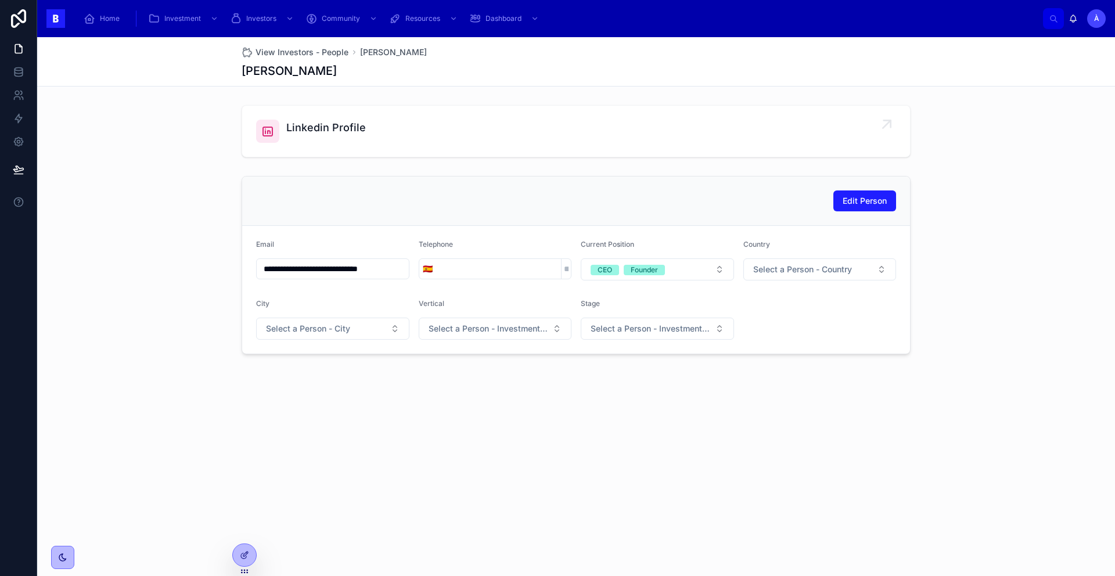
click at [322, 134] on span "Linkedin Profile" at bounding box center [326, 128] width 80 height 16
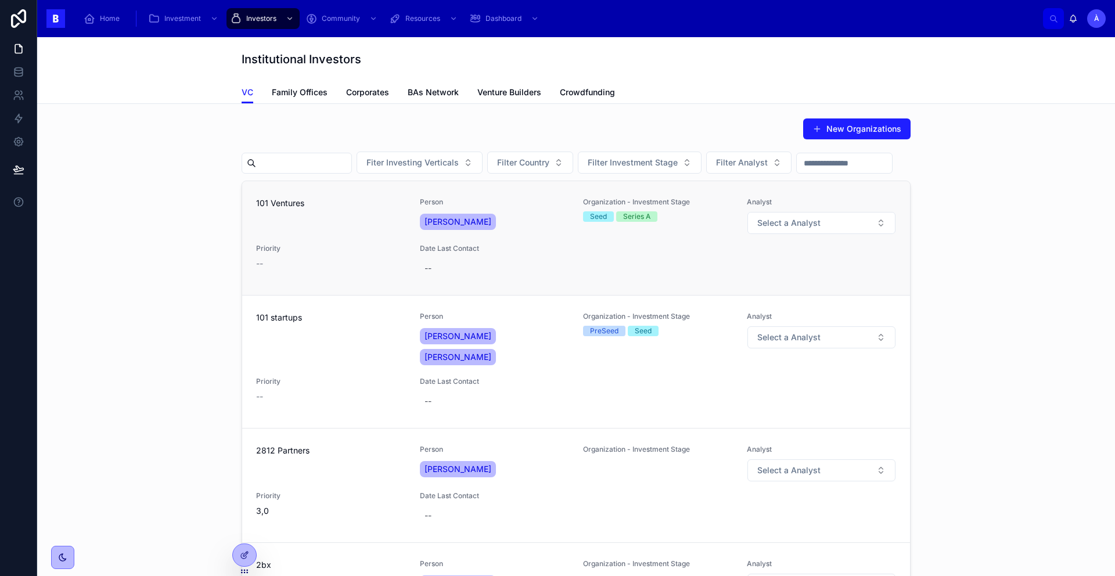
click at [571, 279] on div "101 Ventures Person [PERSON_NAME] Organization - Investment Stage Seed Series A…" at bounding box center [576, 238] width 640 height 81
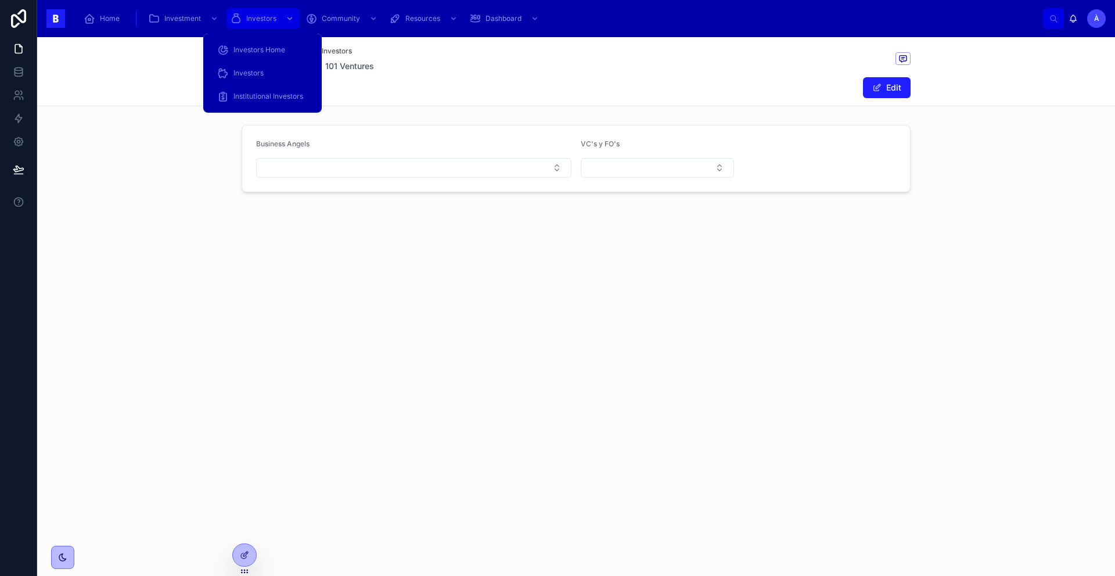
click at [260, 20] on span "Investors" at bounding box center [261, 18] width 30 height 9
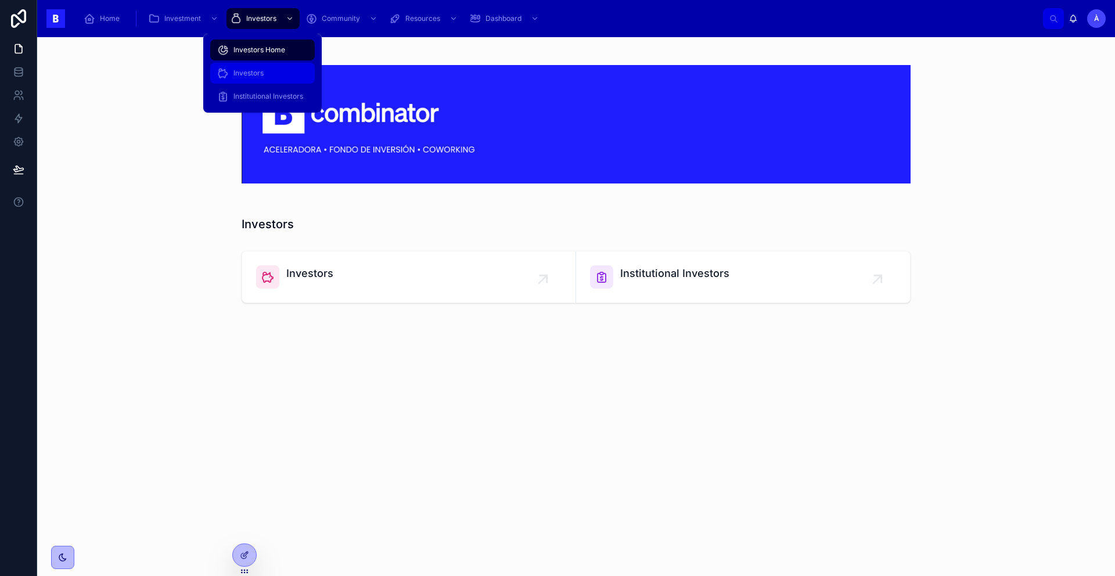
click at [249, 70] on span "Investors" at bounding box center [249, 73] width 30 height 9
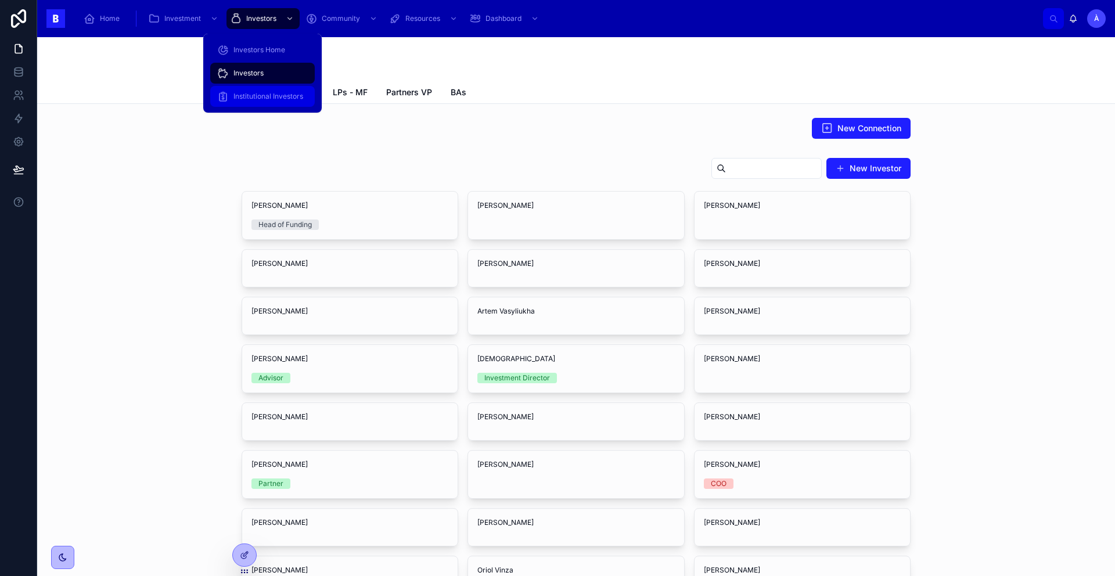
click at [259, 96] on span "Institutional Investors" at bounding box center [269, 96] width 70 height 9
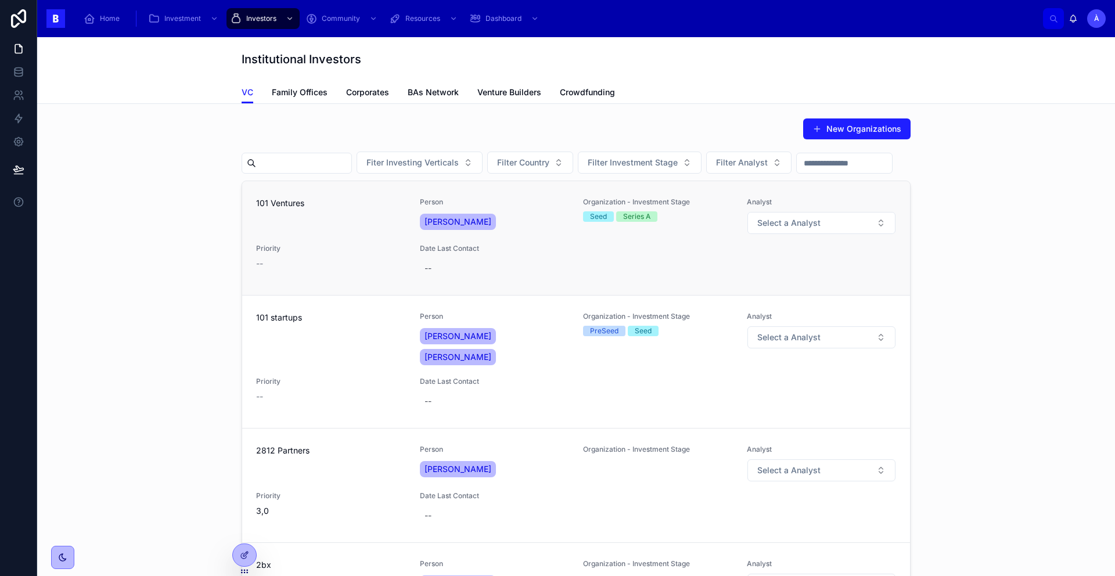
click at [357, 253] on span "Priority" at bounding box center [331, 248] width 150 height 9
click at [358, 235] on div "101 Ventures" at bounding box center [331, 216] width 150 height 37
click at [450, 228] on span "[PERSON_NAME]" at bounding box center [458, 222] width 67 height 12
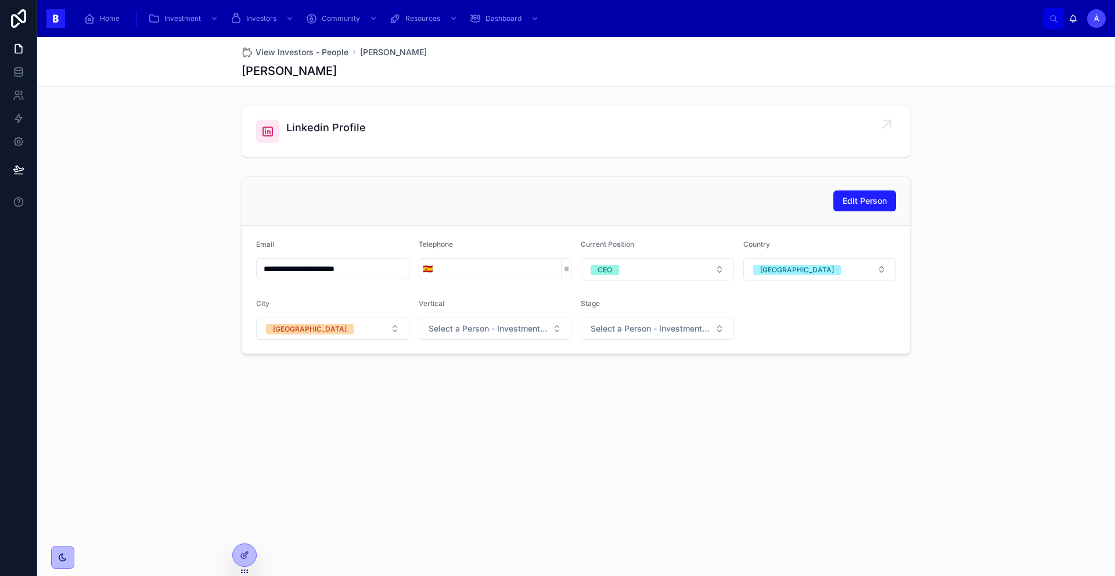
click at [281, 136] on div "Linkedin Profile" at bounding box center [576, 131] width 640 height 23
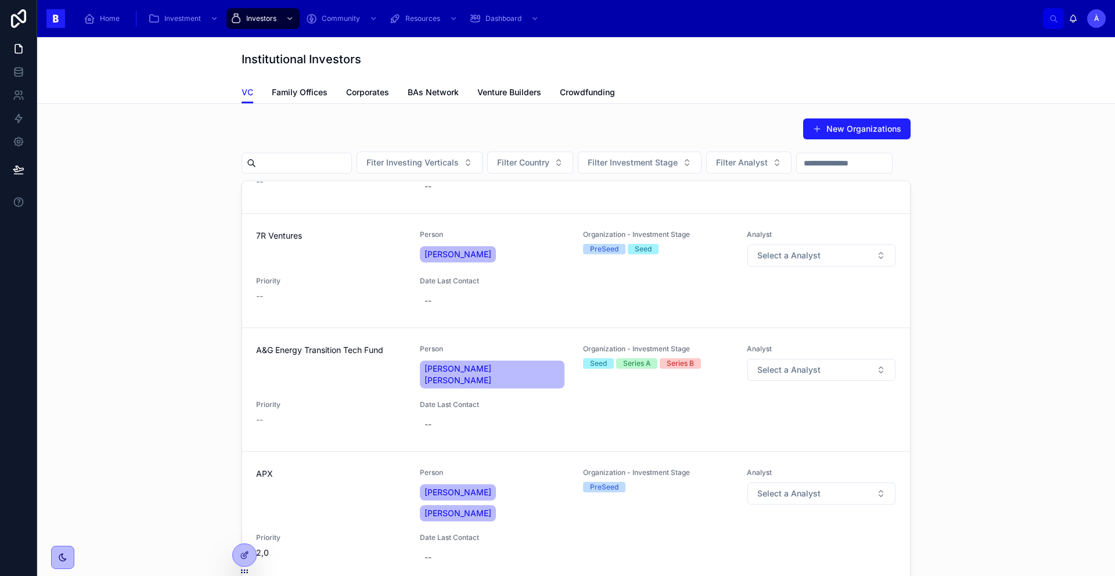
scroll to position [1228, 0]
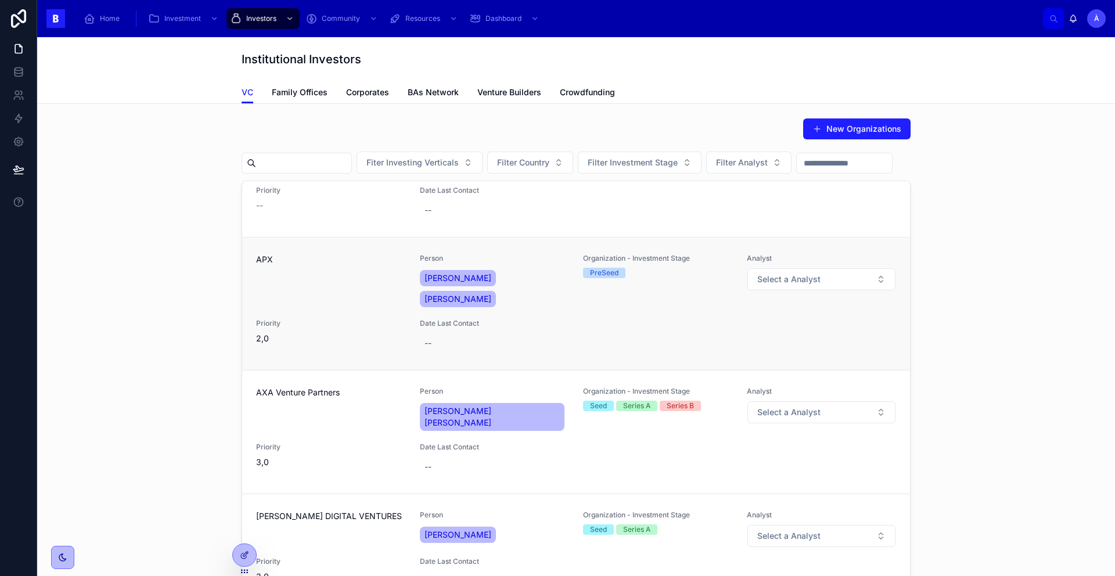
click at [576, 311] on div "APX Person Diego Siguelnitzky Daniela Machado Organization - Investment Stage P…" at bounding box center [576, 304] width 640 height 100
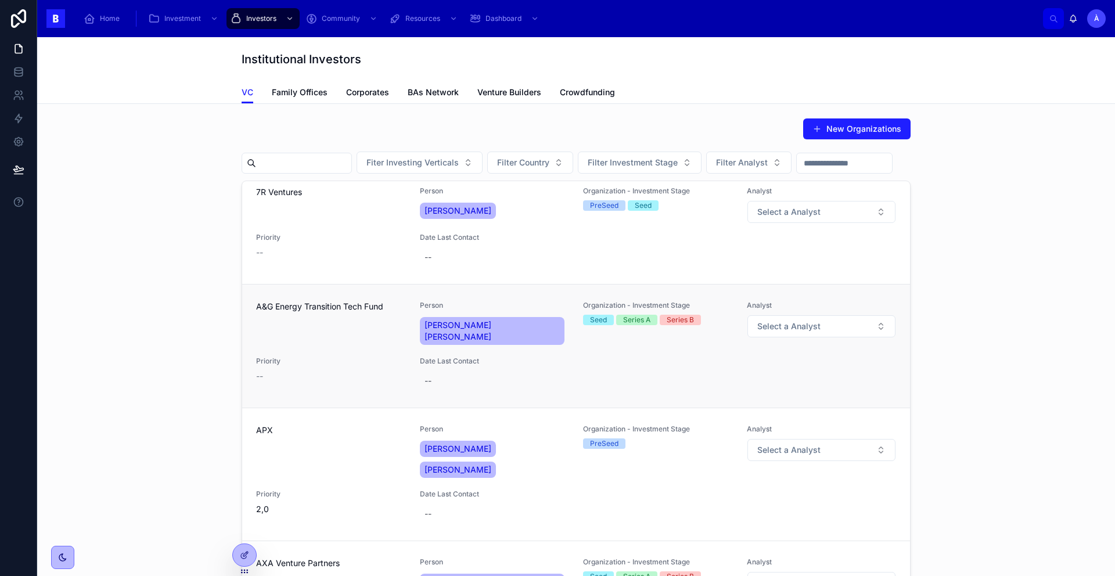
scroll to position [1241, 0]
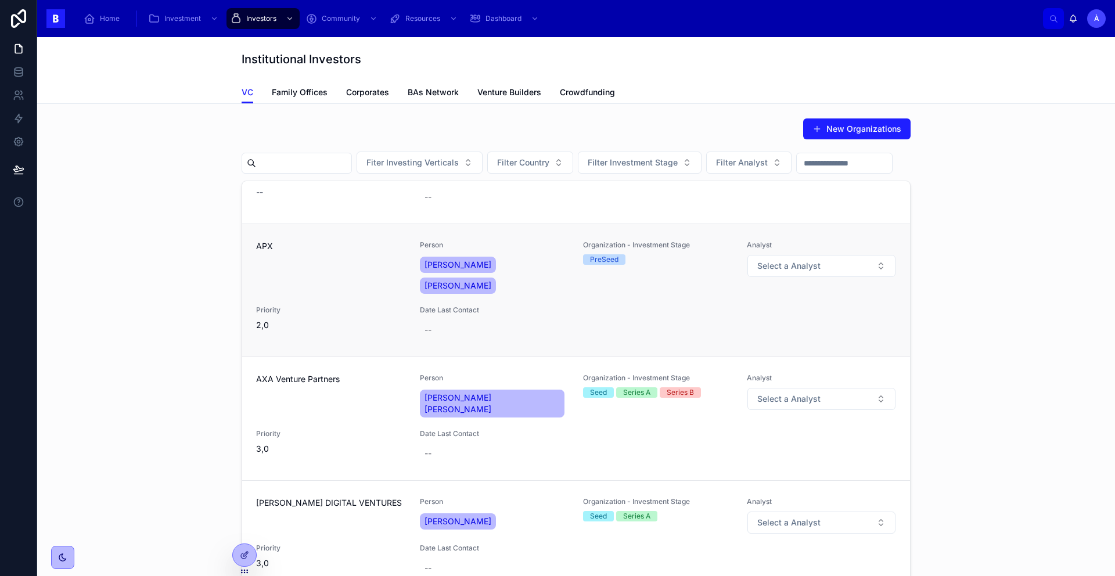
click at [379, 306] on div "Priority 2,0" at bounding box center [331, 323] width 150 height 35
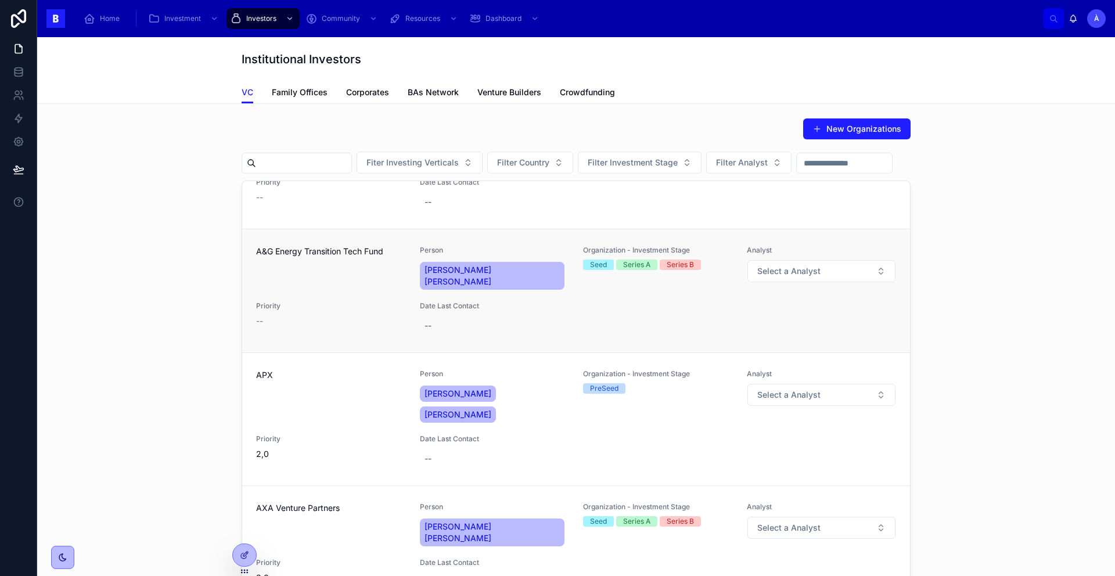
scroll to position [1112, 0]
click at [453, 408] on span "[PERSON_NAME]" at bounding box center [458, 414] width 67 height 12
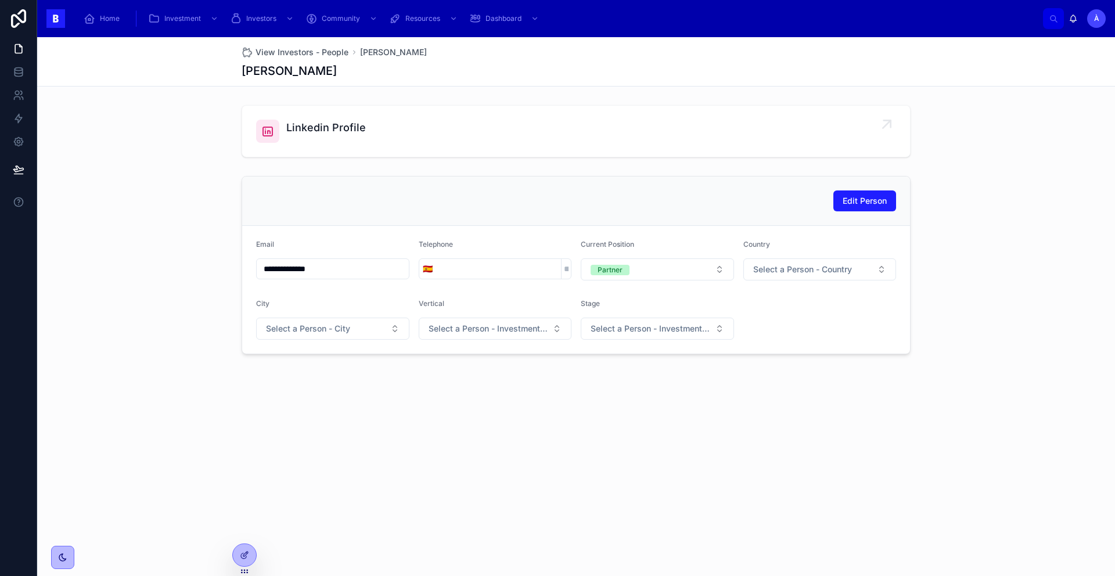
click at [321, 127] on span "Linkedin Profile" at bounding box center [326, 128] width 80 height 16
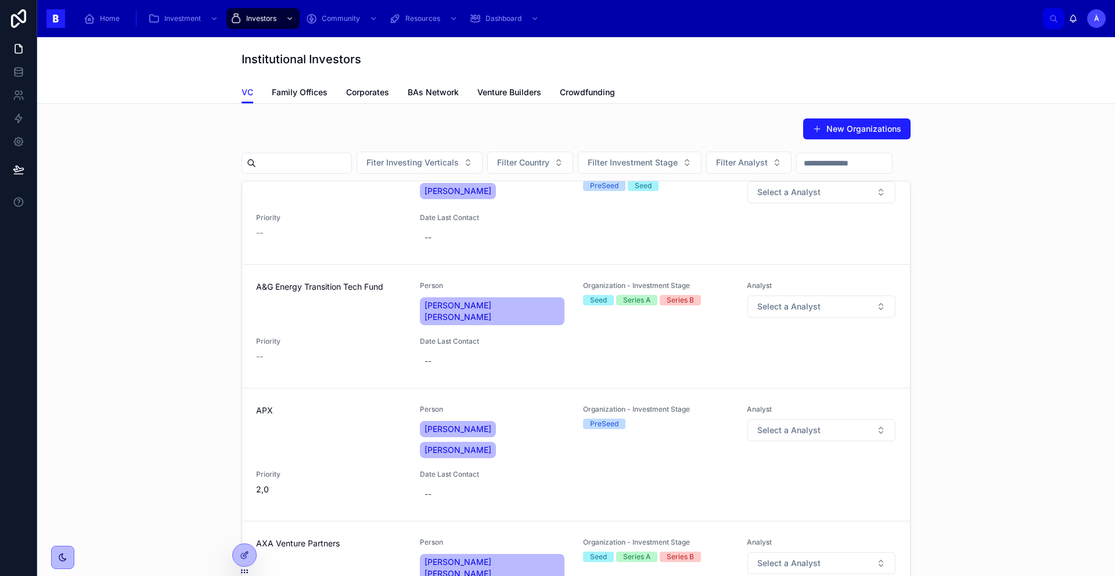
scroll to position [1138, 0]
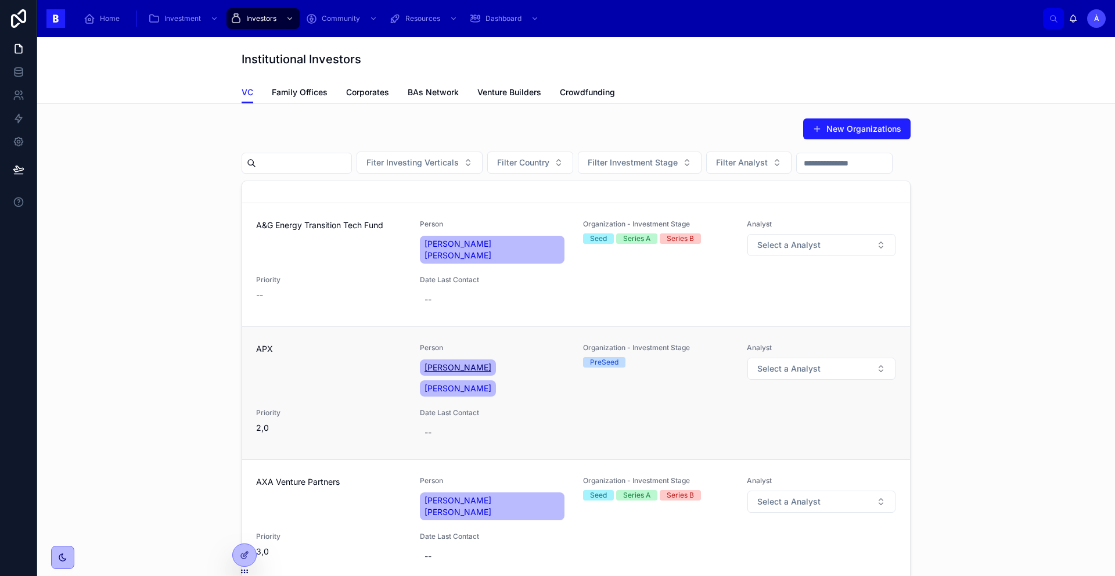
click at [479, 362] on span "[PERSON_NAME]" at bounding box center [458, 368] width 67 height 12
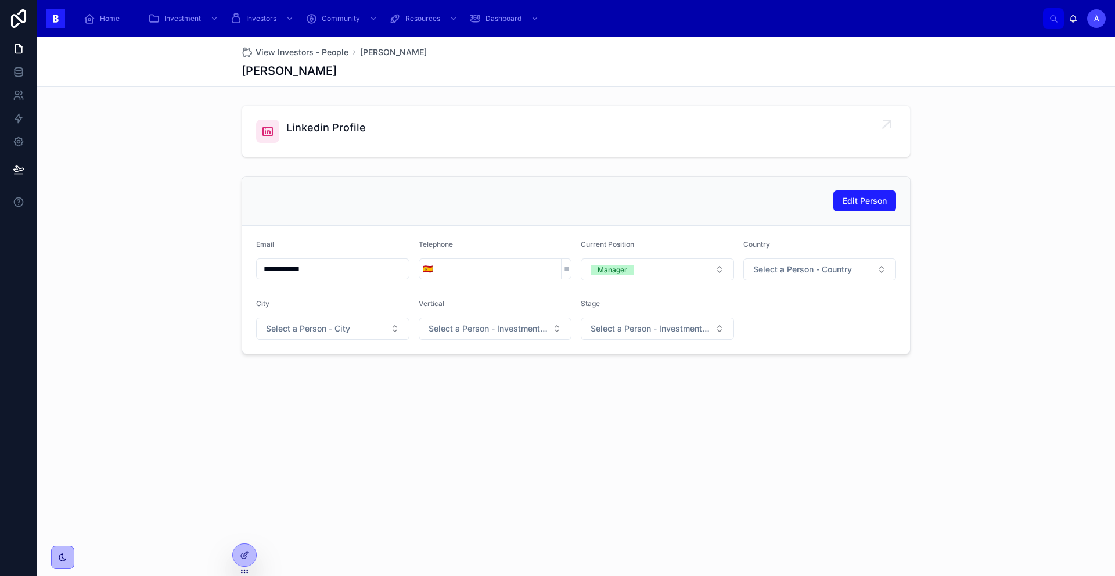
click at [276, 143] on link "Linkedin Profile" at bounding box center [576, 131] width 668 height 51
